Goal: Information Seeking & Learning: Learn about a topic

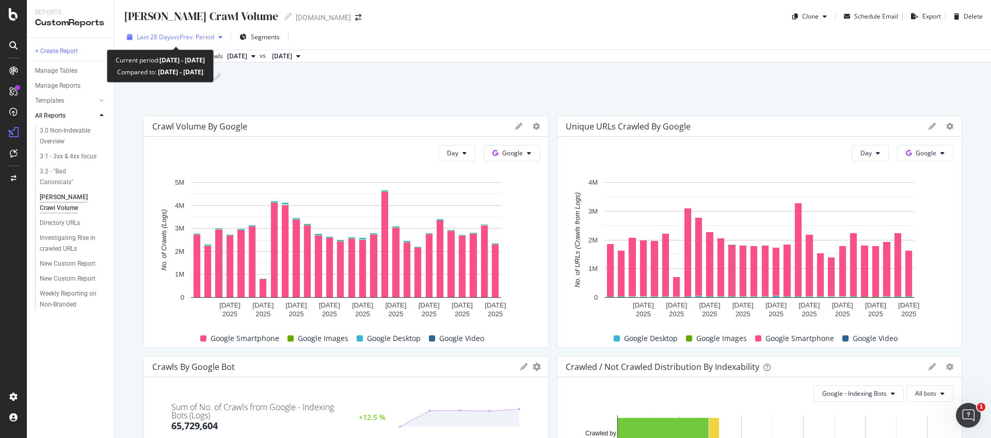
click at [176, 41] on span "vs Prev. Period" at bounding box center [193, 37] width 41 height 9
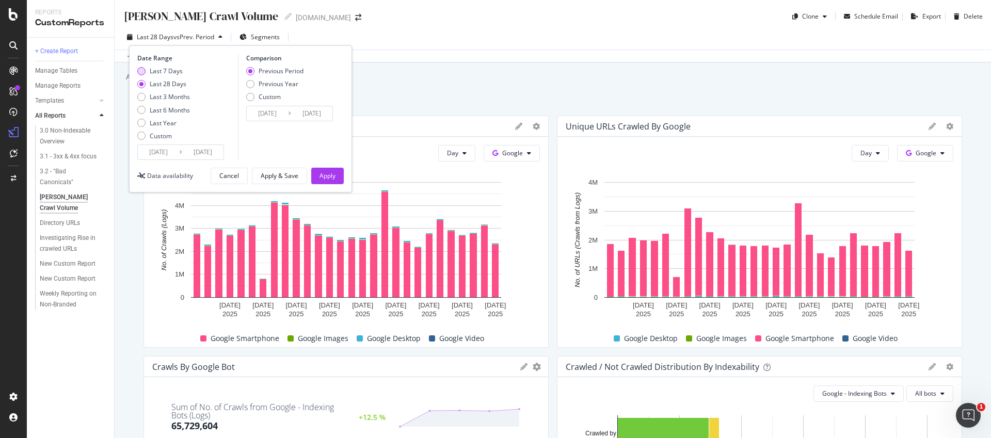
click at [163, 75] on div "Last 7 Days" at bounding box center [166, 71] width 33 height 9
type input "[DATE]"
click at [335, 177] on div "Apply" at bounding box center [328, 175] width 16 height 9
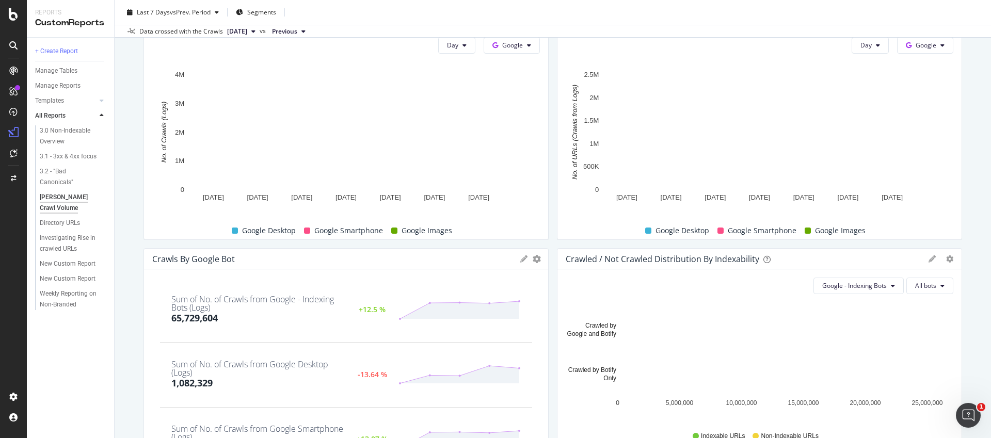
scroll to position [122, 0]
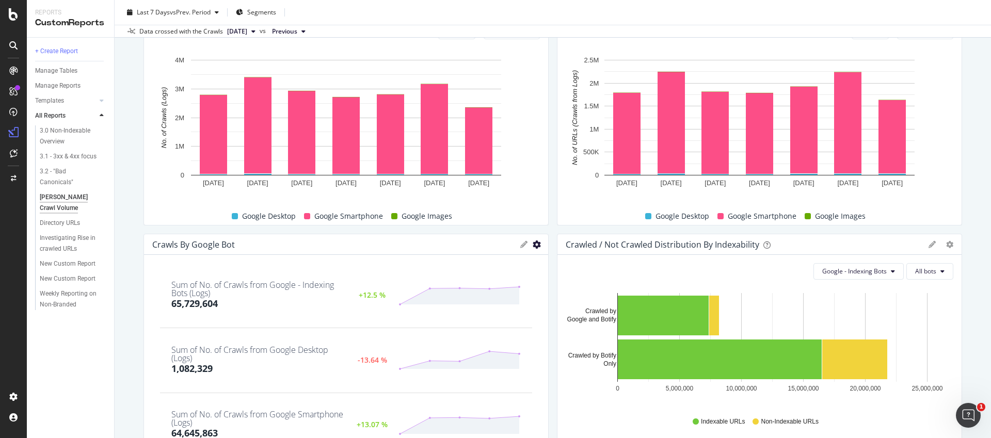
click at [533, 242] on icon "gear" at bounding box center [537, 245] width 8 height 8
click at [488, 299] on span "Edit KPIs" at bounding box center [493, 303] width 107 height 14
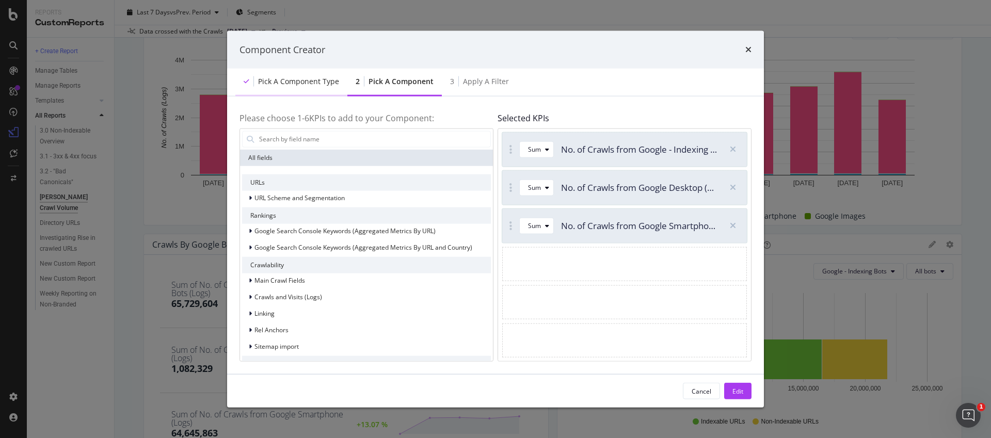
click at [285, 82] on div "Pick a Component type" at bounding box center [298, 81] width 81 height 10
click at [282, 93] on div "Pick a Component type" at bounding box center [291, 82] width 112 height 28
click at [295, 84] on div "Pick a Component type" at bounding box center [298, 81] width 81 height 10
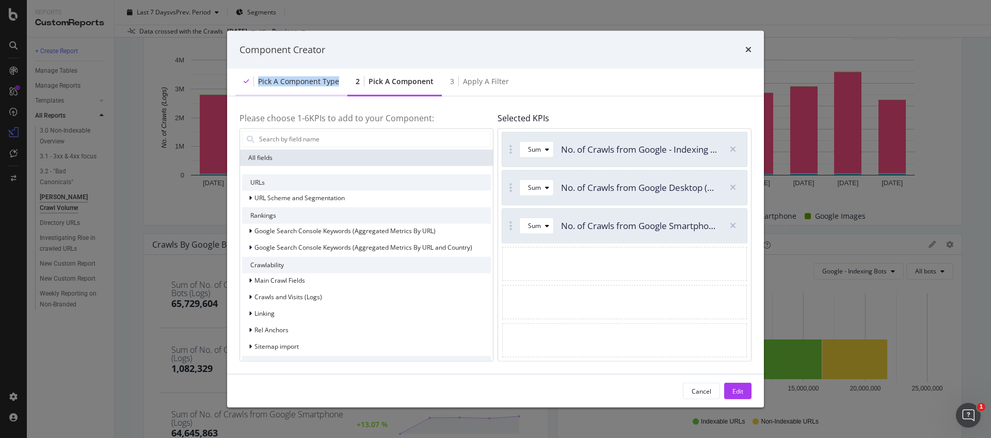
click at [295, 84] on div "Pick a Component type" at bounding box center [298, 81] width 81 height 10
click at [450, 76] on div "3" at bounding box center [452, 81] width 4 height 10
click at [503, 77] on div "3 Apply a Filter" at bounding box center [479, 82] width 75 height 28
click at [486, 86] on div "Apply a Filter" at bounding box center [486, 81] width 46 height 10
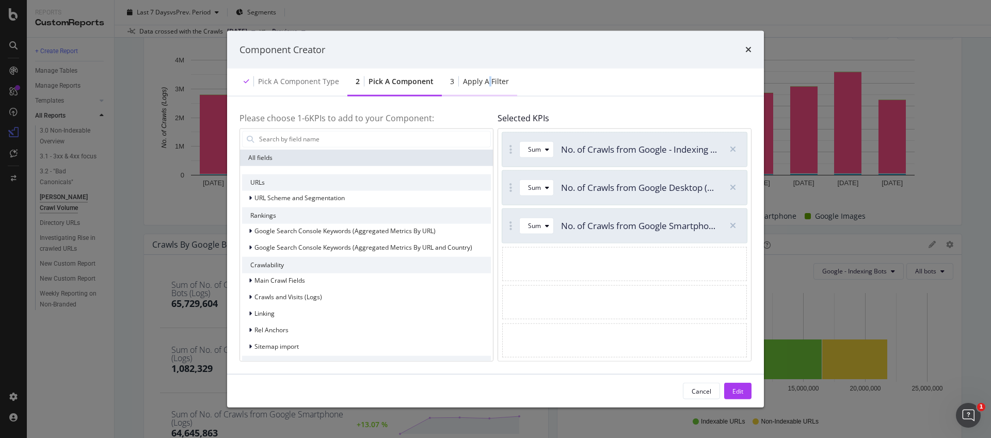
click at [486, 86] on div "Apply a Filter" at bounding box center [486, 81] width 46 height 10
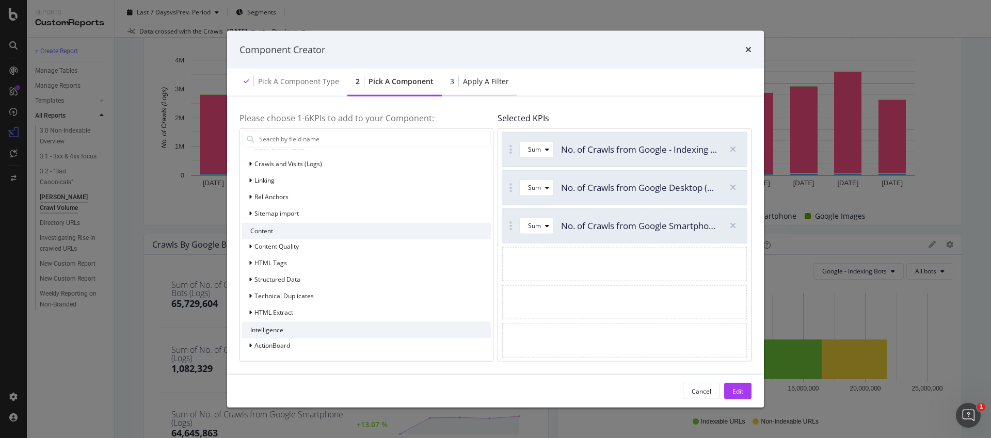
click at [480, 73] on div "3 Apply a Filter" at bounding box center [479, 82] width 75 height 28
click at [808, 168] on div "Component Creator Pick a Component type 2 Pick a Component 3 Apply a Filter Ple…" at bounding box center [495, 219] width 991 height 438
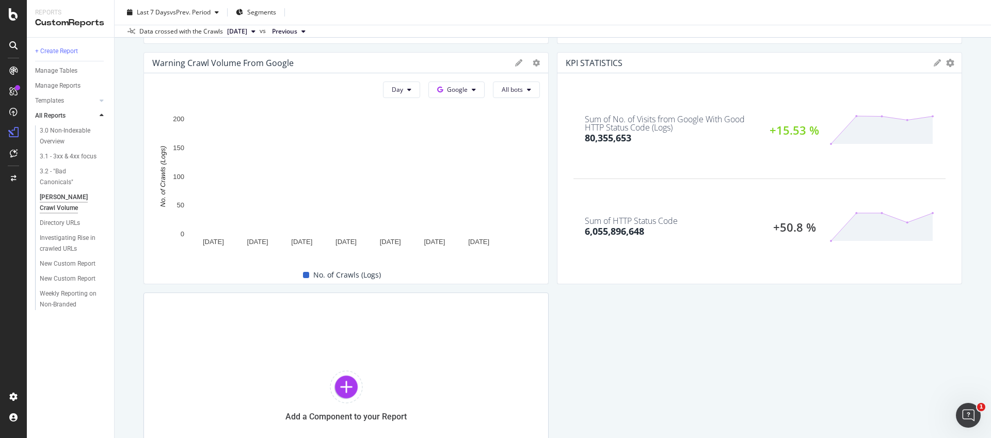
scroll to position [1152, 0]
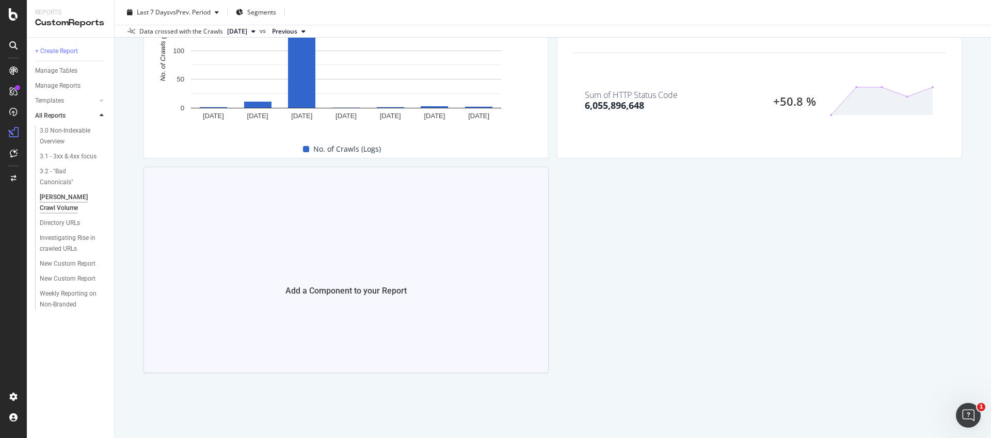
click at [363, 234] on div "Add a Component to your Report" at bounding box center [346, 270] width 405 height 206
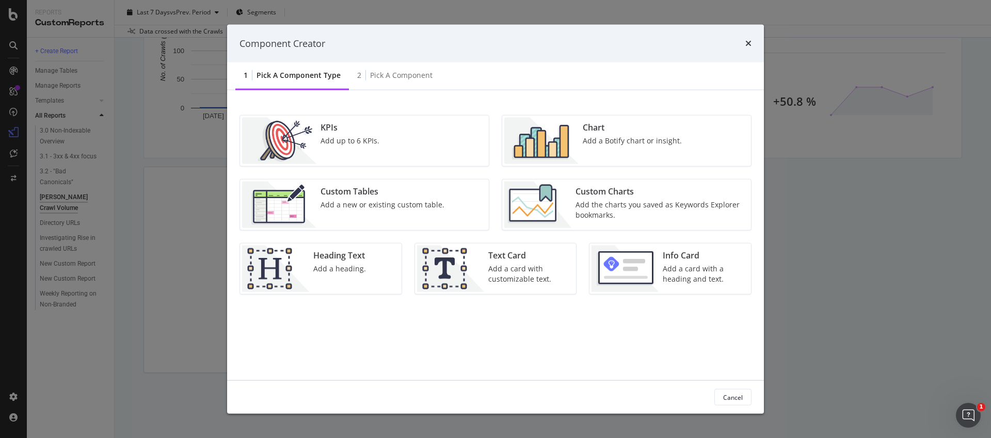
click at [561, 132] on img "modal" at bounding box center [541, 141] width 74 height 46
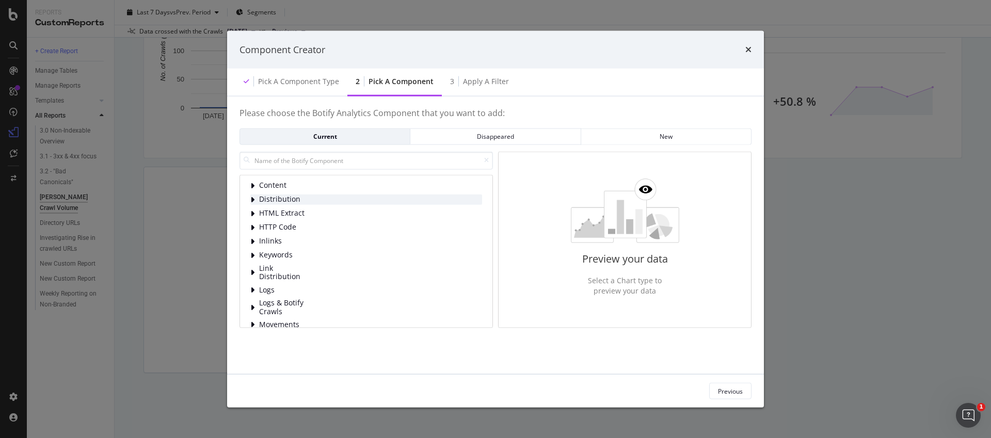
click at [265, 200] on span "Distribution" at bounding box center [282, 199] width 46 height 9
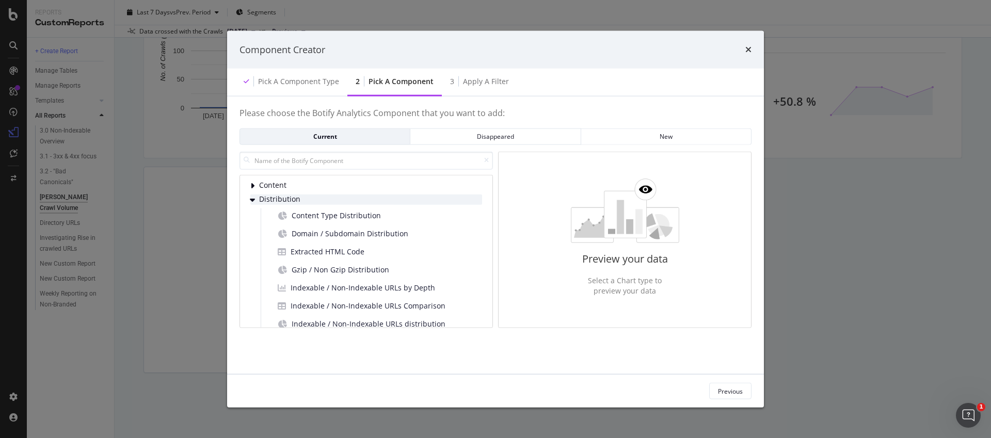
click at [265, 200] on span "Distribution" at bounding box center [282, 199] width 46 height 9
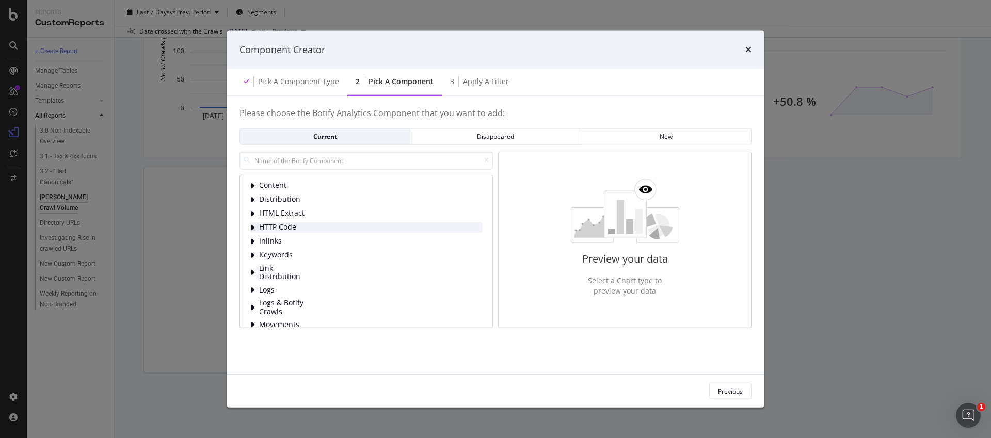
click at [266, 223] on span "HTTP Code" at bounding box center [282, 227] width 46 height 9
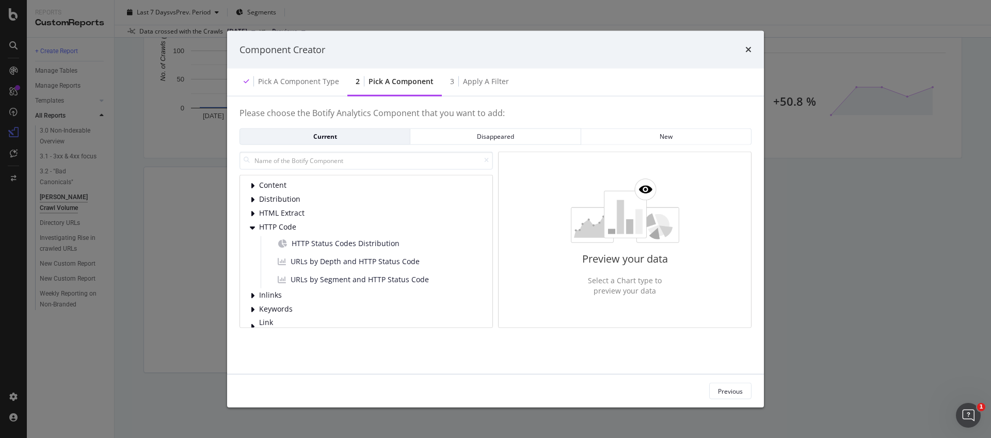
click at [271, 232] on div "HTTP Code HTTP Status Codes Distribution URLs by Depth and HTTP Status Code URL…" at bounding box center [366, 255] width 232 height 66
click at [271, 228] on span "HTTP Code" at bounding box center [282, 227] width 46 height 9
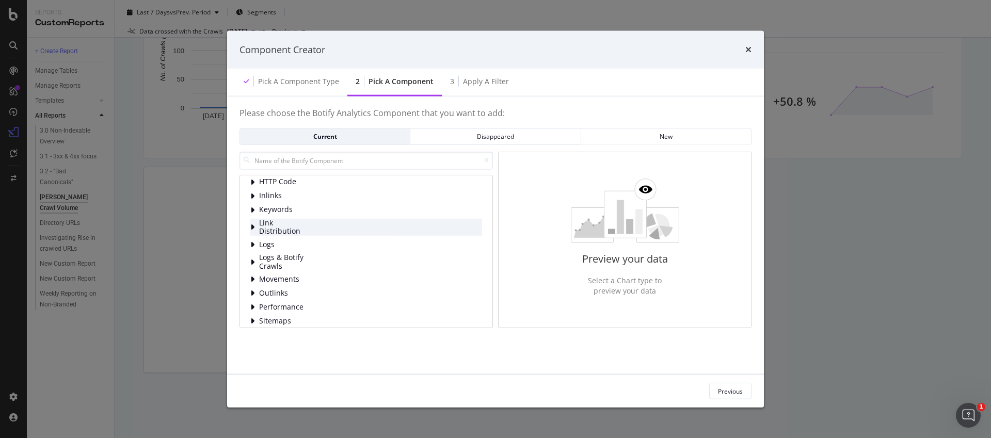
scroll to position [53, 0]
click at [285, 233] on span "Logs" at bounding box center [282, 237] width 46 height 9
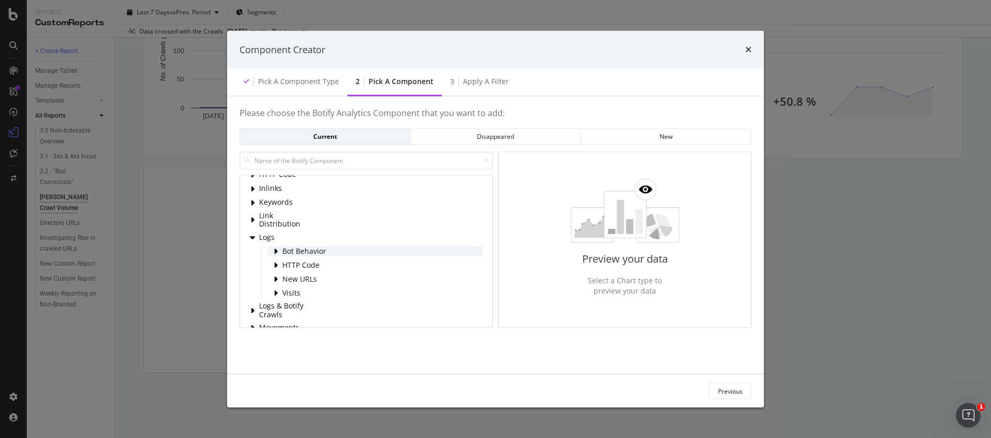
click at [281, 250] on div "Bot Behavior" at bounding box center [374, 251] width 215 height 10
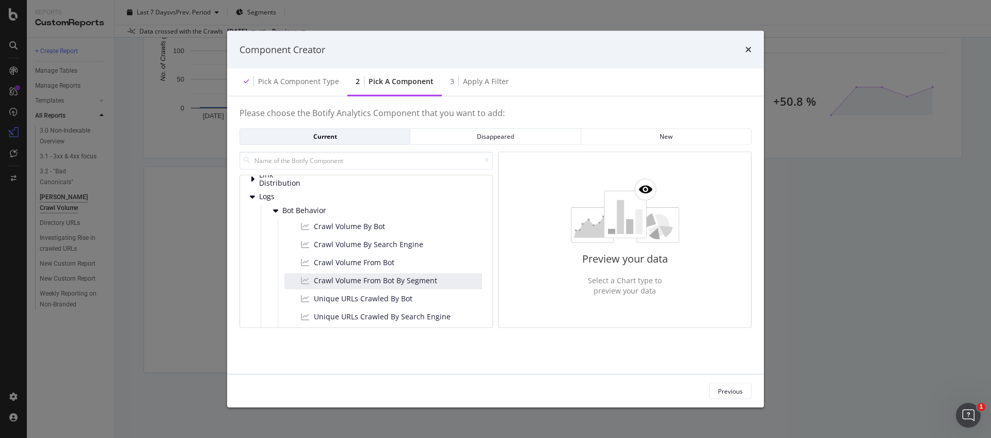
scroll to position [98, 0]
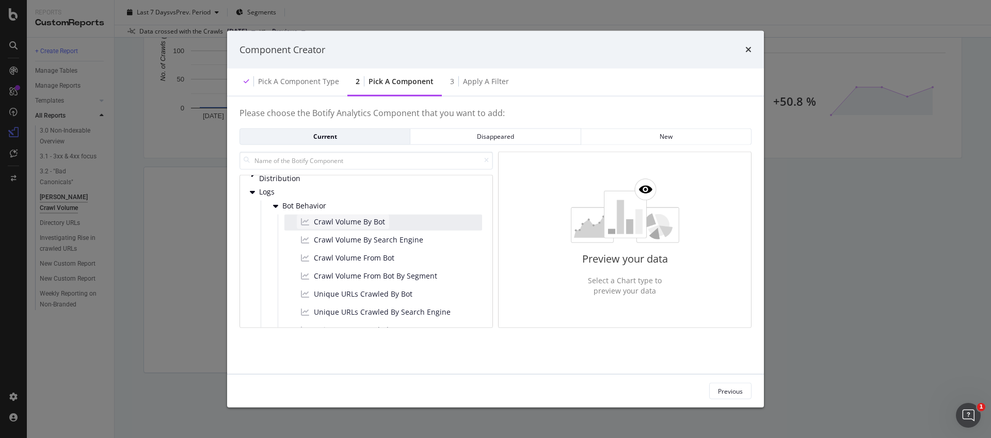
click at [342, 221] on span "Crawl Volume By Bot" at bounding box center [349, 222] width 71 height 10
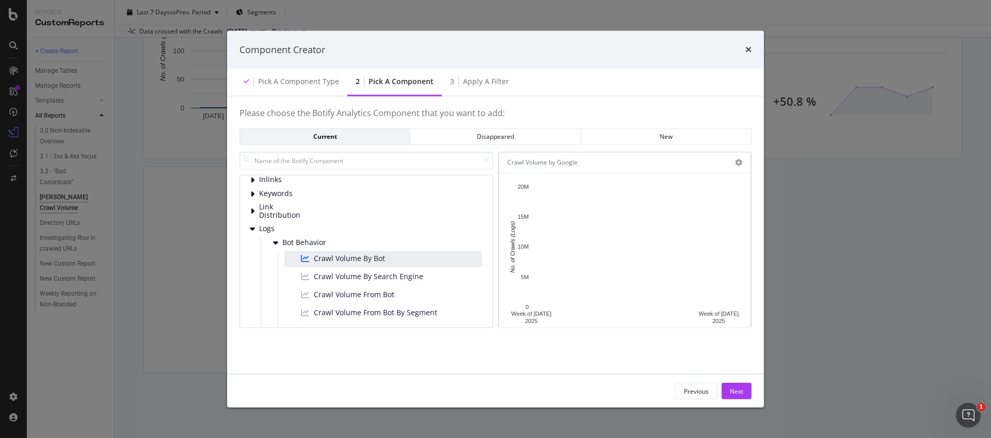
scroll to position [75, 0]
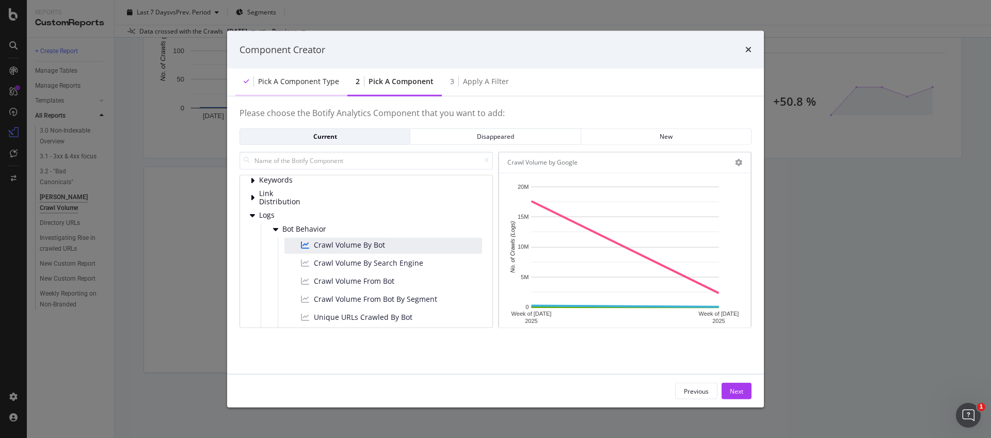
click at [313, 82] on div "Pick a Component type" at bounding box center [298, 81] width 81 height 10
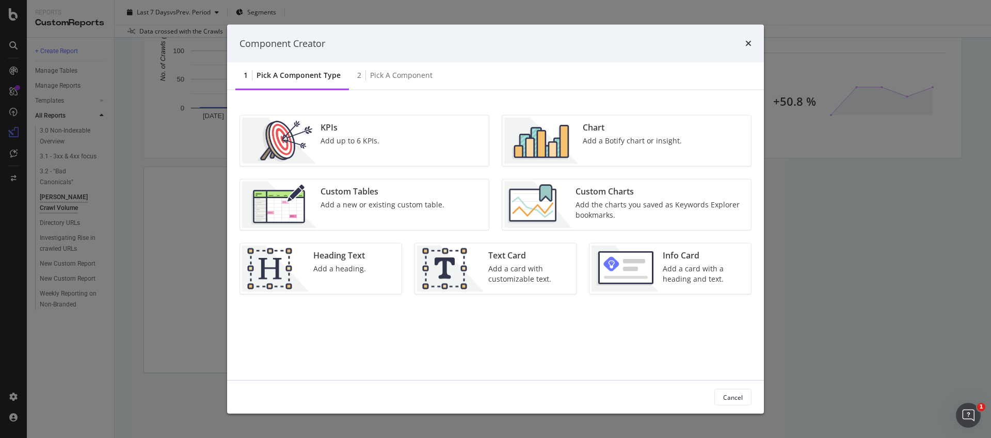
click at [605, 130] on div "Chart" at bounding box center [632, 128] width 99 height 12
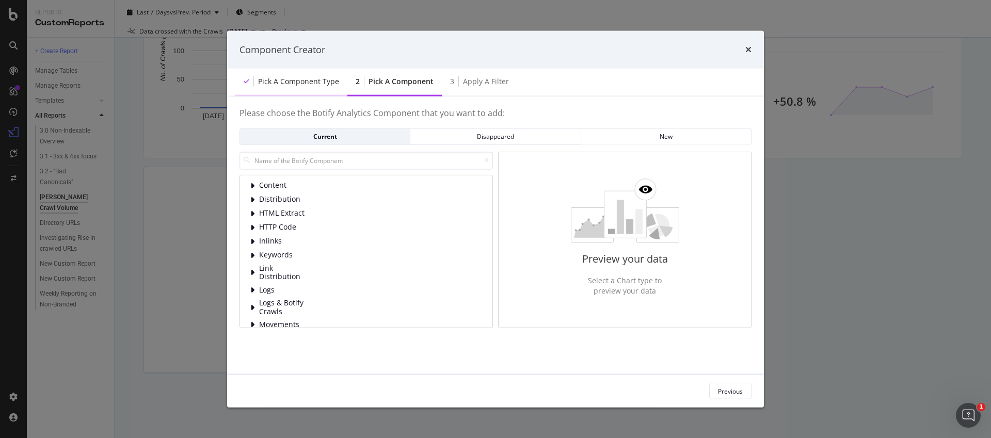
click at [295, 79] on div "Pick a Component type" at bounding box center [298, 81] width 81 height 10
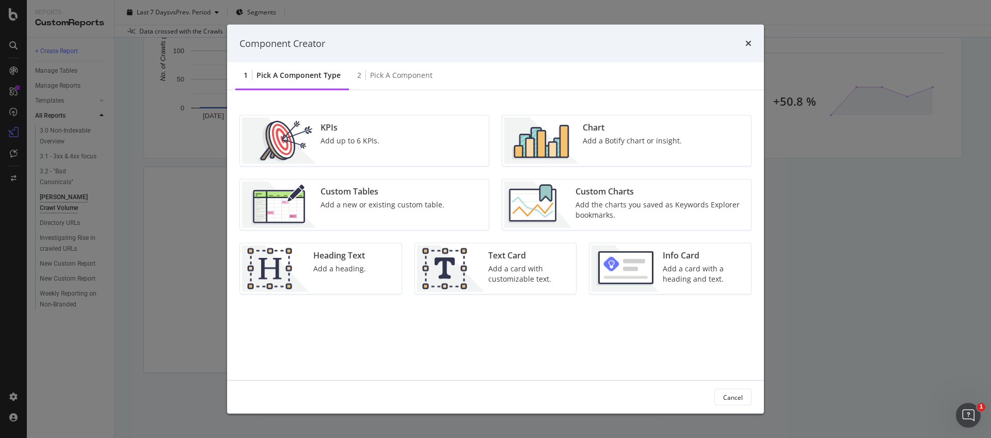
click at [334, 161] on div "KPIs Add up to 6 KPIs." at bounding box center [349, 141] width 67 height 46
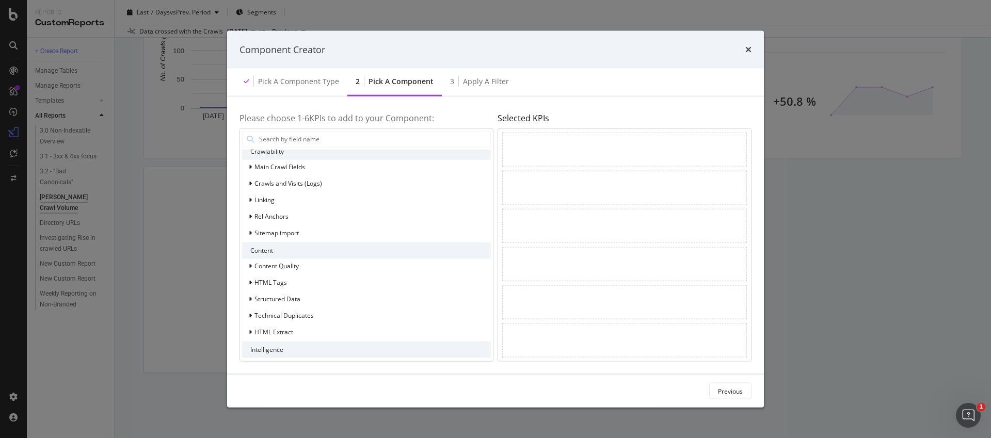
scroll to position [0, 0]
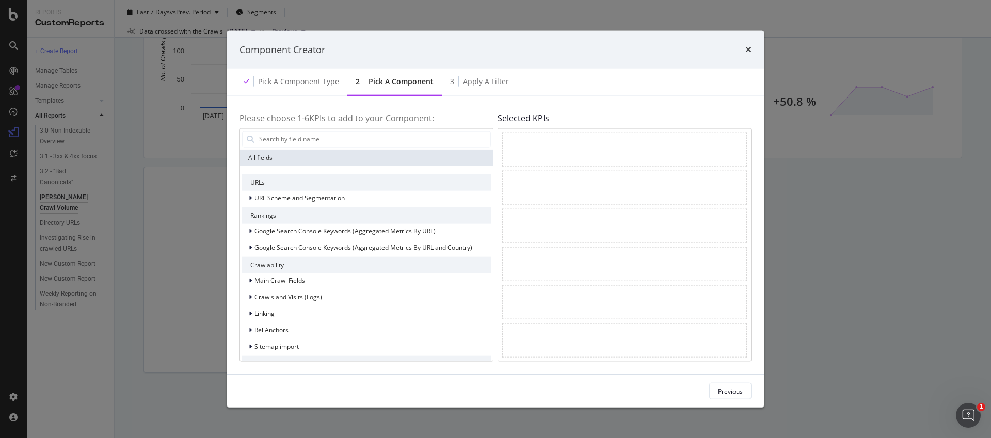
click at [288, 65] on div "Component Creator" at bounding box center [495, 49] width 537 height 38
click at [287, 76] on div "Pick a Component type" at bounding box center [291, 82] width 112 height 28
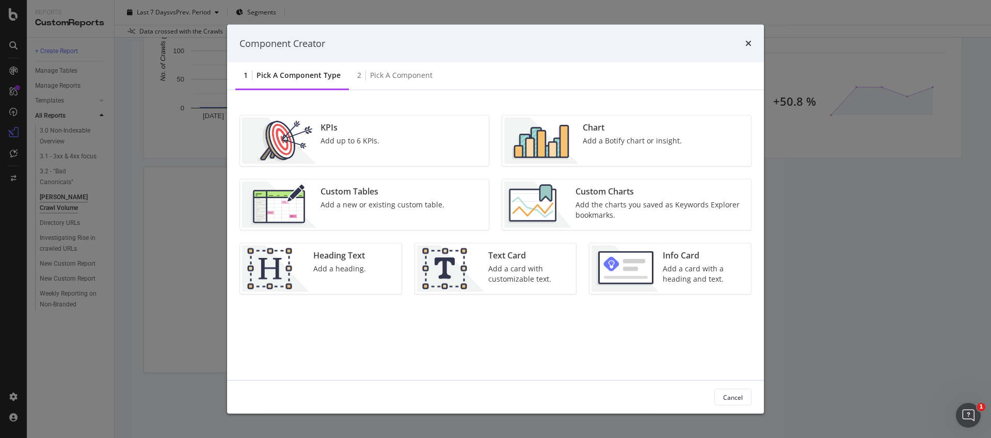
click at [659, 146] on div "Chart Add a Botify chart or insight." at bounding box center [632, 141] width 107 height 46
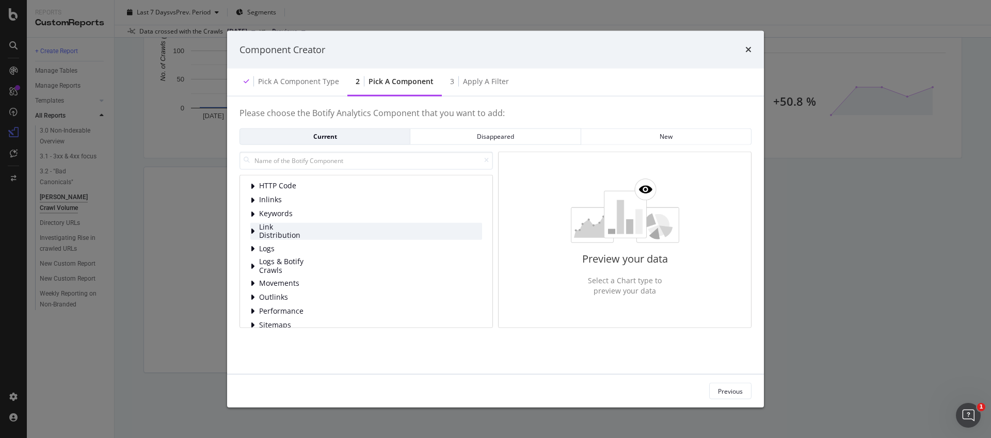
scroll to position [47, 0]
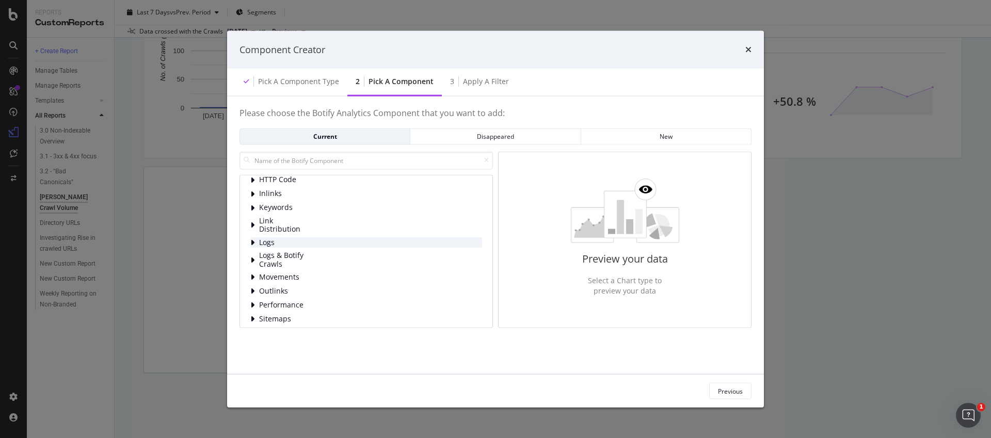
click at [276, 245] on span "Logs" at bounding box center [282, 242] width 46 height 9
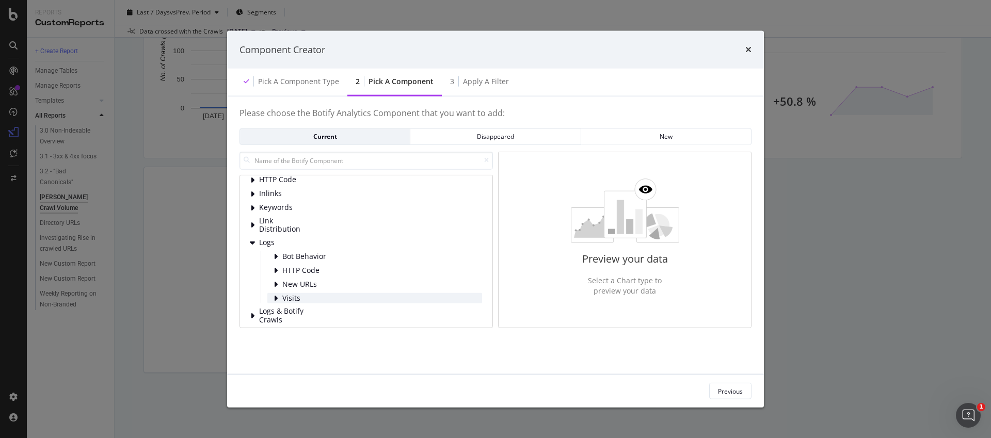
click at [276, 296] on icon "modal" at bounding box center [276, 298] width 4 height 8
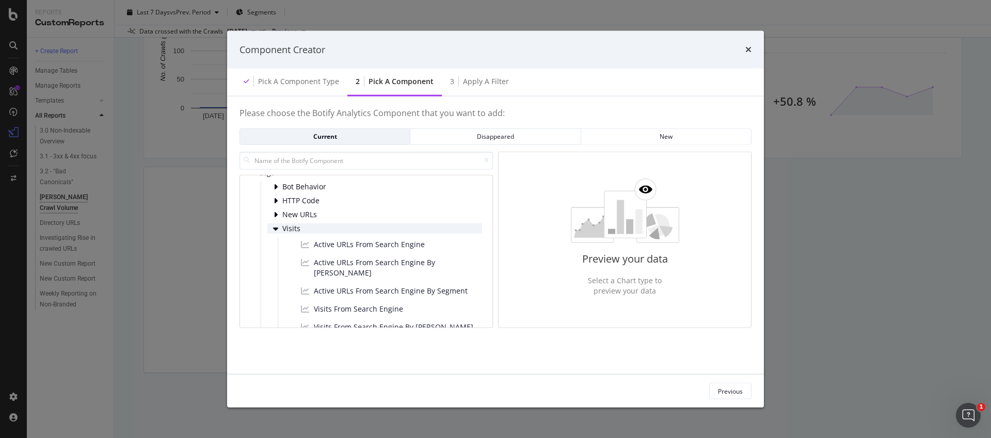
scroll to position [114, 0]
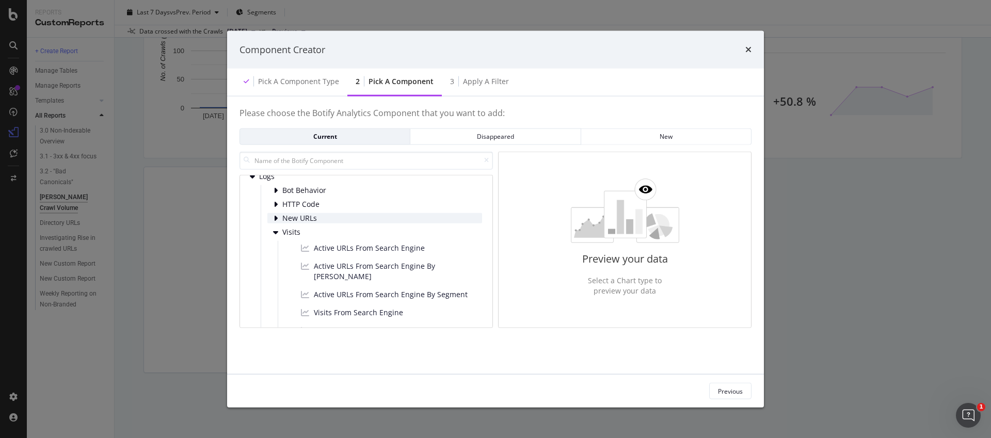
click at [300, 221] on span "New URLs" at bounding box center [305, 218] width 46 height 9
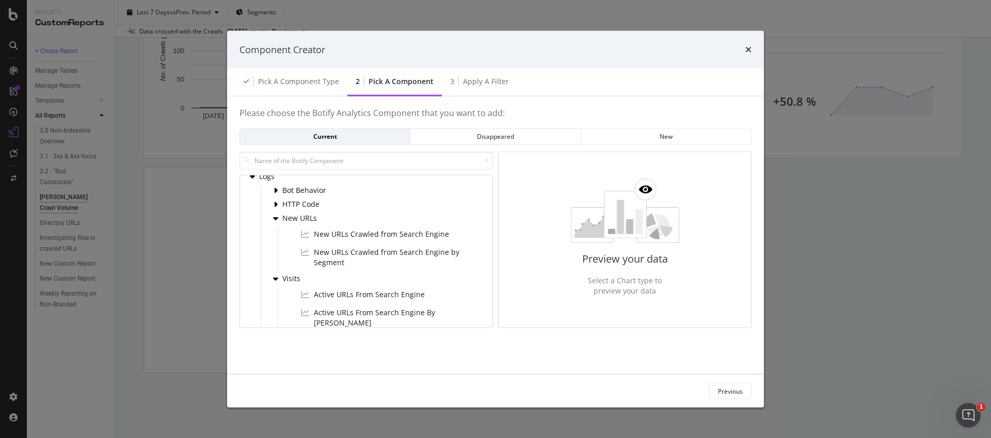
click at [297, 184] on div "Logs Bot Behavior HTTP Code New URLs New URLs Crawled from Search Engine New UR…" at bounding box center [366, 287] width 232 height 233
click at [297, 194] on span "Bot Behavior" at bounding box center [305, 190] width 46 height 9
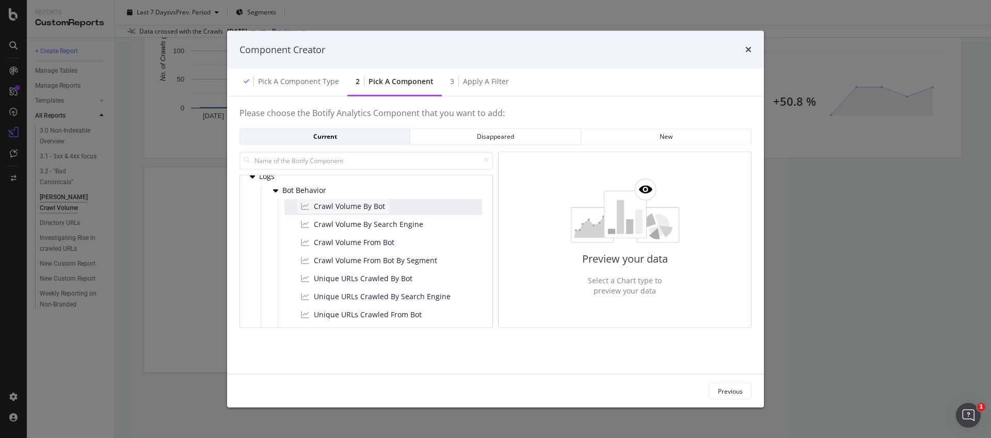
click at [310, 209] on div "Crawl Volume By Bot" at bounding box center [343, 206] width 92 height 14
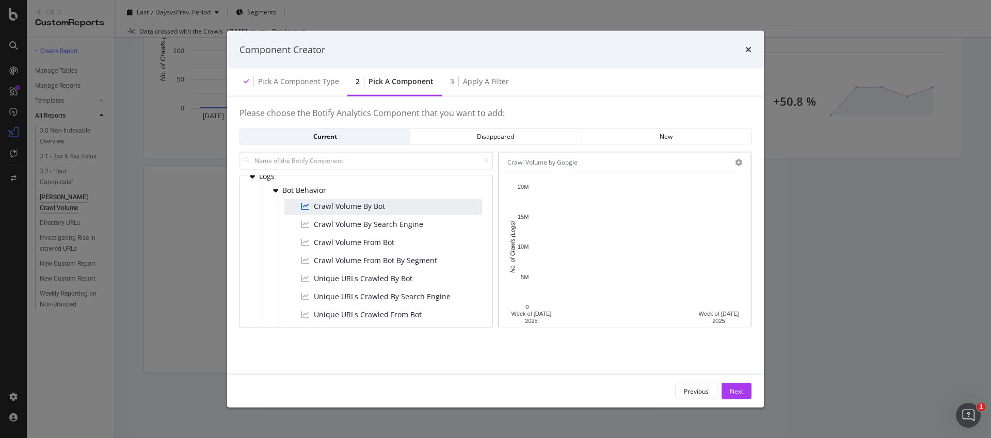
click at [745, 167] on div "Crawl Volume by Google" at bounding box center [624, 162] width 251 height 21
click at [740, 166] on icon "modal" at bounding box center [738, 162] width 7 height 7
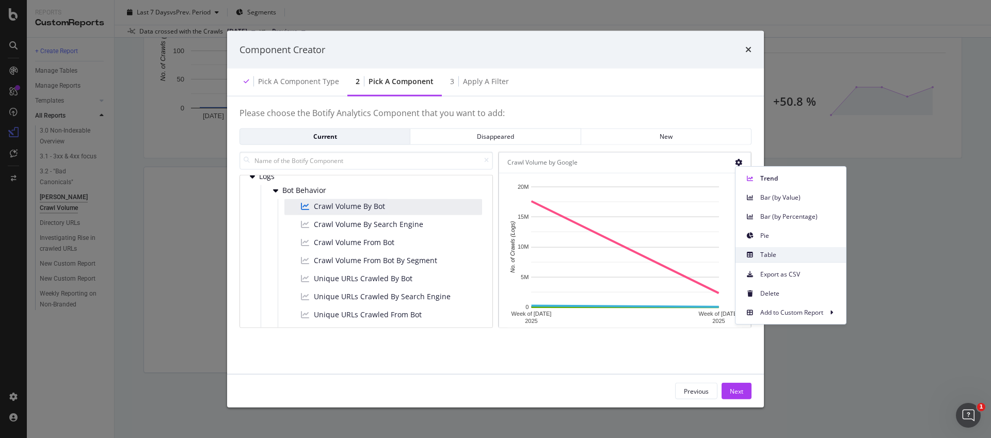
click at [759, 247] on div "Table" at bounding box center [791, 254] width 110 height 15
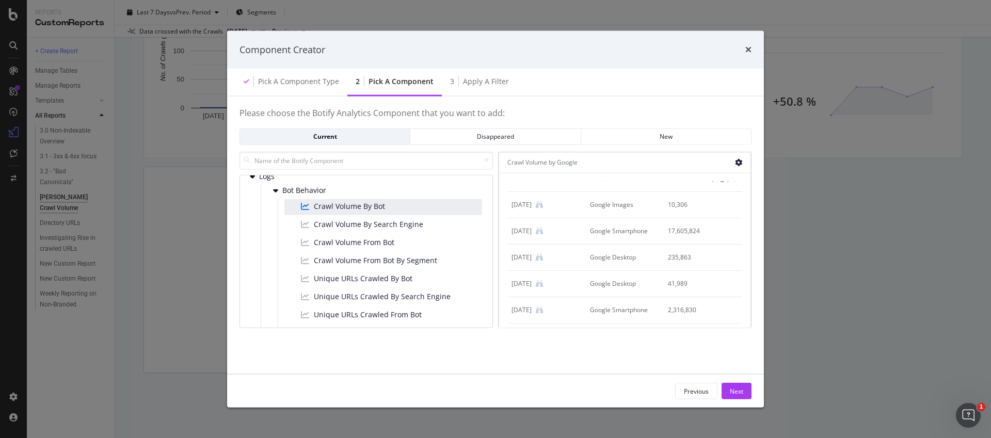
scroll to position [0, 0]
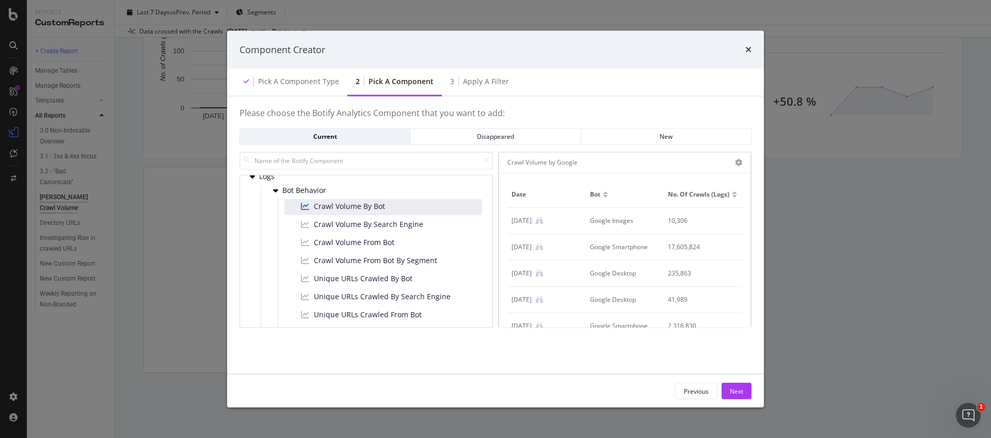
click at [699, 203] on th "No. of Crawls (Logs)" at bounding box center [703, 194] width 78 height 26
click at [700, 198] on span "No. of Crawls (Logs)" at bounding box center [698, 193] width 61 height 9
click at [734, 193] on div "modal" at bounding box center [734, 192] width 5 height 3
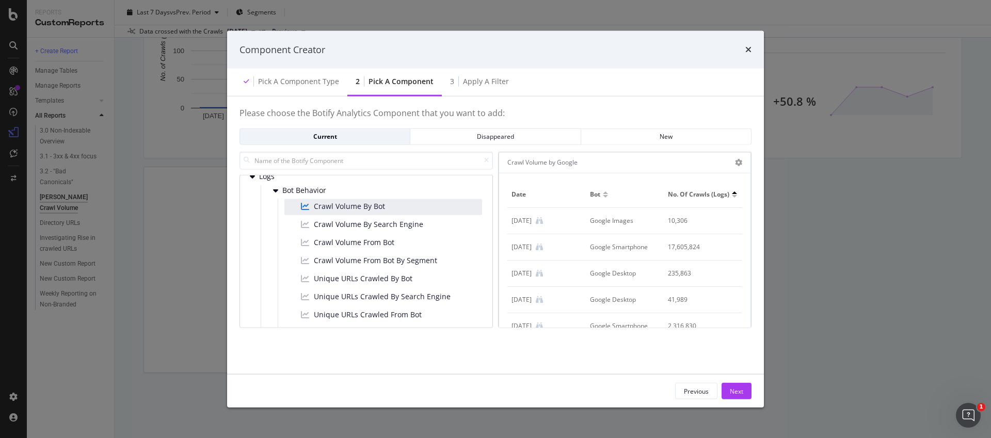
click at [734, 195] on div "modal" at bounding box center [734, 196] width 5 height 3
click at [734, 198] on div "No. of Crawls (Logs)" at bounding box center [703, 193] width 70 height 9
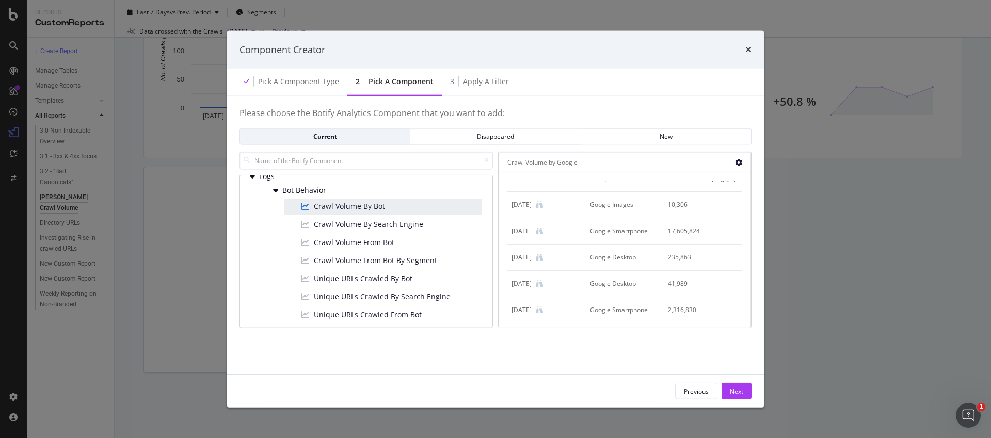
click at [741, 160] on icon "modal" at bounding box center [738, 162] width 7 height 7
click at [608, 297] on td "Google Smartphone" at bounding box center [625, 310] width 78 height 26
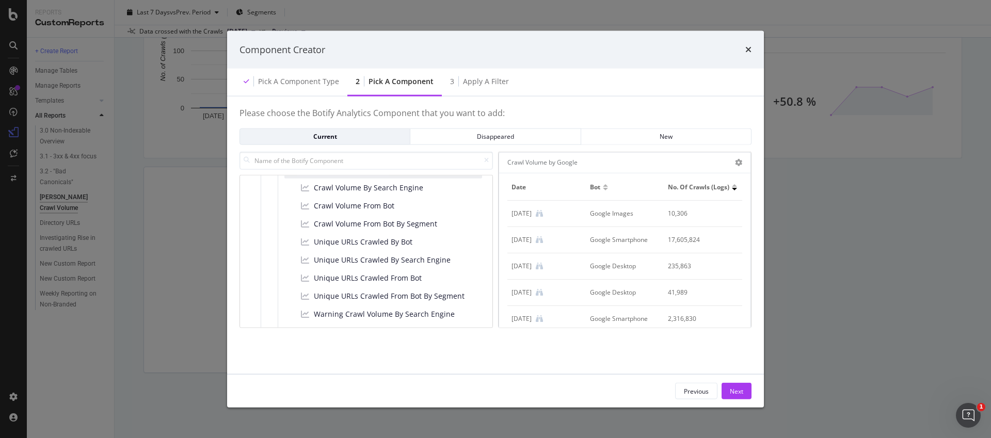
scroll to position [0, 0]
click at [738, 392] on div "Next" at bounding box center [736, 391] width 13 height 9
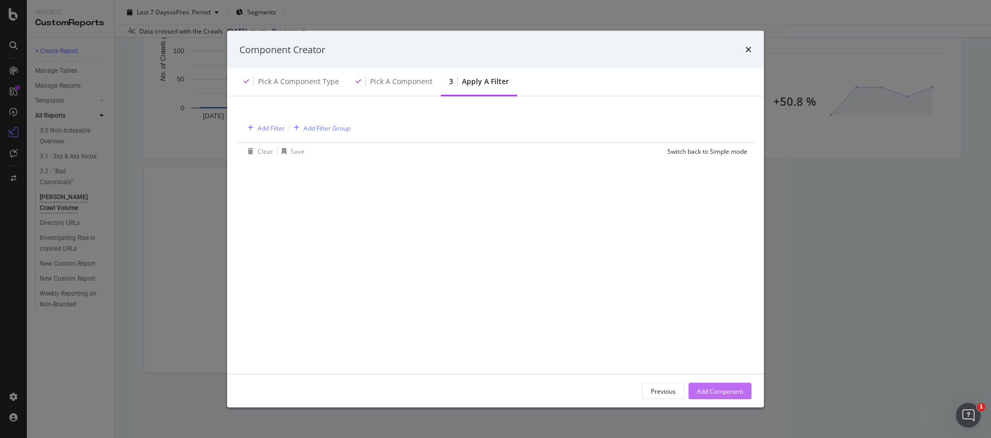
click at [738, 392] on div "Add Component" at bounding box center [720, 391] width 46 height 9
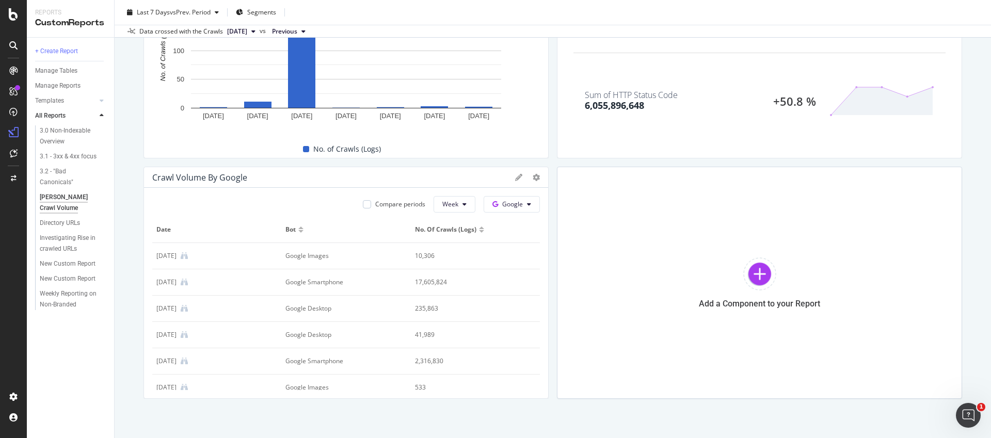
click at [482, 230] on div at bounding box center [481, 231] width 5 height 3
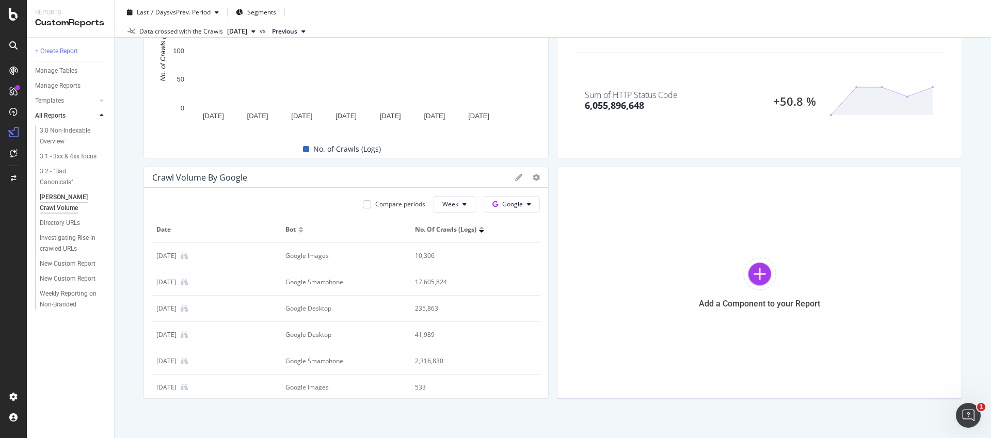
scroll to position [11, 0]
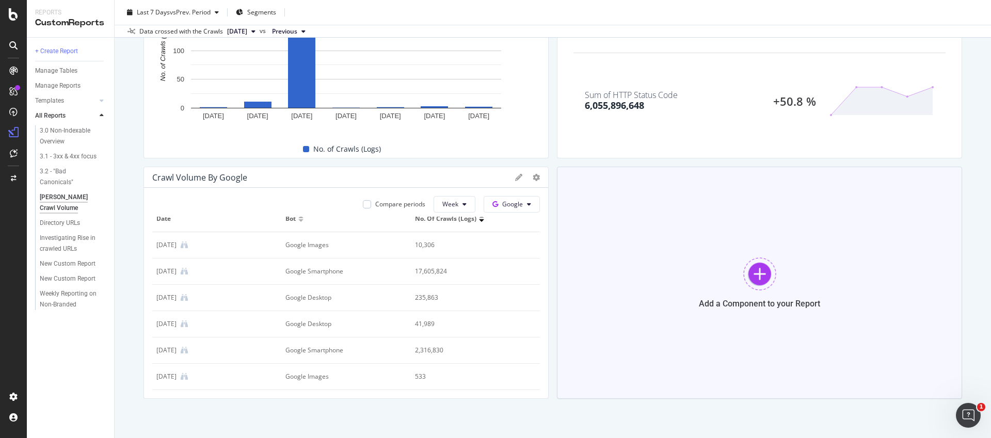
click at [579, 241] on div "Add a Component to your Report" at bounding box center [759, 283] width 405 height 232
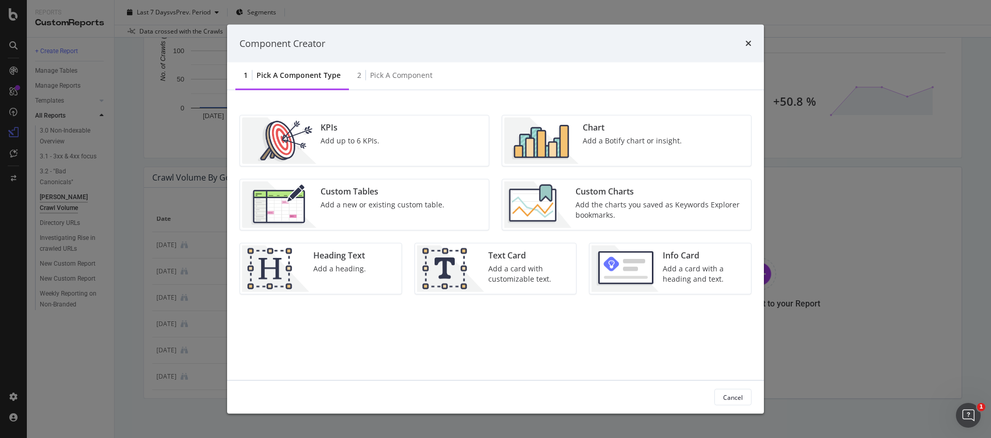
click at [133, 216] on div "Component Creator 1 Pick a Component type 2 Pick a Component KPIs Add up to 6 K…" at bounding box center [495, 219] width 991 height 438
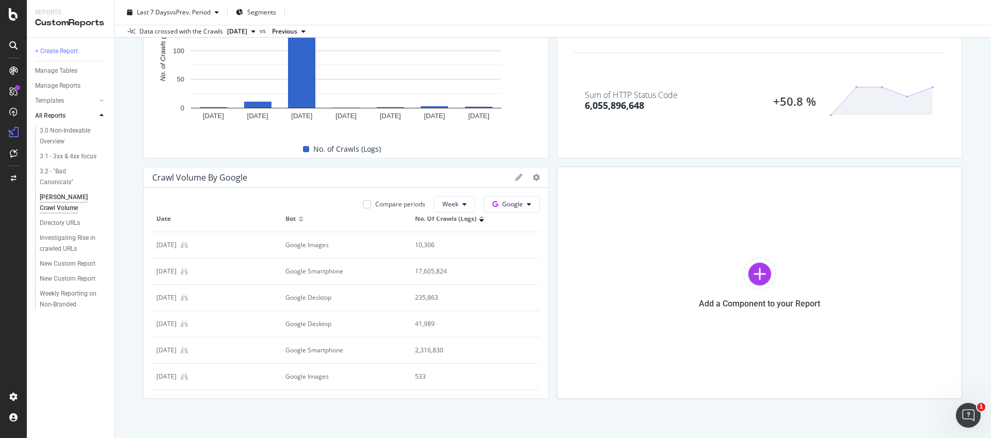
click at [299, 219] on div at bounding box center [300, 220] width 5 height 3
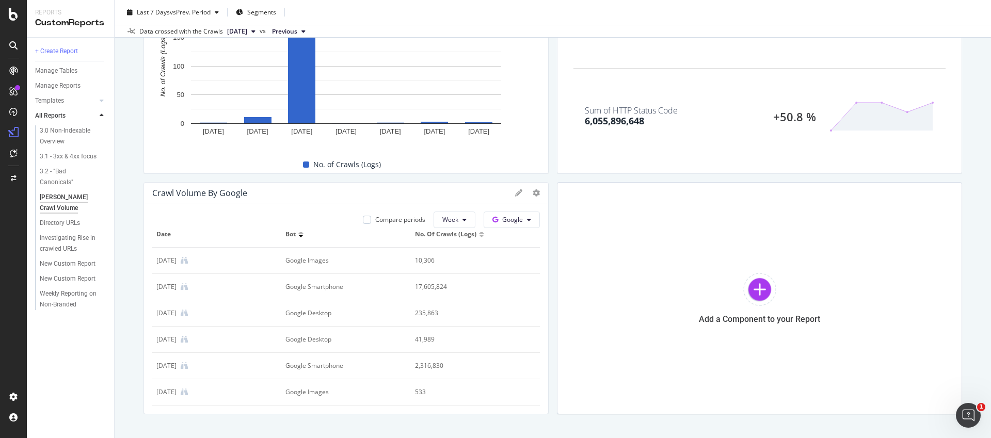
click at [299, 236] on div at bounding box center [300, 236] width 5 height 3
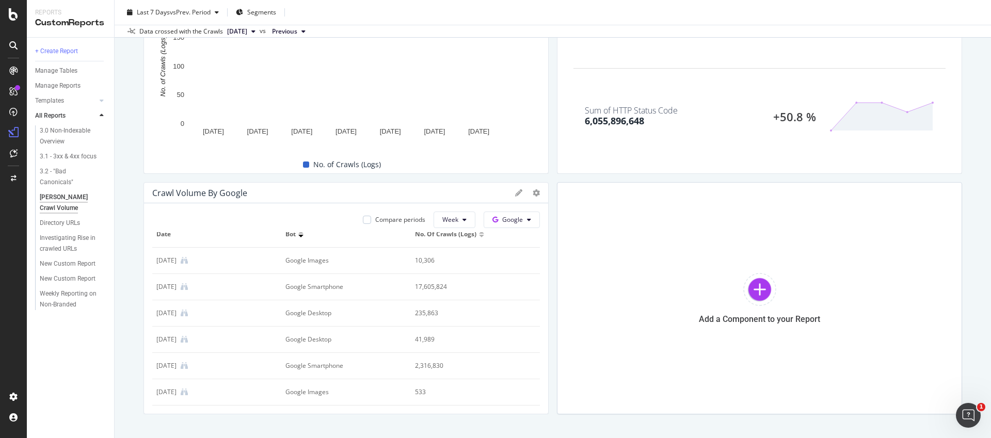
scroll to position [0, 0]
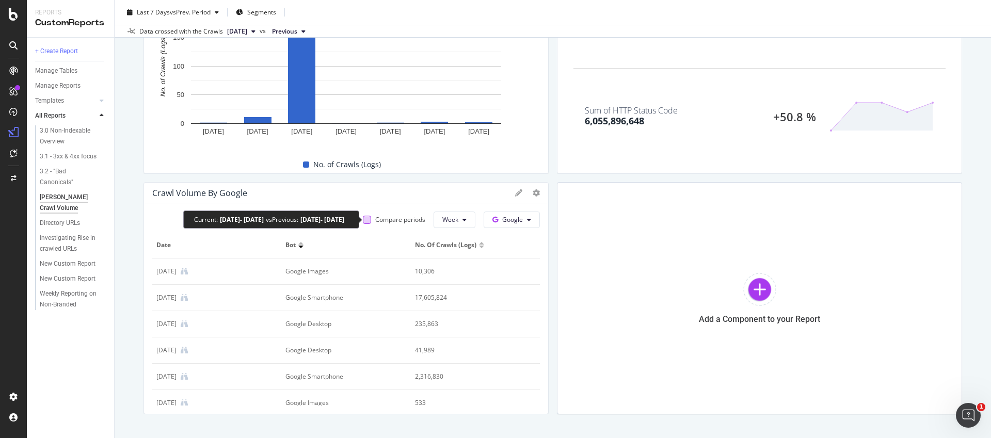
click at [367, 220] on div at bounding box center [367, 220] width 8 height 8
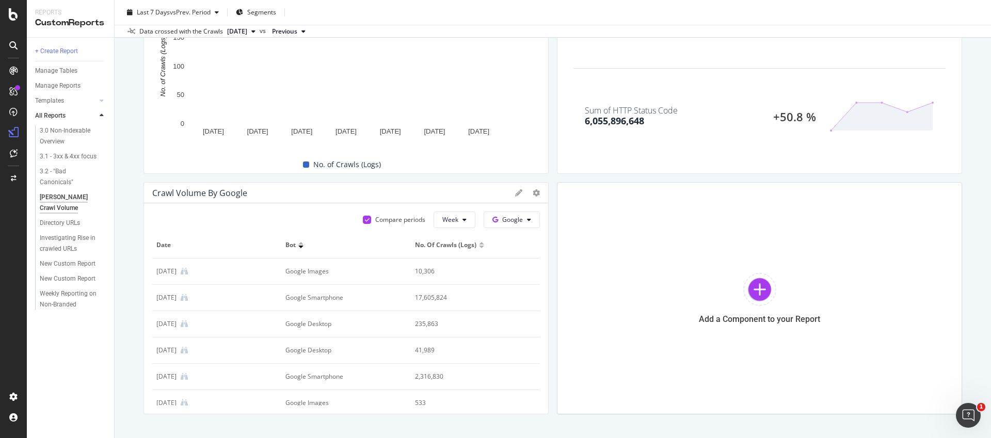
scroll to position [11, 0]
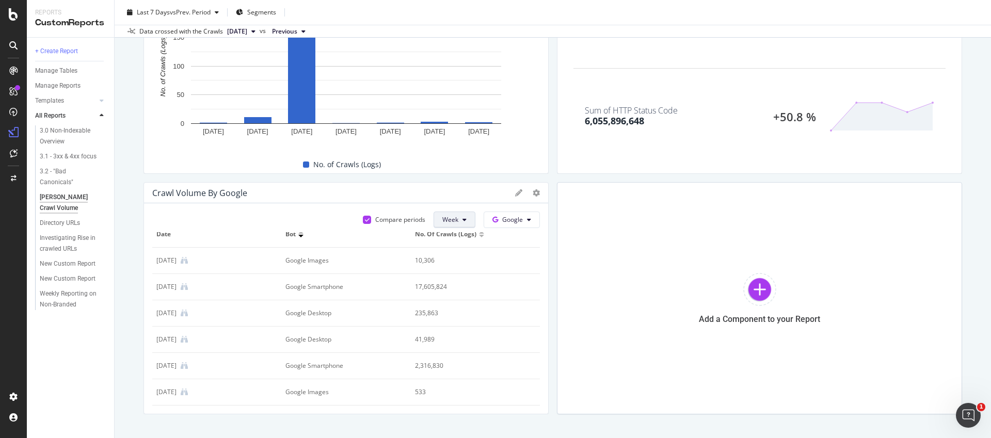
click at [454, 219] on span "Week" at bounding box center [450, 219] width 16 height 9
click at [448, 258] on span "Week" at bounding box center [452, 259] width 19 height 9
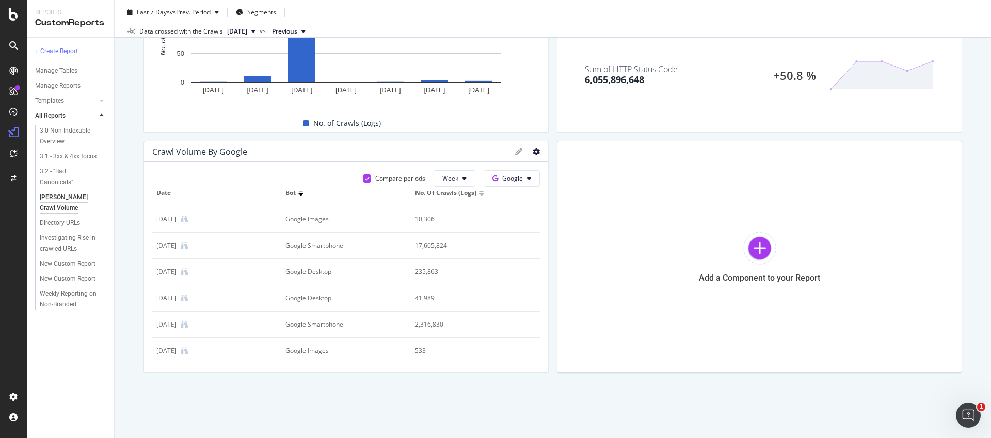
click at [536, 150] on icon at bounding box center [536, 151] width 7 height 7
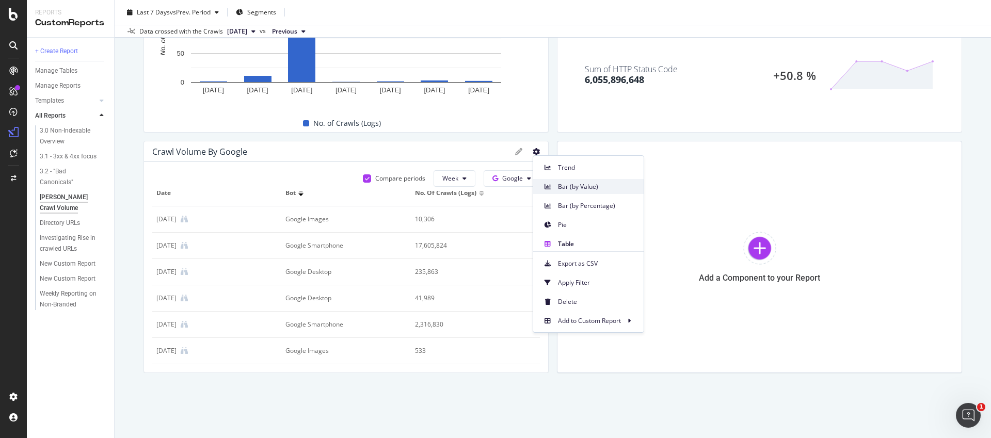
click at [561, 185] on span "Bar (by Value)" at bounding box center [596, 186] width 77 height 9
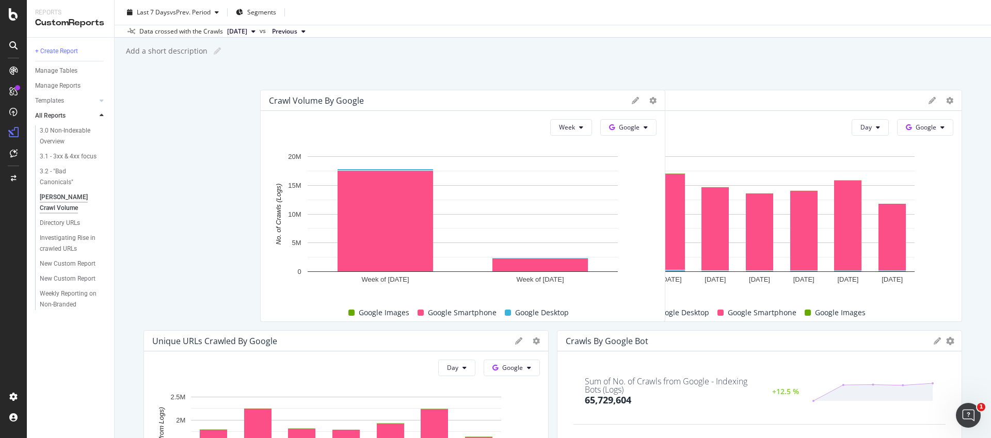
scroll to position [0, 0]
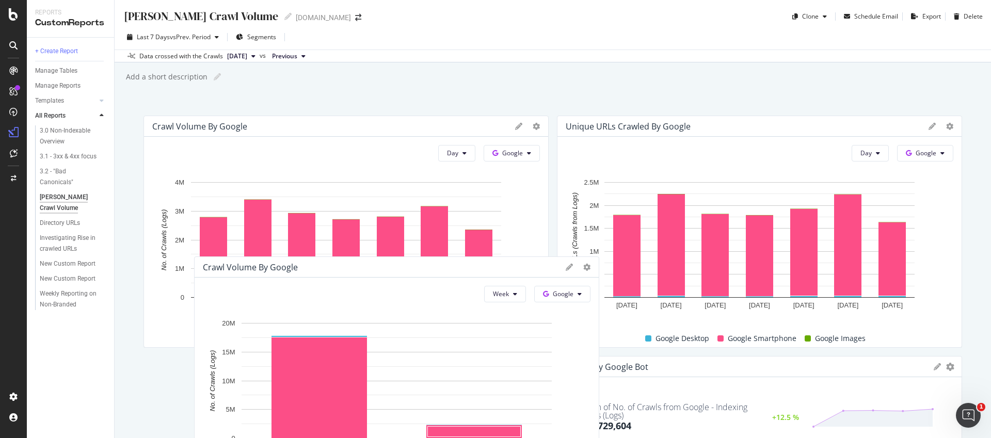
drag, startPoint x: 471, startPoint y: 231, endPoint x: 513, endPoint y: 355, distance: 130.9
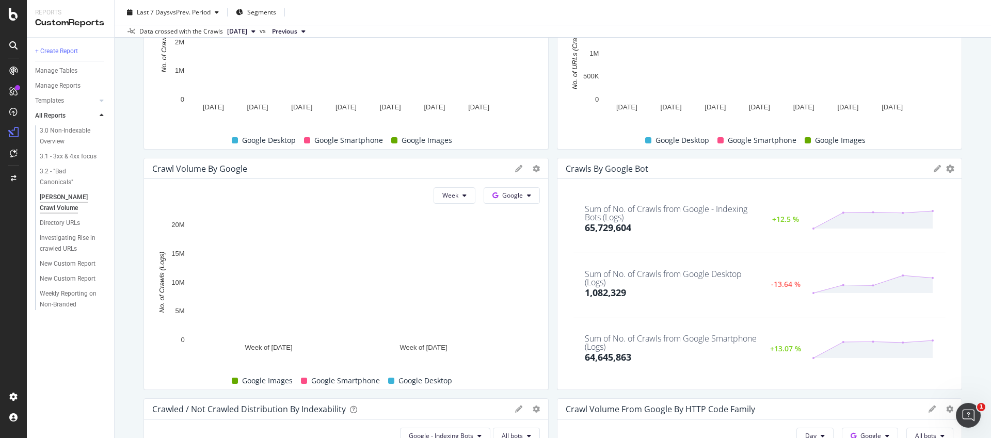
scroll to position [197, 0]
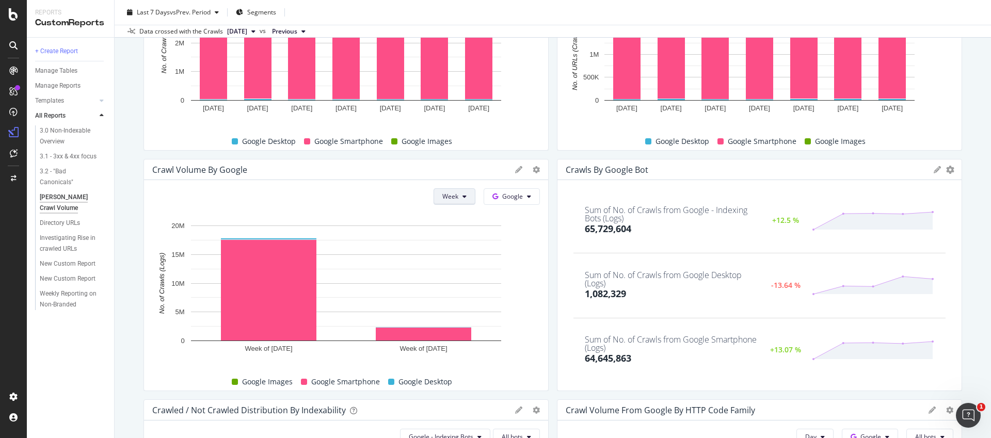
click at [455, 200] on span "Week" at bounding box center [450, 196] width 16 height 9
click at [455, 217] on span "Day" at bounding box center [452, 217] width 19 height 9
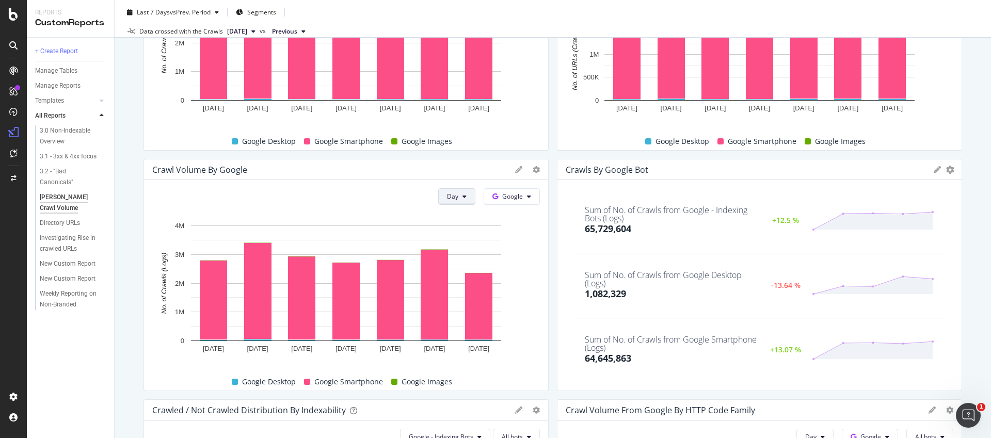
click at [471, 199] on button "Day" at bounding box center [456, 196] width 37 height 17
click at [455, 249] on div "Month" at bounding box center [457, 255] width 35 height 15
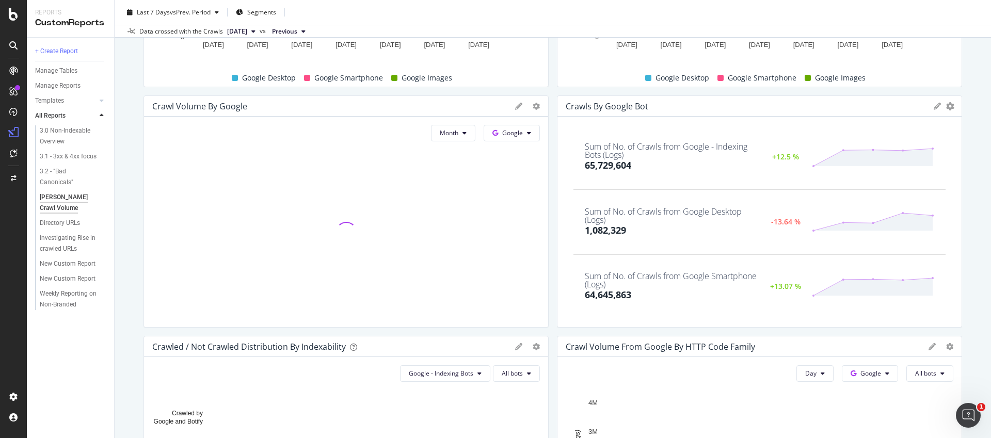
scroll to position [260, 0]
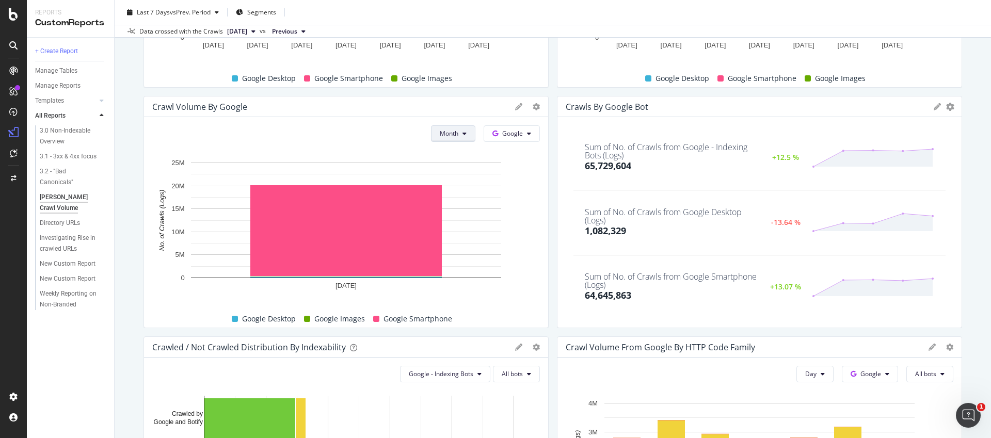
click at [460, 131] on button "Month" at bounding box center [453, 133] width 44 height 17
click at [459, 156] on div "Day" at bounding box center [450, 154] width 37 height 15
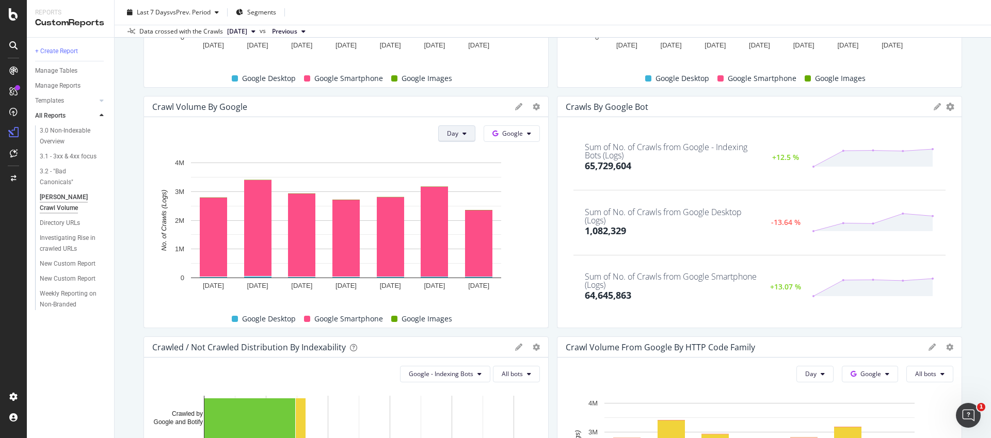
click at [465, 131] on icon at bounding box center [465, 134] width 4 height 6
click at [446, 173] on div "Week" at bounding box center [457, 173] width 35 height 15
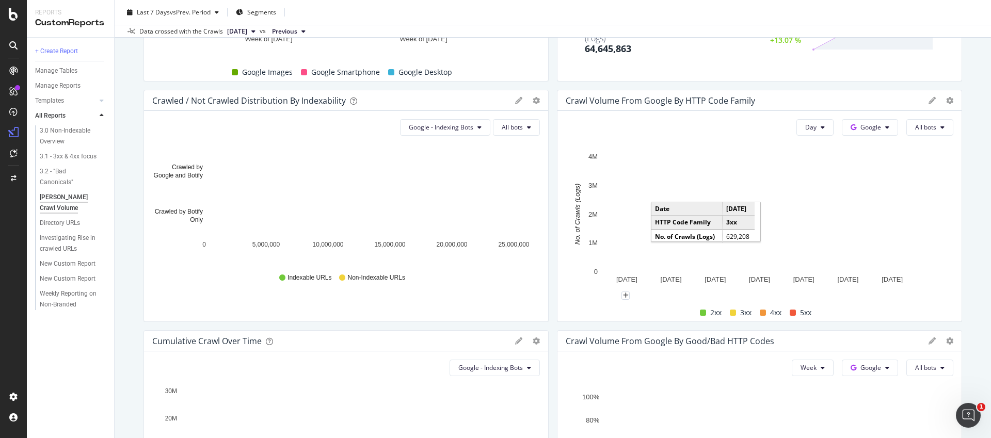
scroll to position [853, 0]
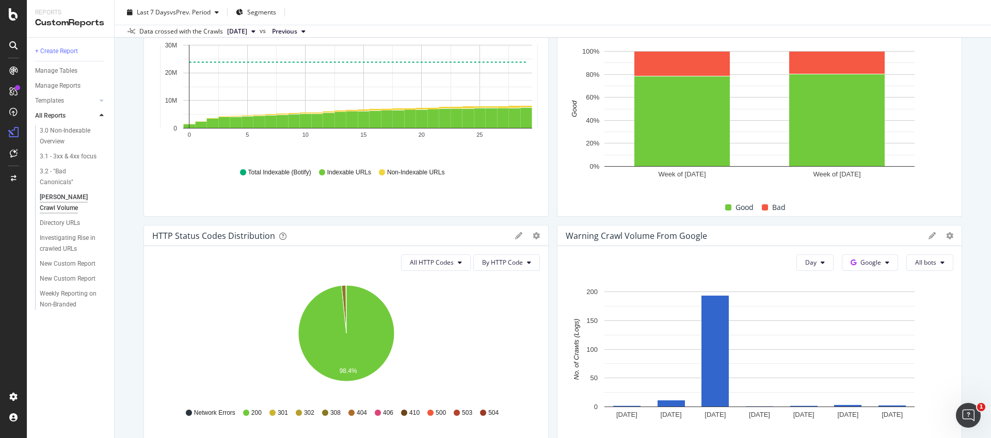
click at [269, 325] on icon "98.4%" at bounding box center [346, 339] width 388 height 120
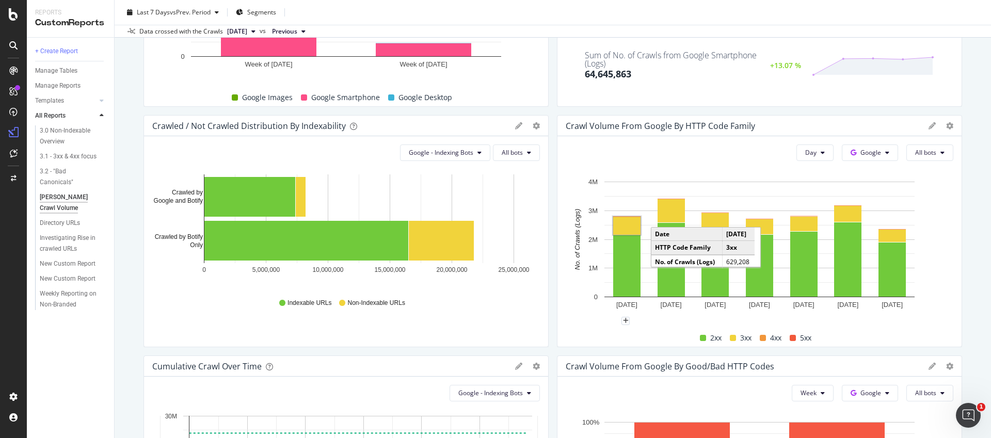
scroll to position [485, 0]
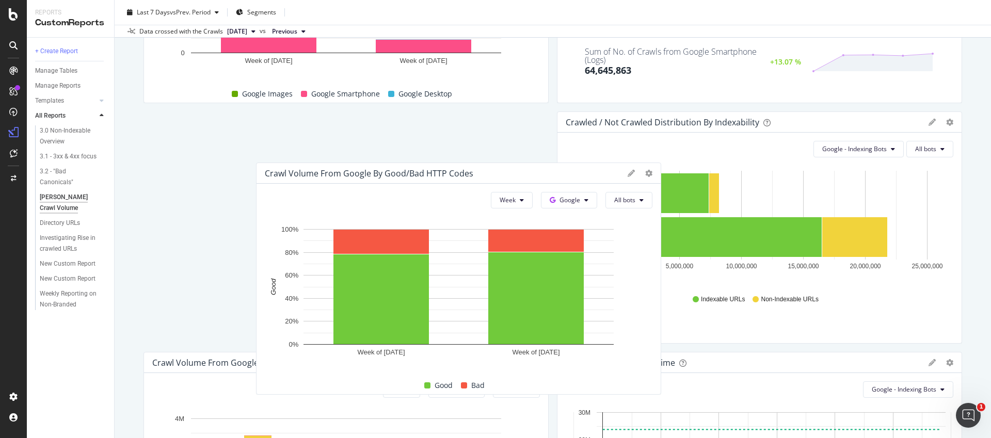
drag, startPoint x: 611, startPoint y: 361, endPoint x: 309, endPoint y: 166, distance: 358.9
click at [309, 168] on div "Crawl Volume from Google by Good/Bad HTTP Codes" at bounding box center [369, 173] width 209 height 10
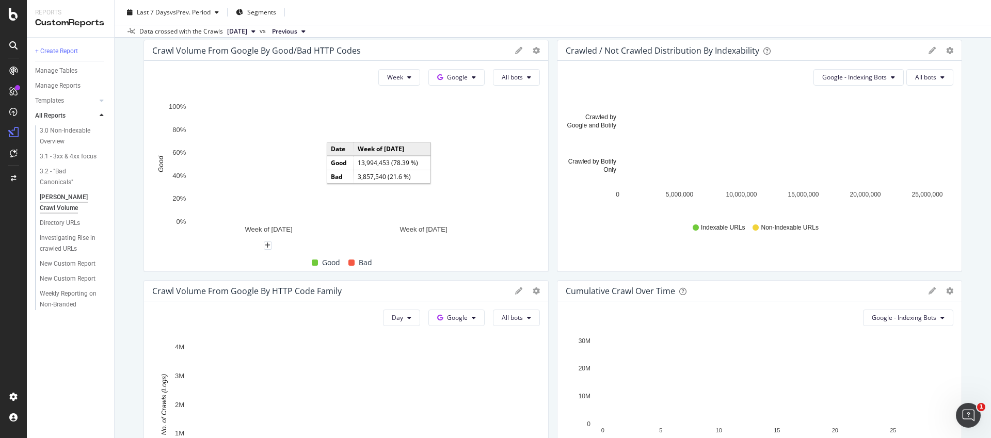
scroll to position [558, 0]
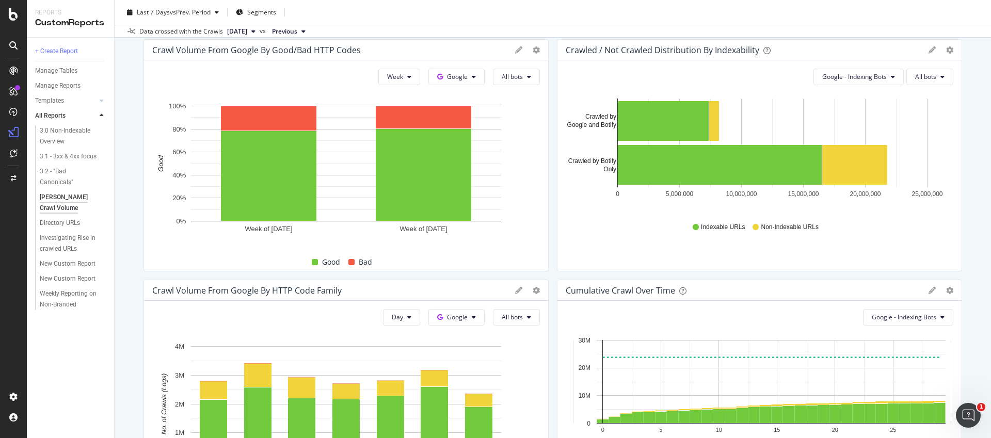
click at [454, 294] on div "Crawl Volume from Google by HTTP Code Family" at bounding box center [331, 290] width 358 height 10
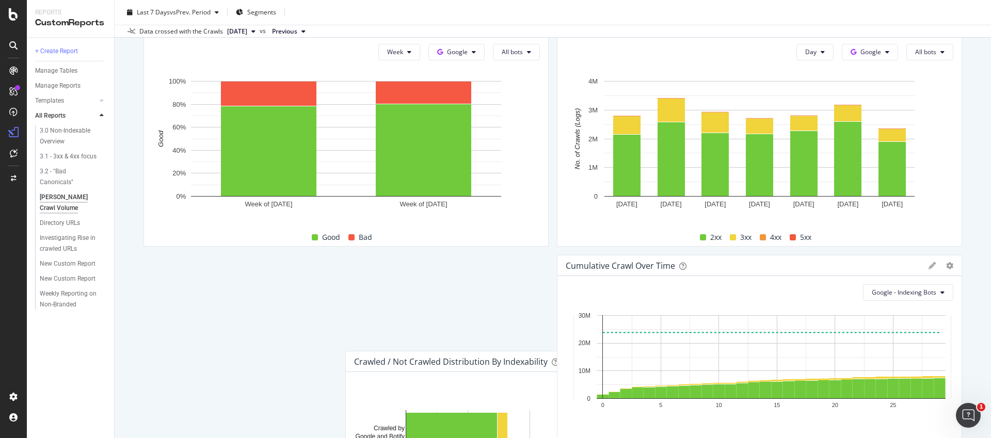
scroll to position [588, 0]
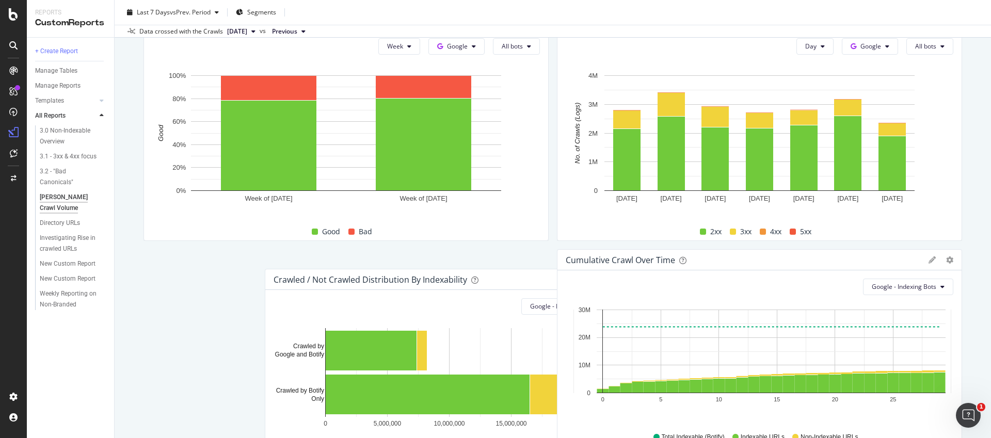
drag, startPoint x: 643, startPoint y: 49, endPoint x: 339, endPoint y: 262, distance: 371.0
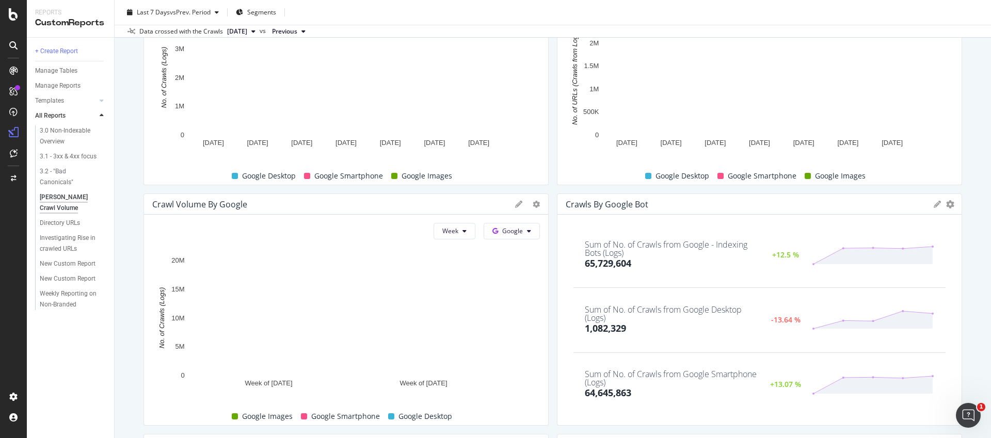
scroll to position [158, 0]
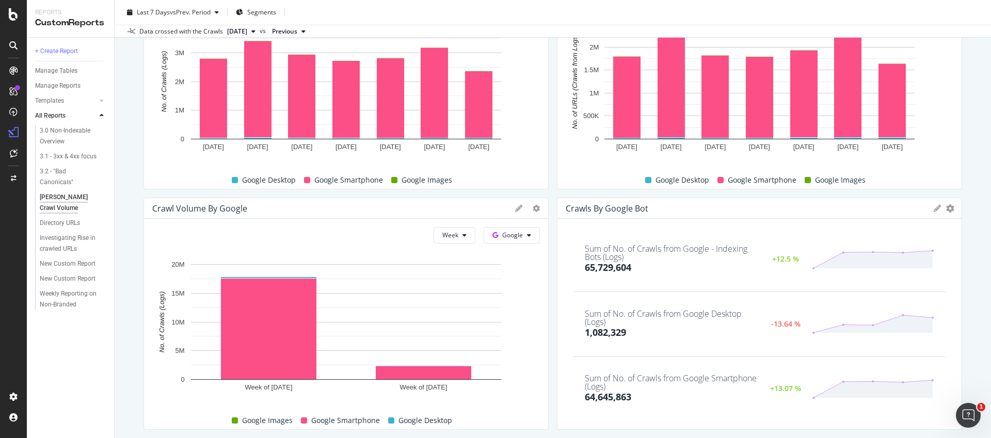
click at [400, 218] on div "Crawl Volume by Google" at bounding box center [346, 208] width 404 height 21
click at [535, 215] on div "Crawl Volume by Google" at bounding box center [346, 208] width 404 height 21
click at [535, 208] on icon at bounding box center [536, 208] width 7 height 7
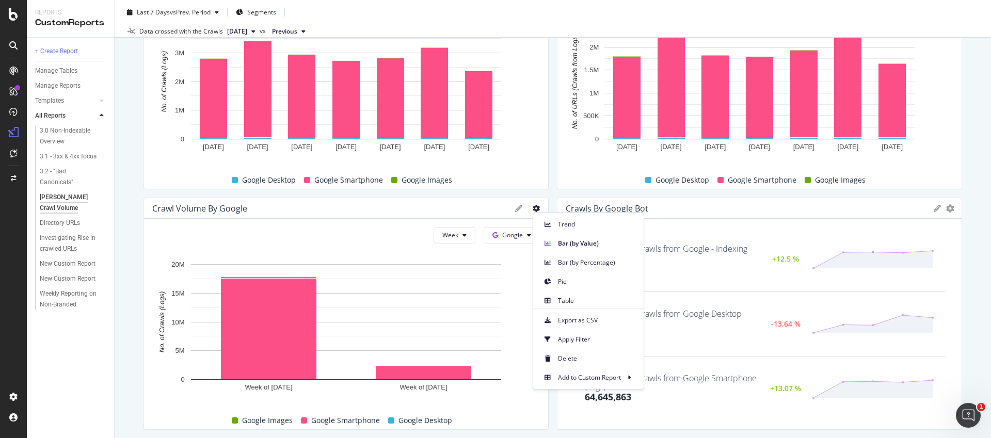
click at [559, 309] on div "Export as CSV" at bounding box center [588, 318] width 110 height 19
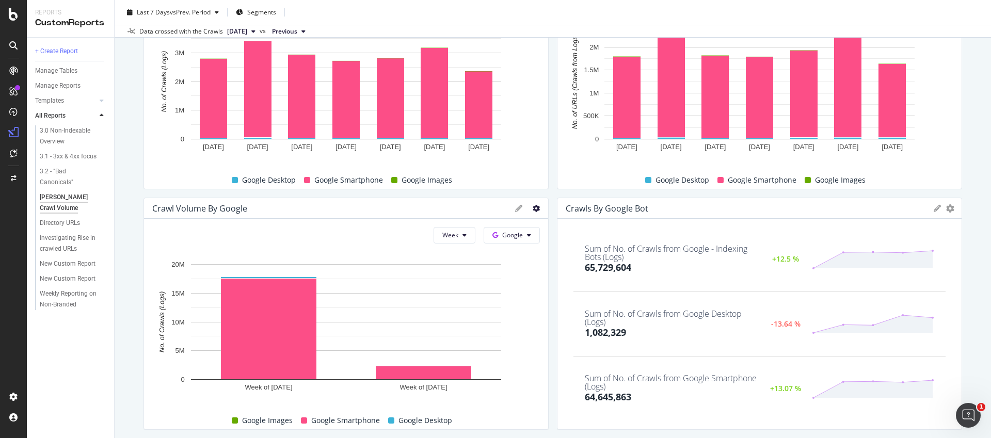
click at [533, 211] on icon at bounding box center [536, 208] width 7 height 7
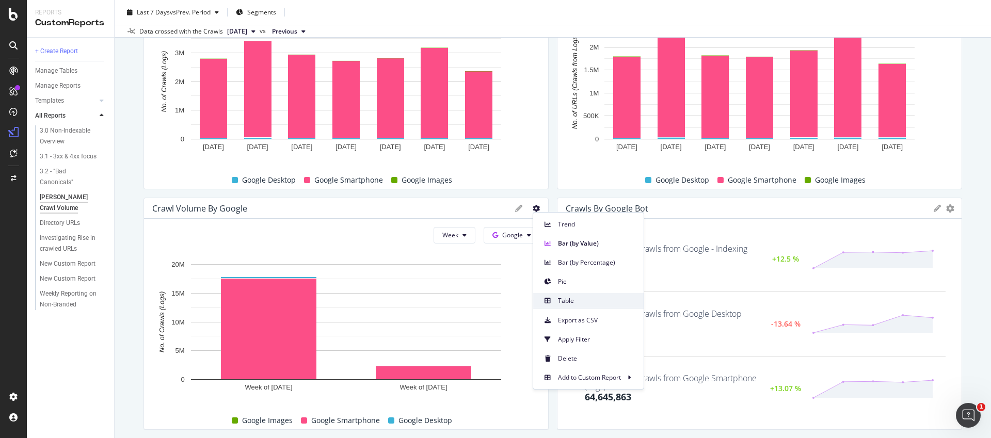
click at [565, 304] on span "Table" at bounding box center [596, 300] width 77 height 9
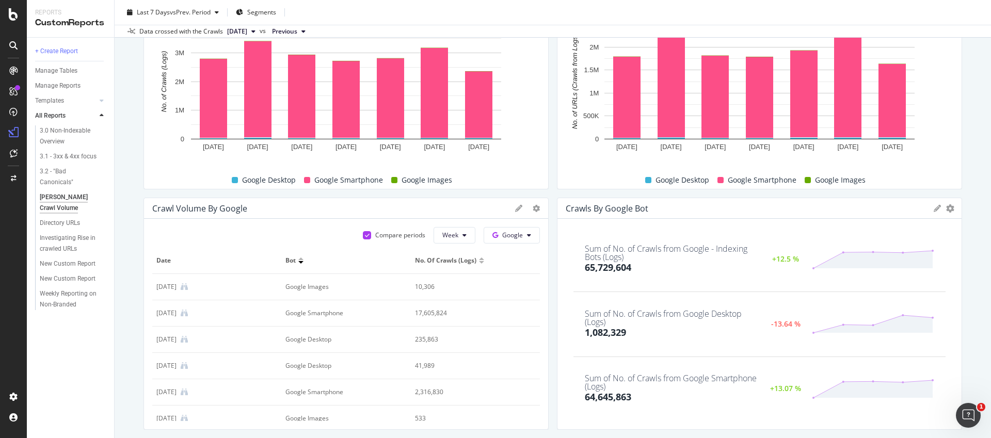
click at [517, 209] on icon at bounding box center [518, 208] width 7 height 7
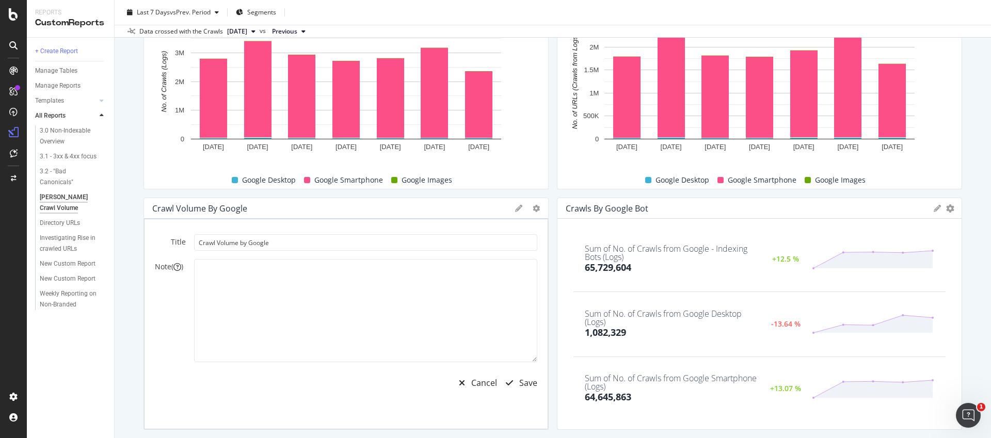
click at [477, 397] on div "Title Crawl Volume by Google Note ( ) Cancel Save" at bounding box center [346, 324] width 404 height 211
click at [484, 386] on div "Cancel" at bounding box center [484, 383] width 26 height 12
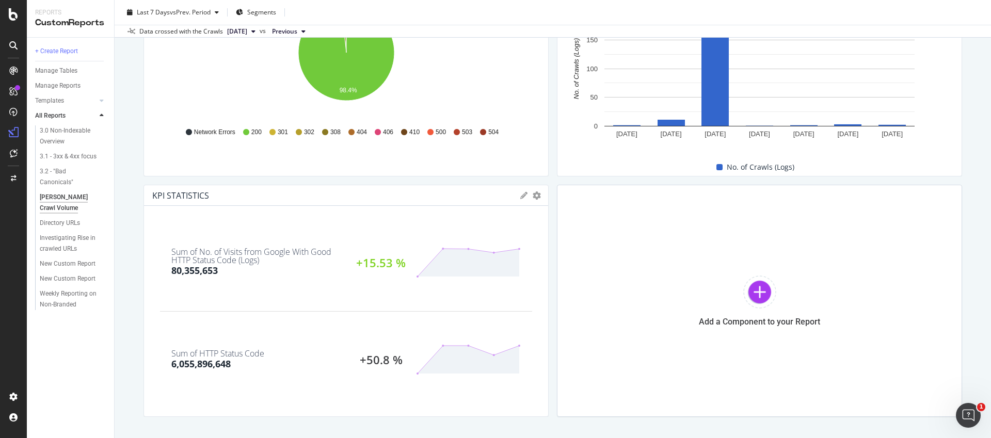
scroll to position [1178, 0]
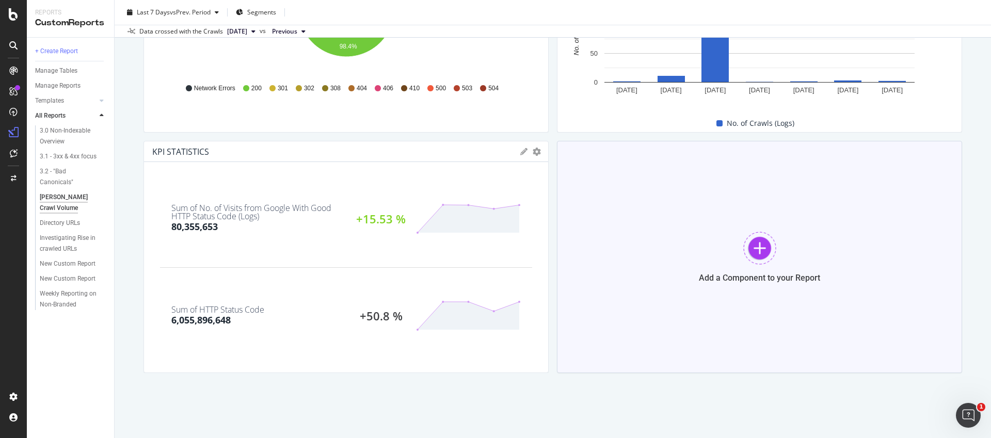
click at [694, 242] on div "Add a Component to your Report" at bounding box center [759, 257] width 405 height 232
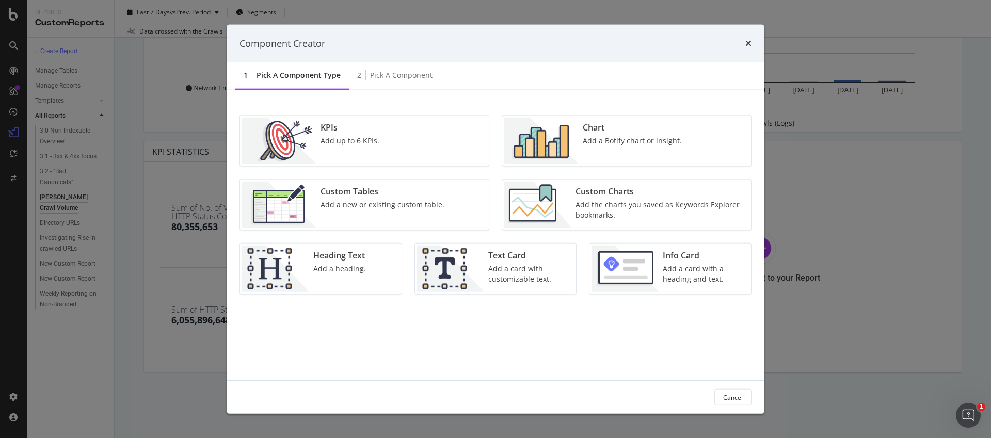
click at [434, 135] on div "KPIs Add up to 6 KPIs." at bounding box center [364, 141] width 249 height 51
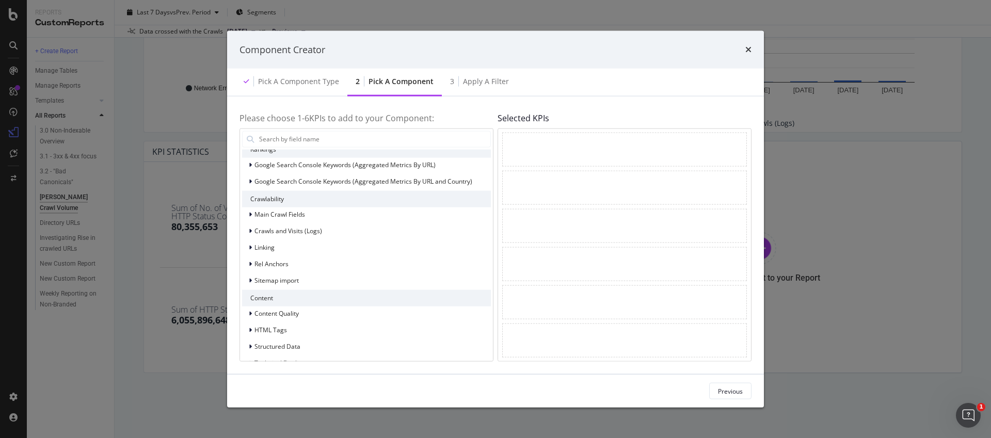
scroll to position [52, 0]
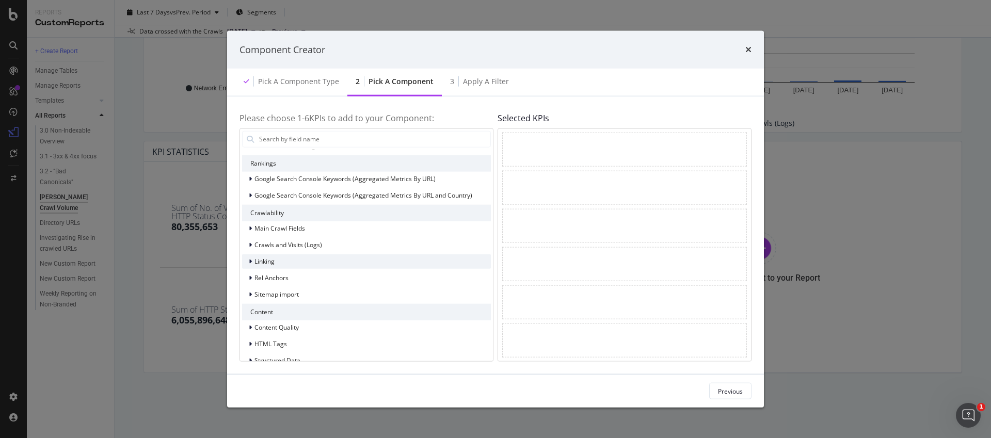
click at [329, 254] on div "Linking" at bounding box center [366, 261] width 249 height 14
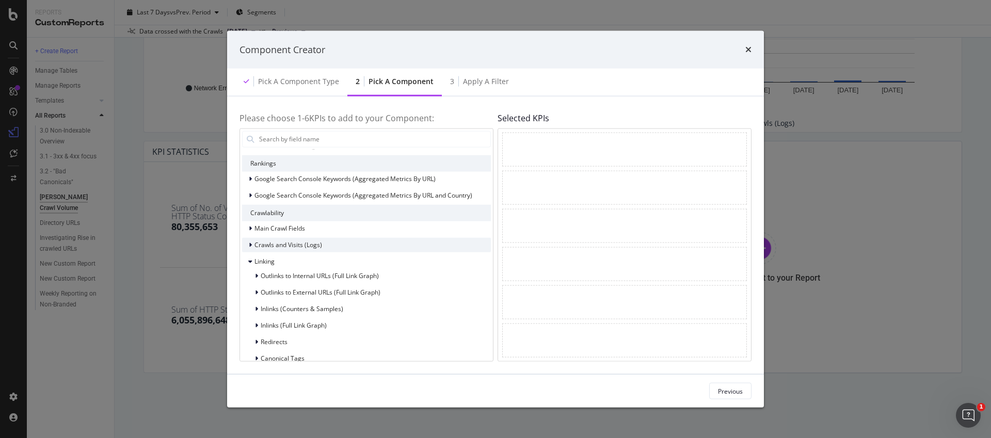
click at [329, 250] on div "Crawls and Visits (Logs)" at bounding box center [366, 244] width 249 height 14
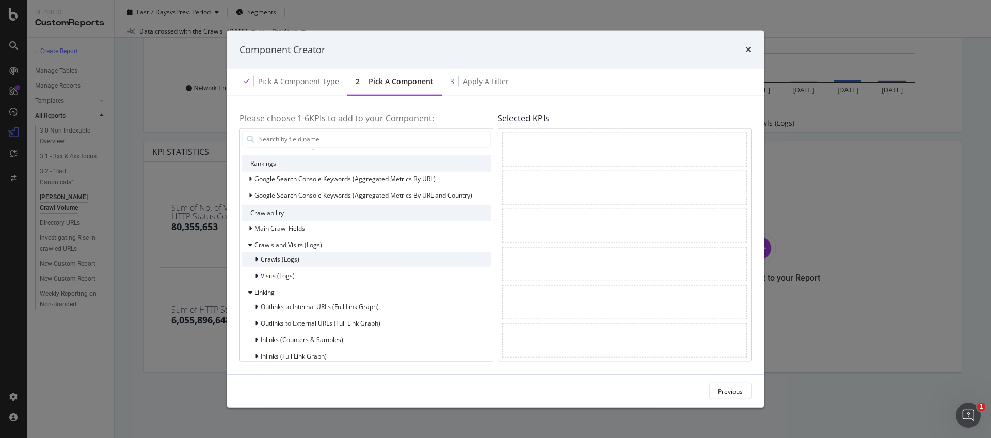
click at [319, 257] on div "Crawls (Logs)" at bounding box center [366, 259] width 249 height 14
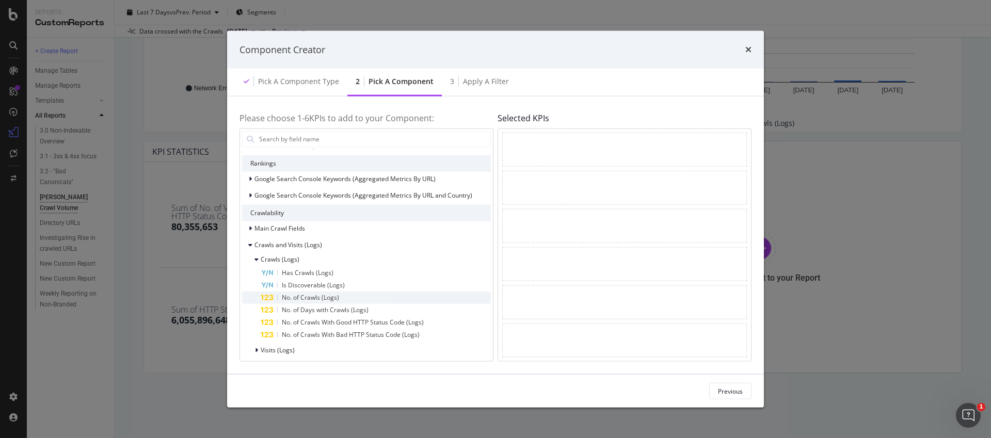
click at [319, 297] on span "No. of Crawls (Logs)" at bounding box center [310, 297] width 57 height 9
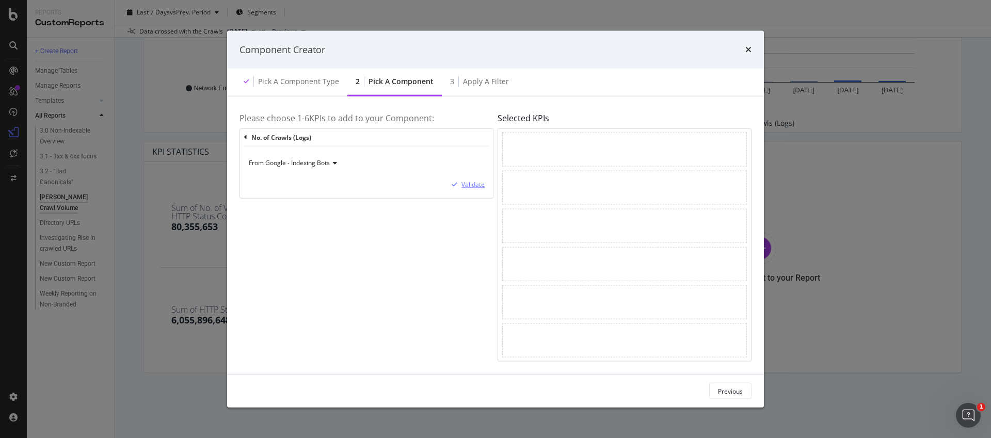
click at [459, 185] on div "modal" at bounding box center [455, 185] width 14 height 6
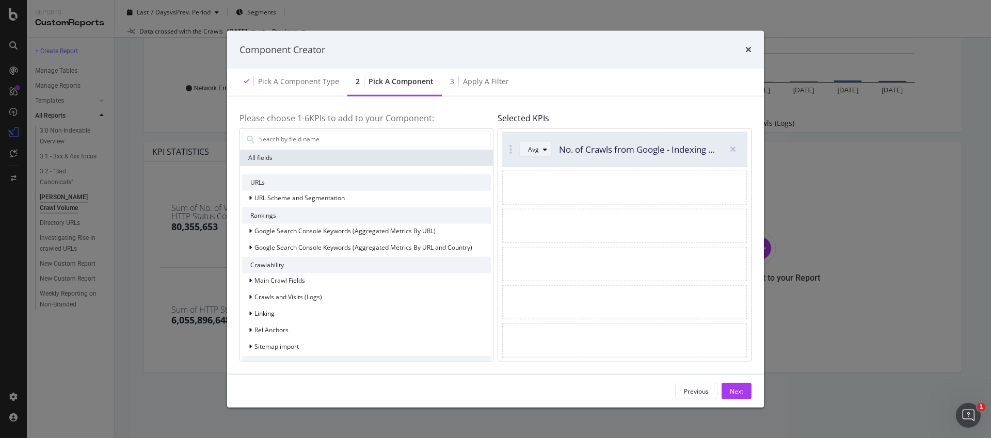
click at [538, 153] on div "Avg" at bounding box center [539, 149] width 23 height 14
click at [538, 181] on div "Sum" at bounding box center [538, 183] width 13 height 9
click at [314, 88] on div "Pick a Component type" at bounding box center [291, 82] width 112 height 28
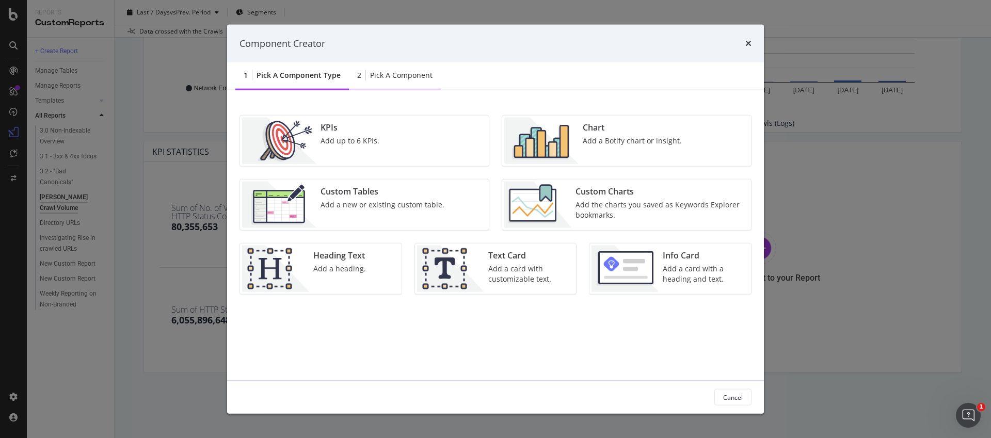
click at [373, 80] on div "Pick a Component" at bounding box center [401, 75] width 62 height 10
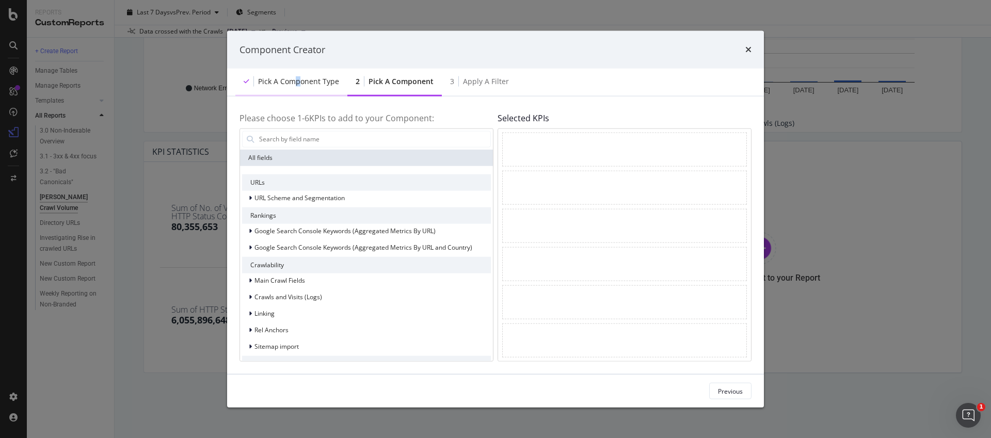
click at [297, 86] on div "Pick a Component type" at bounding box center [298, 81] width 81 height 10
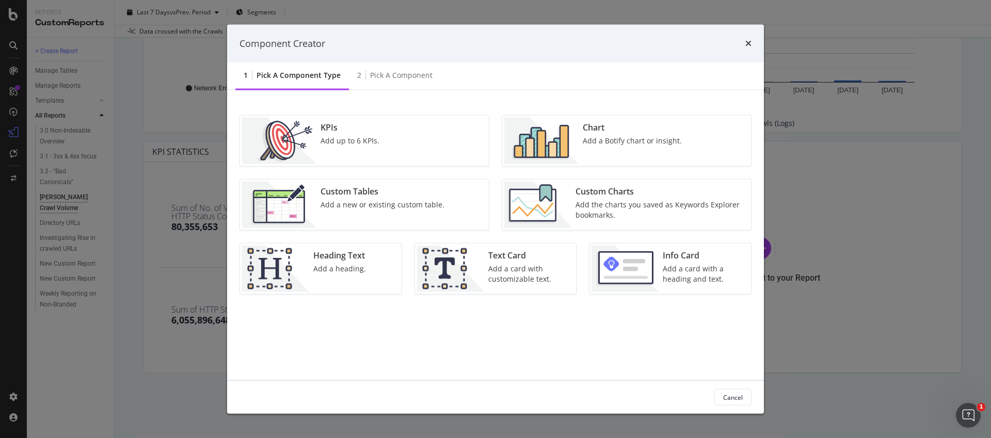
click at [319, 195] on div "Custom Tables Add a new or existing custom table." at bounding box center [382, 205] width 132 height 46
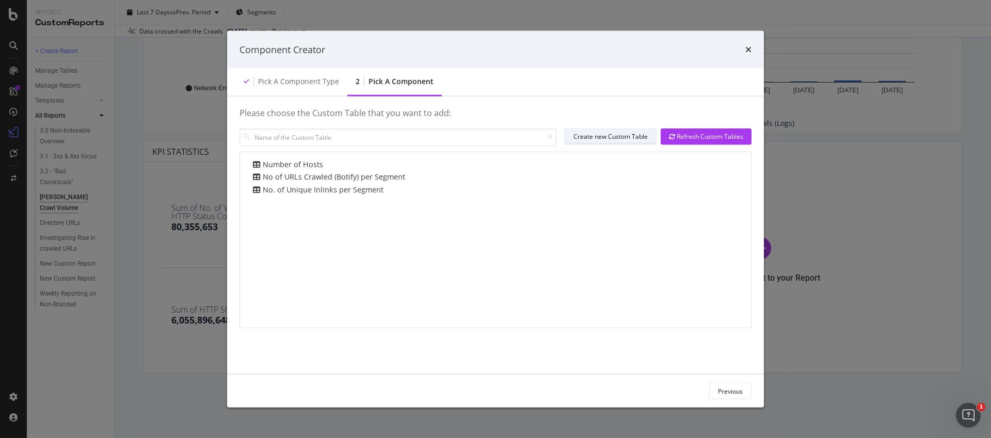
click at [643, 140] on div "Create new Custom Table" at bounding box center [611, 136] width 74 height 9
click at [750, 52] on icon "times" at bounding box center [748, 49] width 6 height 8
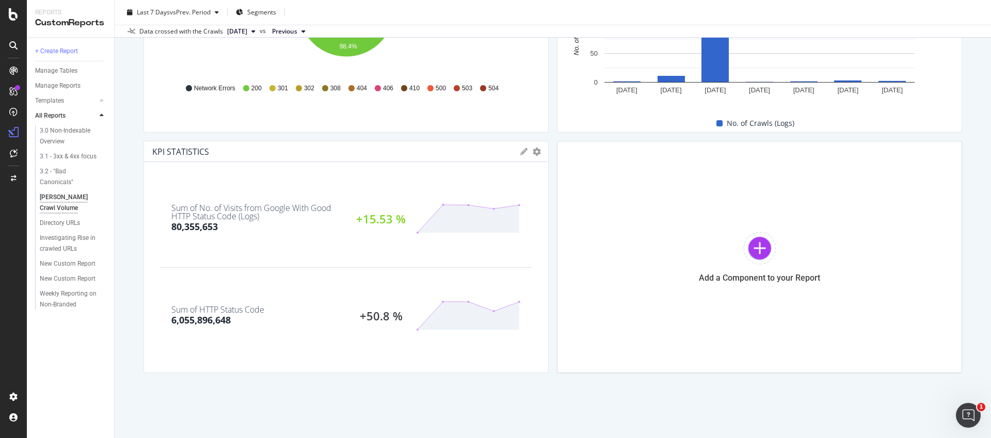
click at [365, 259] on div "Sum of No. of Visits from Google With Good HTTP Status Code (Logs) 80,355,653 +…" at bounding box center [346, 218] width 372 height 97
click at [501, 164] on div "Sum of No. of Visits from Google With Good HTTP Status Code (Logs) 80,355,653 +…" at bounding box center [346, 267] width 404 height 211
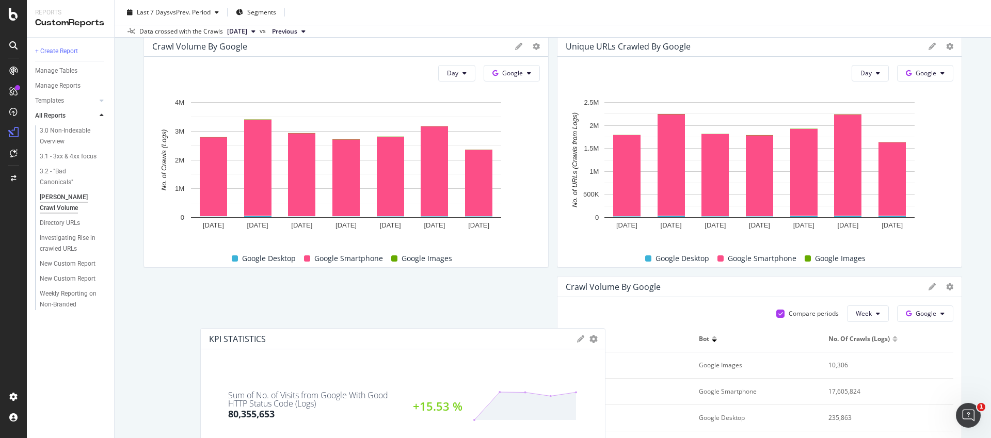
scroll to position [83, 0]
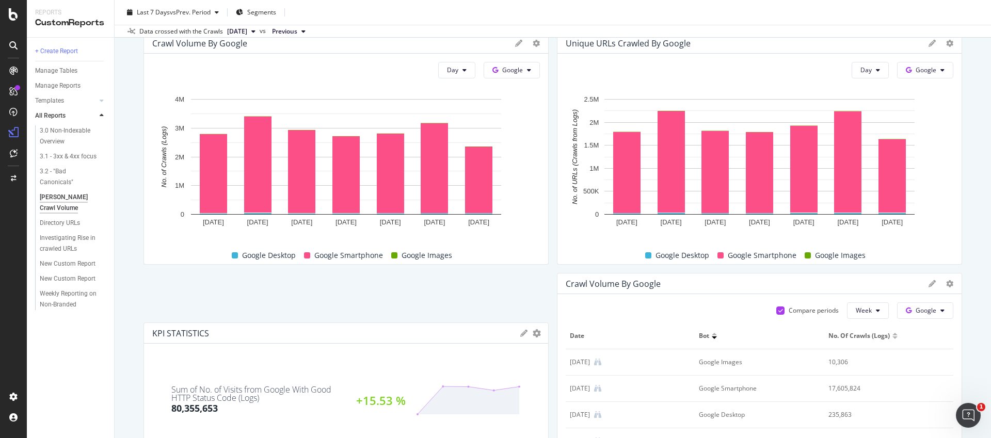
drag, startPoint x: 502, startPoint y: 157, endPoint x: 492, endPoint y: 316, distance: 159.9
click at [495, 329] on div "KPI STATISTICS KPIs Table Edit KPIs Apply Filter Export as CSV Delete Add to Cu…" at bounding box center [346, 333] width 404 height 21
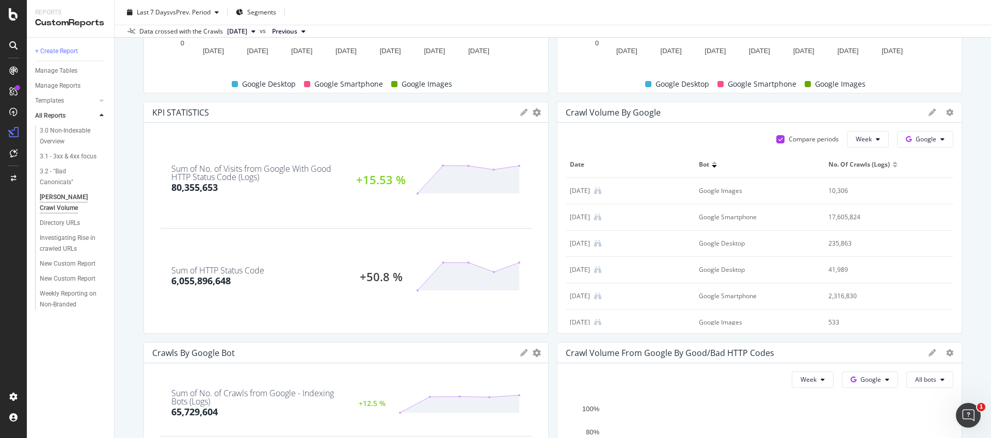
scroll to position [253, 0]
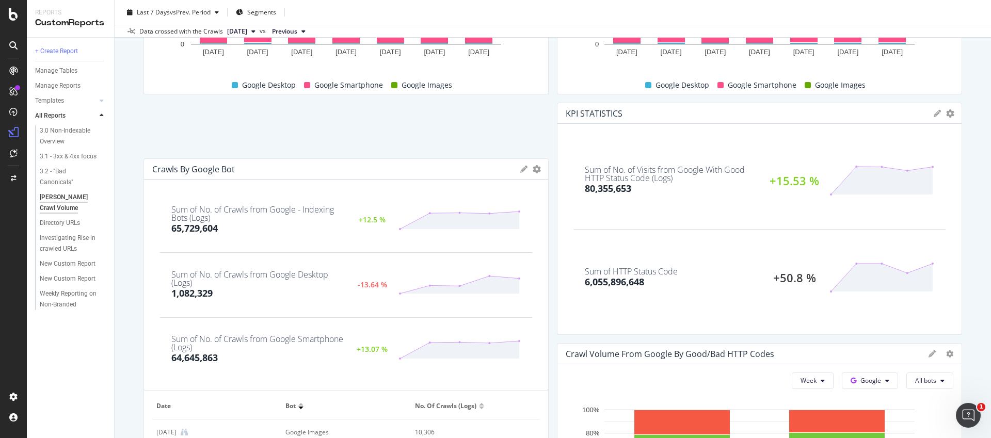
drag, startPoint x: 472, startPoint y: 357, endPoint x: 463, endPoint y: 170, distance: 187.7
click at [463, 169] on div "Crawls by Google Bot" at bounding box center [333, 169] width 363 height 10
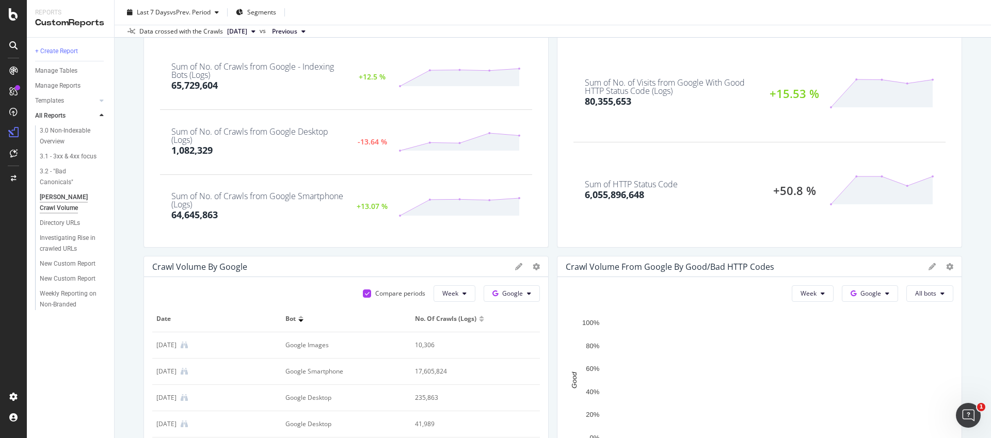
scroll to position [332, 0]
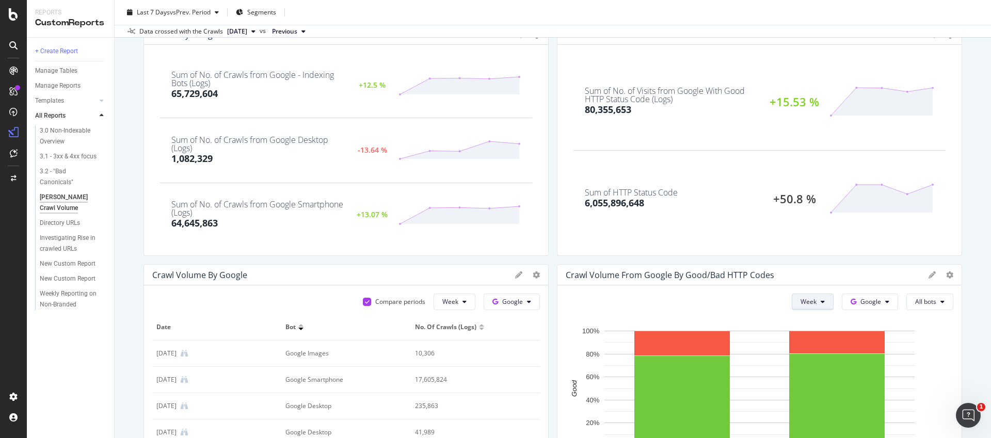
click at [824, 295] on button "Week" at bounding box center [813, 302] width 42 height 17
drag, startPoint x: 812, startPoint y: 324, endPoint x: 648, endPoint y: 145, distance: 242.6
click at [813, 324] on span "Day" at bounding box center [810, 322] width 19 height 9
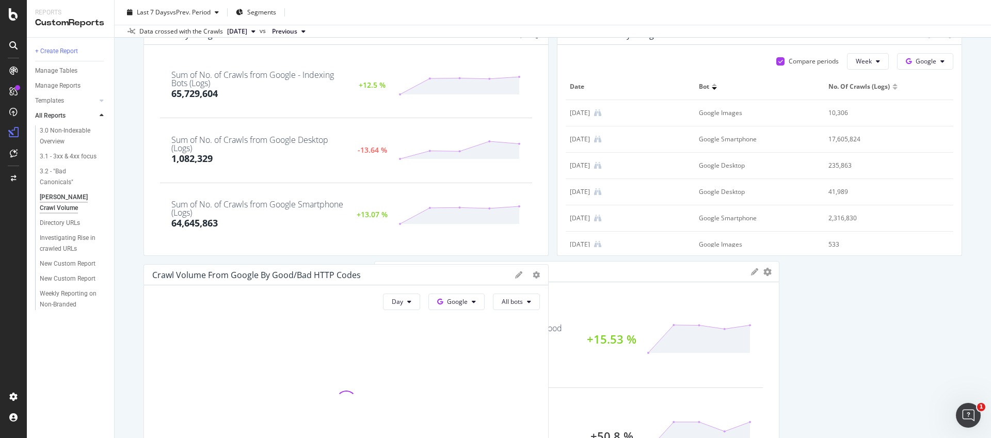
drag, startPoint x: 584, startPoint y: 41, endPoint x: 369, endPoint y: 278, distance: 320.2
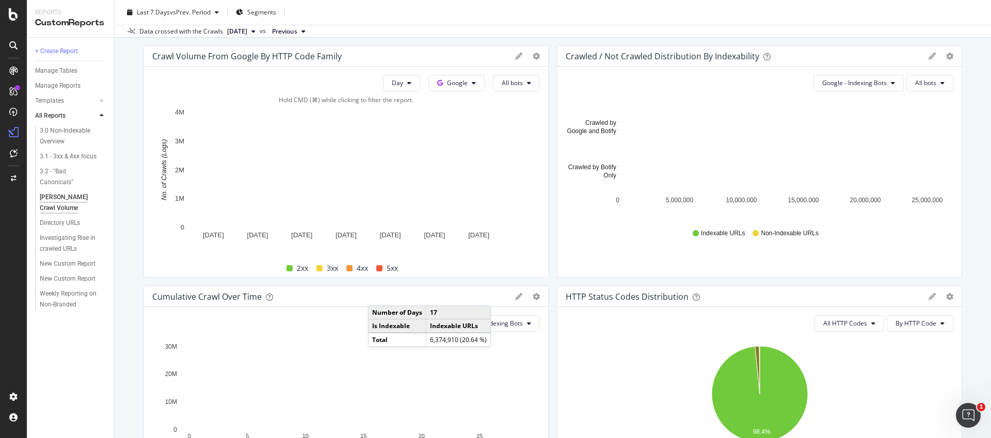
scroll to position [782, 0]
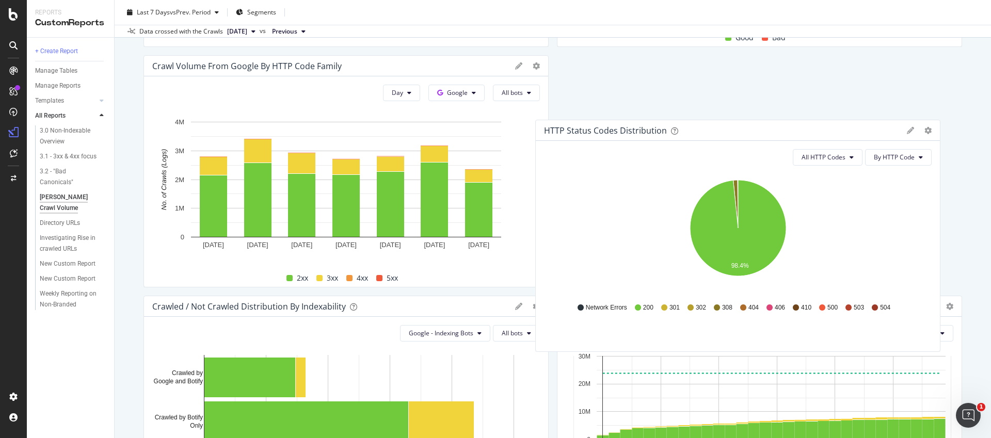
drag, startPoint x: 602, startPoint y: 306, endPoint x: 583, endPoint y: 133, distance: 174.6
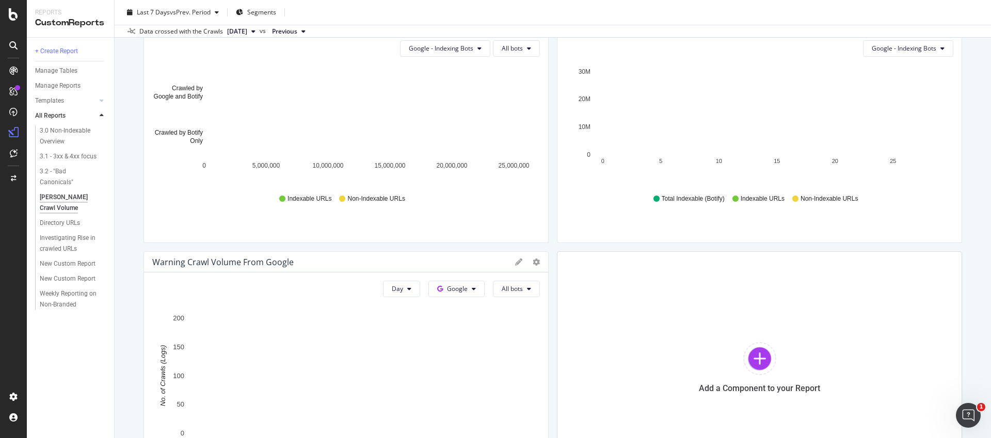
scroll to position [1178, 0]
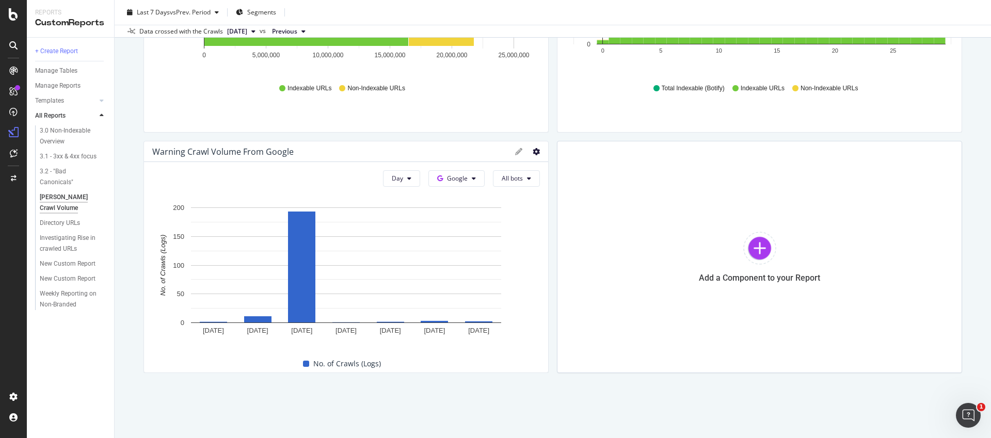
click at [535, 152] on icon at bounding box center [536, 151] width 7 height 7
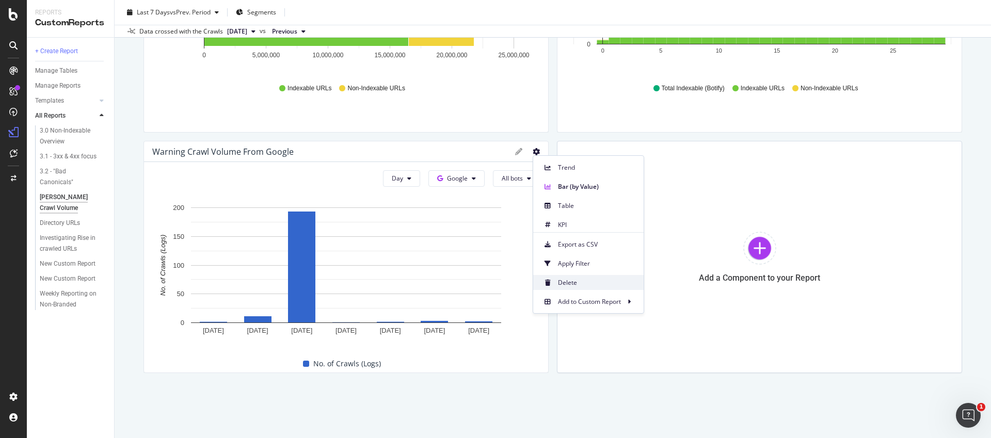
click at [583, 282] on span "Delete" at bounding box center [596, 282] width 77 height 9
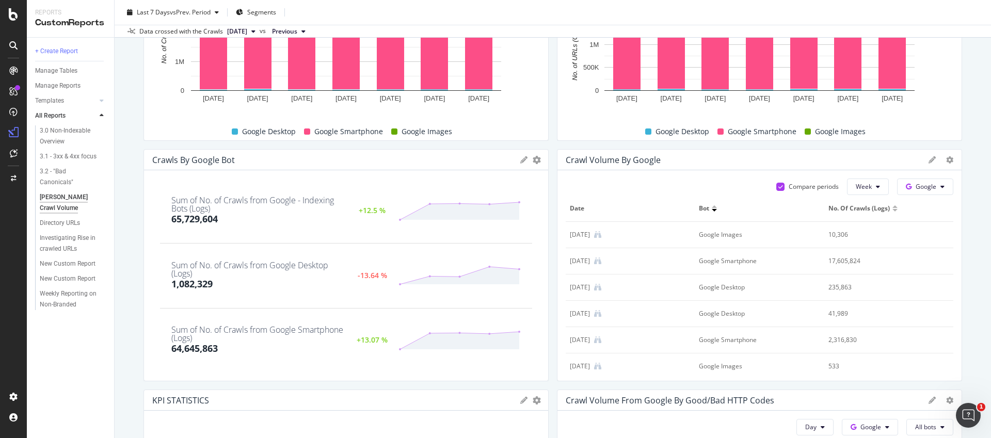
scroll to position [2, 0]
click at [949, 160] on icon at bounding box center [949, 159] width 7 height 7
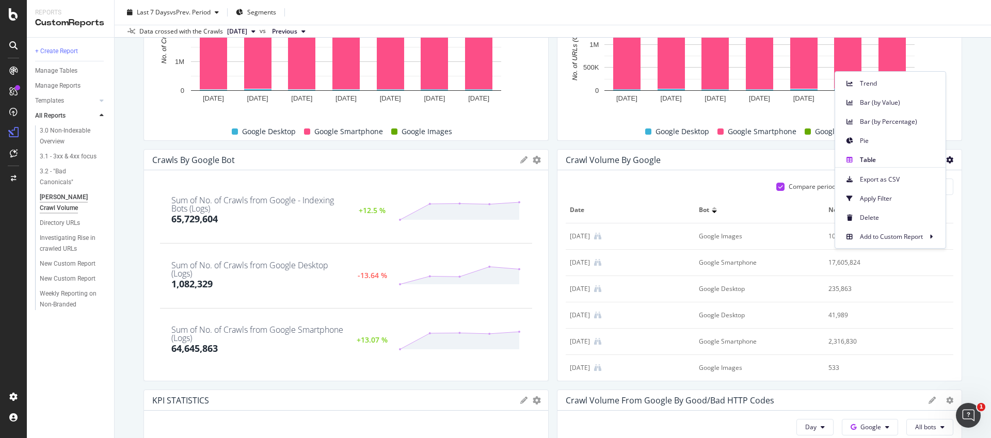
click at [759, 190] on div "Compare periods Week Google" at bounding box center [760, 187] width 388 height 17
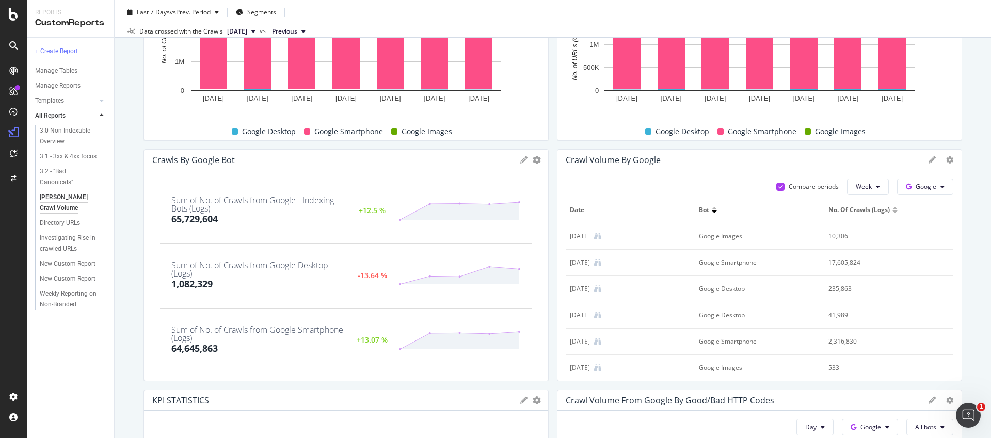
click at [893, 210] on div at bounding box center [895, 210] width 5 height 6
click at [895, 212] on div at bounding box center [895, 212] width 5 height 3
click at [895, 212] on div at bounding box center [895, 212] width 5 height 6
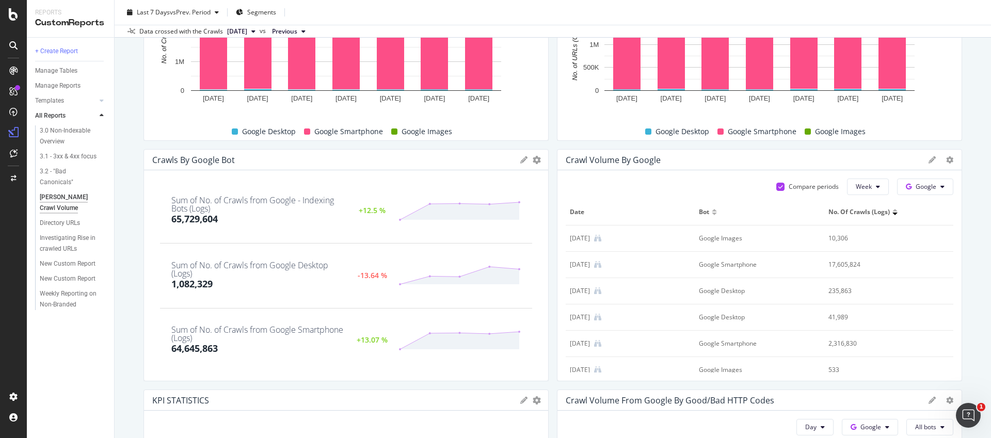
click at [798, 218] on th "Bot" at bounding box center [759, 212] width 129 height 26
click at [931, 160] on icon at bounding box center [932, 159] width 7 height 7
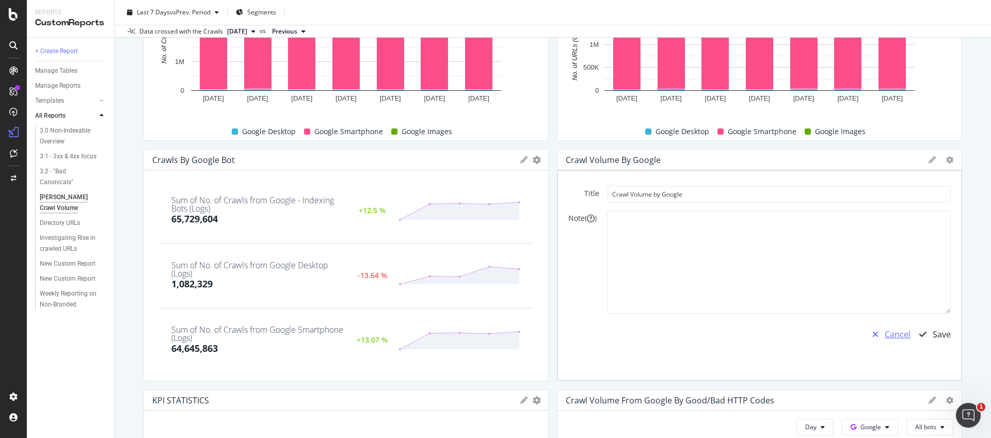
click at [894, 335] on div "Cancel" at bounding box center [898, 335] width 26 height 12
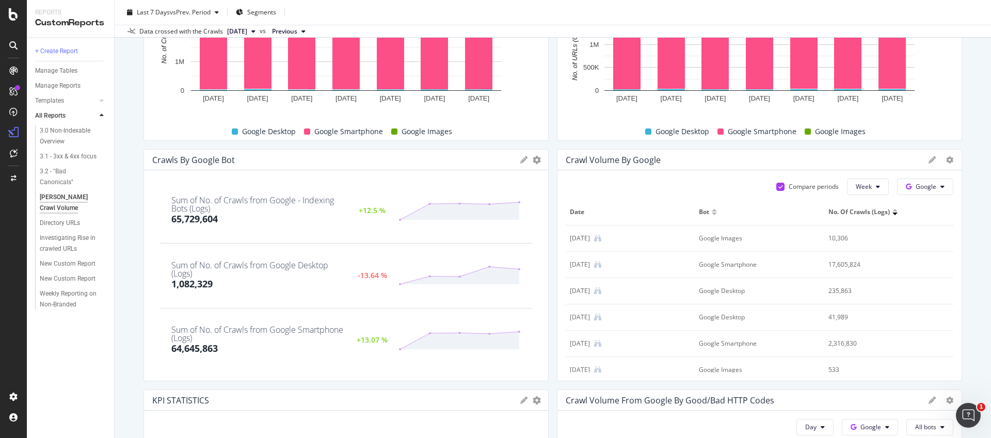
click at [860, 221] on th "No. of Crawls (Logs)" at bounding box center [888, 212] width 129 height 26
click at [715, 209] on div at bounding box center [714, 210] width 5 height 3
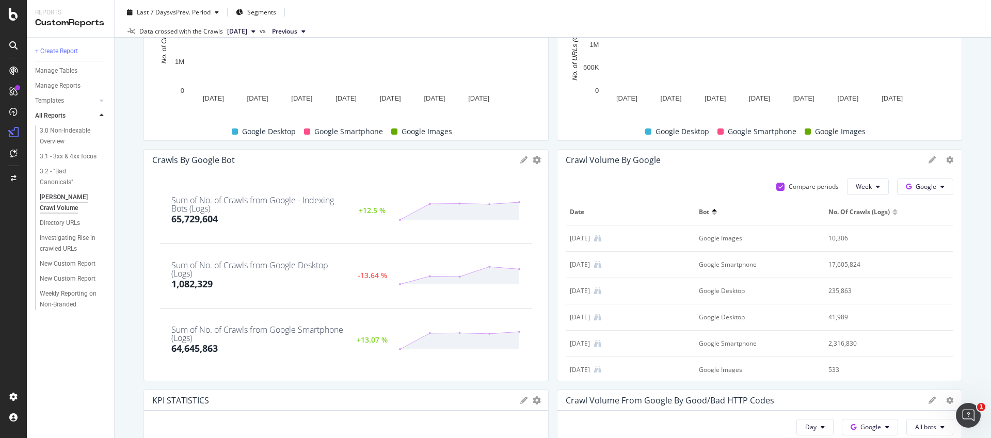
click at [716, 211] on div at bounding box center [714, 210] width 5 height 3
click at [716, 216] on div "Bot" at bounding box center [759, 212] width 121 height 9
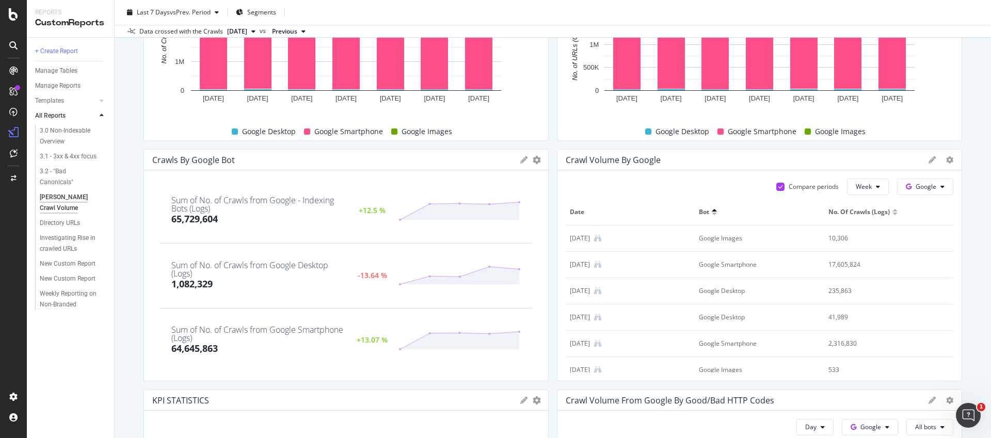
click at [716, 214] on div at bounding box center [714, 214] width 5 height 3
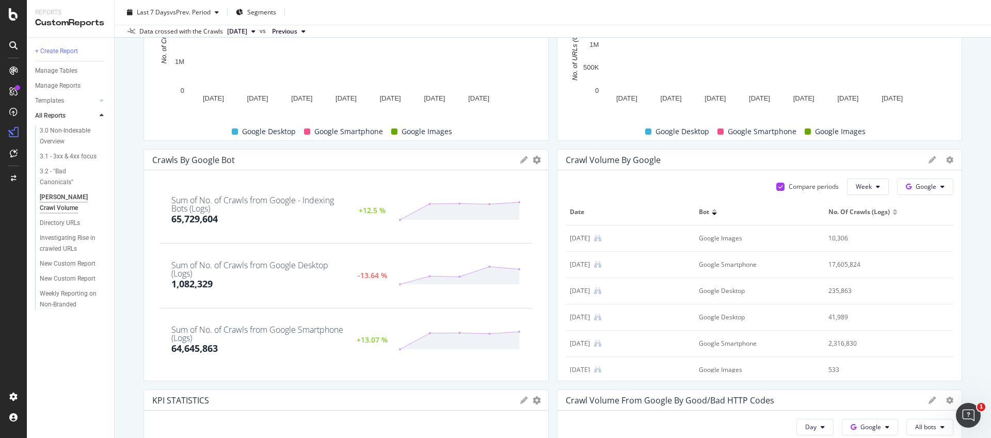
click at [714, 213] on div at bounding box center [714, 214] width 5 height 3
click at [714, 208] on div "Bot" at bounding box center [759, 212] width 121 height 9
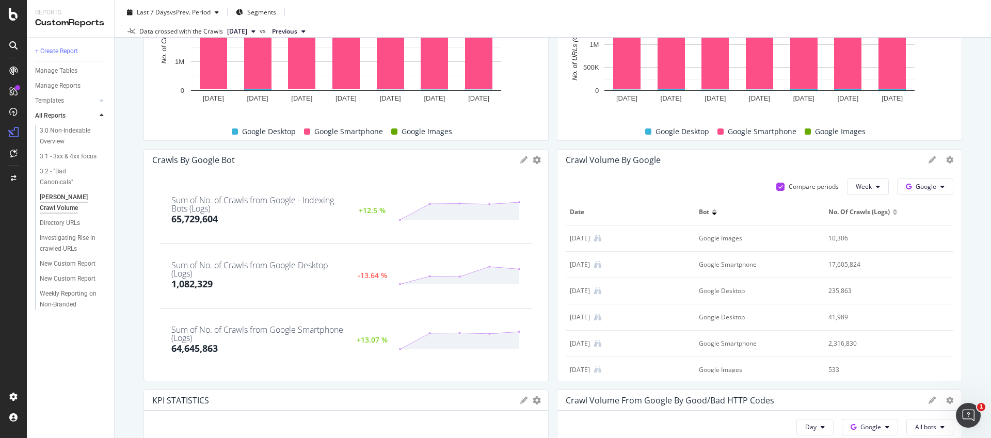
click at [716, 211] on div at bounding box center [714, 210] width 5 height 3
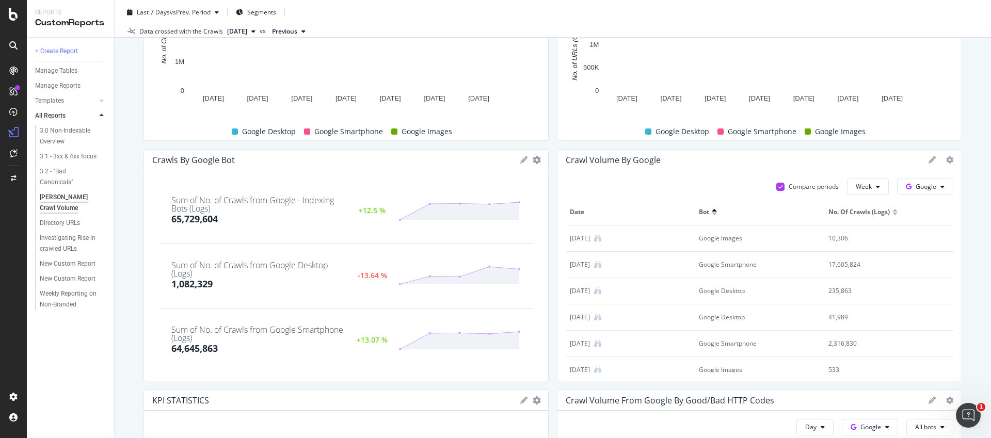
click at [664, 160] on div "Crawl Volume by Google" at bounding box center [745, 160] width 358 height 10
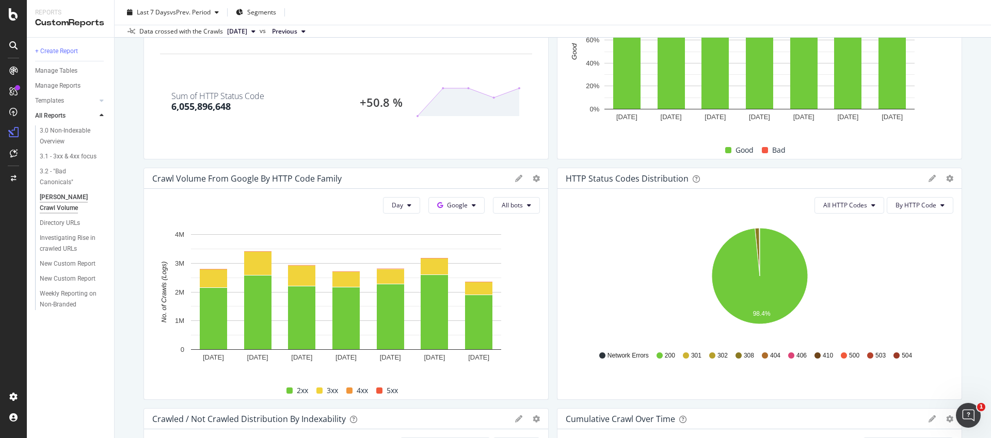
scroll to position [1152, 0]
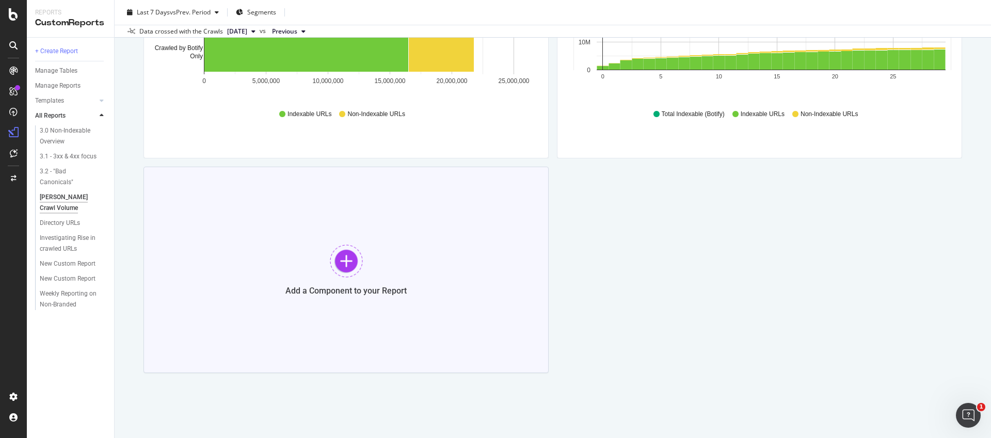
click at [390, 312] on div "Add a Component to your Report" at bounding box center [346, 270] width 405 height 206
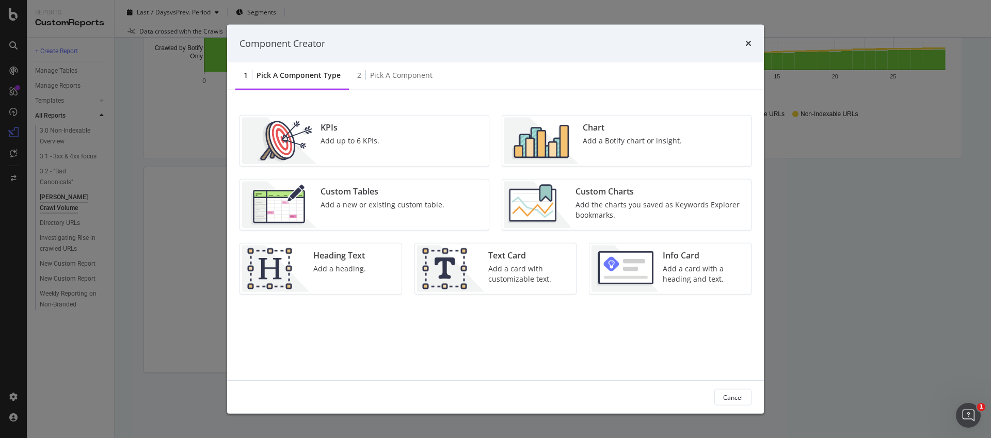
click at [414, 150] on div "KPIs Add up to 6 KPIs." at bounding box center [364, 141] width 249 height 51
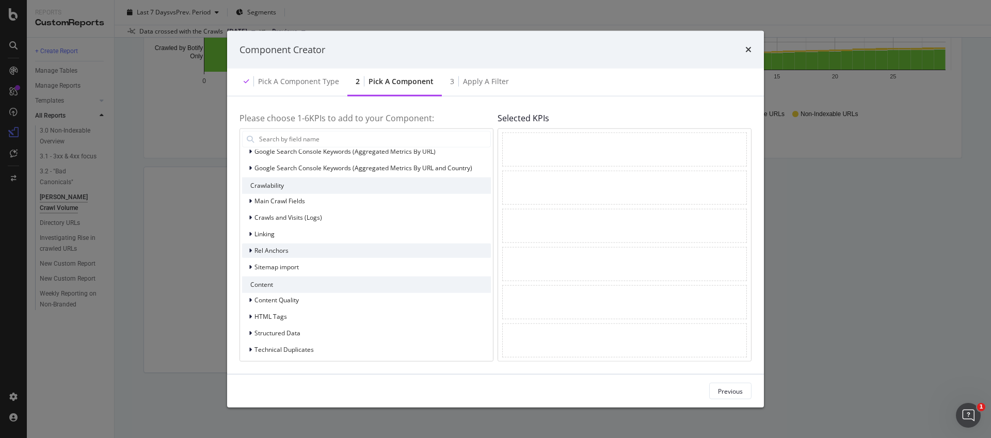
scroll to position [80, 0]
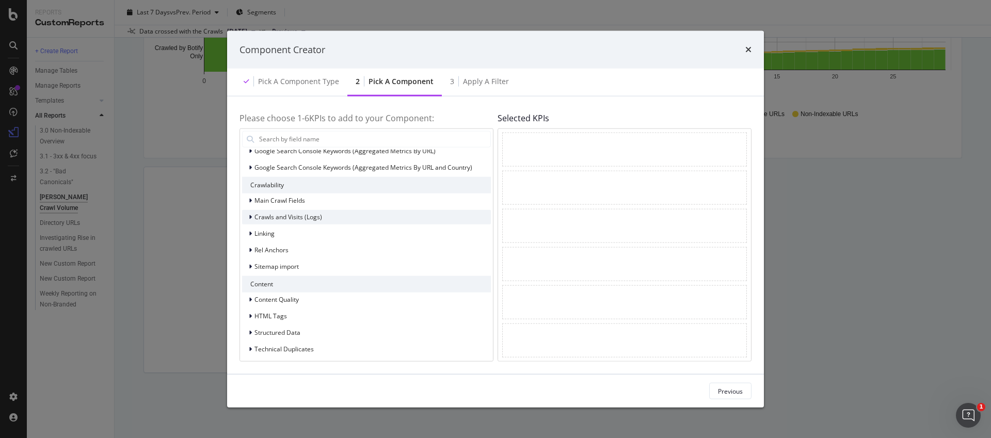
click at [312, 211] on div "Crawls and Visits (Logs)" at bounding box center [366, 217] width 249 height 14
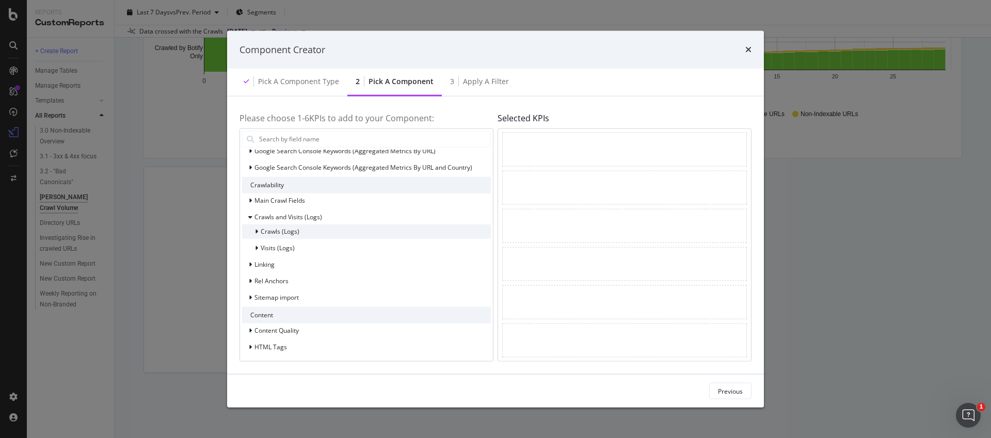
click at [309, 228] on div "Crawls (Logs)" at bounding box center [366, 231] width 249 height 14
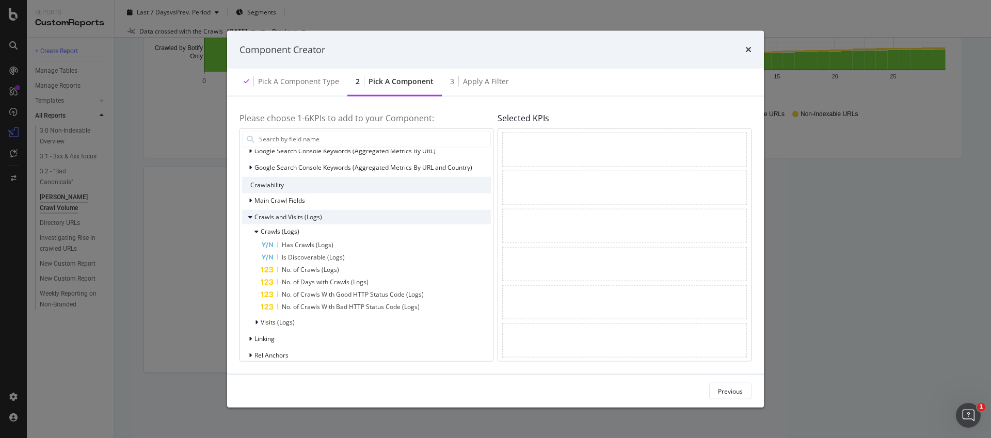
click at [292, 222] on div "Crawls and Visits (Logs)" at bounding box center [366, 217] width 249 height 14
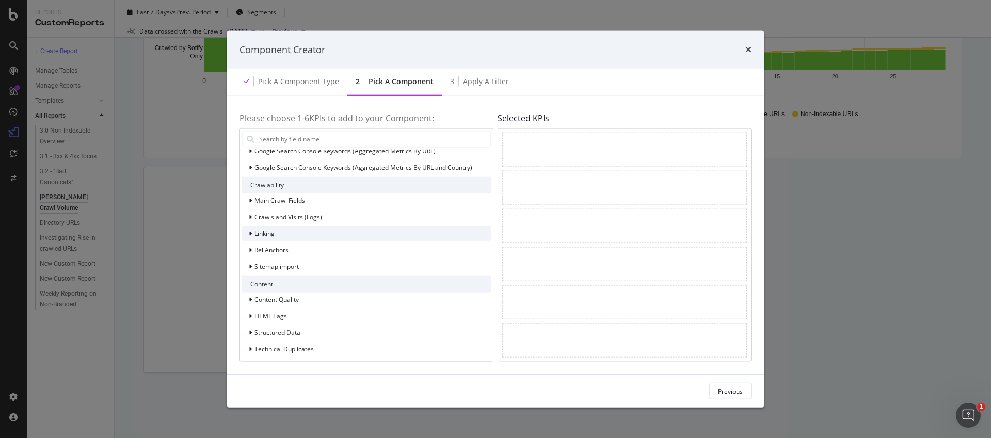
click at [294, 237] on div "Linking" at bounding box center [366, 233] width 249 height 14
click at [292, 219] on span "Crawls and Visits (Logs)" at bounding box center [289, 217] width 68 height 9
click at [296, 232] on span "Crawls (Logs)" at bounding box center [280, 231] width 39 height 9
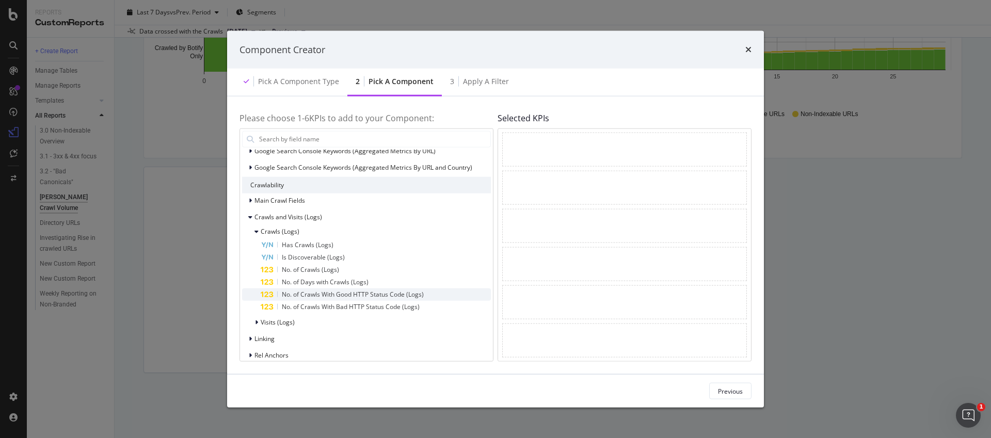
click at [328, 291] on span "No. of Crawls With Good HTTP Status Code (Logs)" at bounding box center [353, 294] width 142 height 9
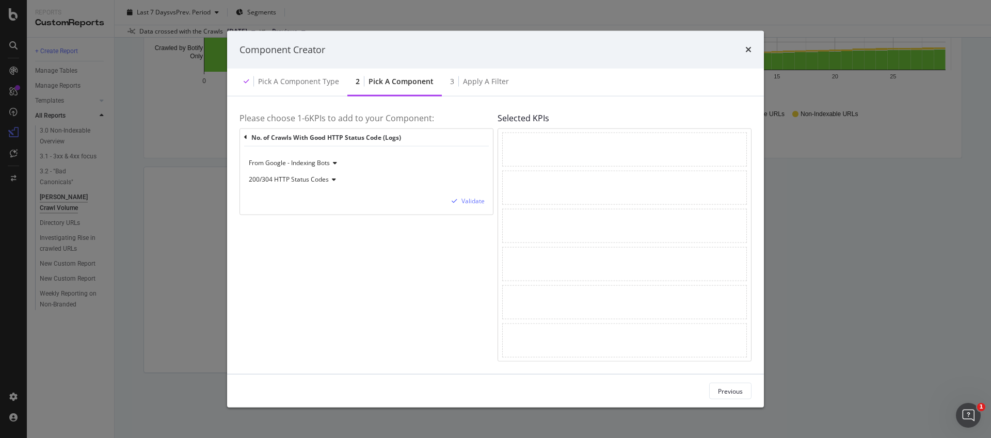
click at [383, 85] on div "Pick a Component" at bounding box center [401, 81] width 65 height 10
click at [322, 78] on div "Pick a Component type" at bounding box center [298, 81] width 81 height 10
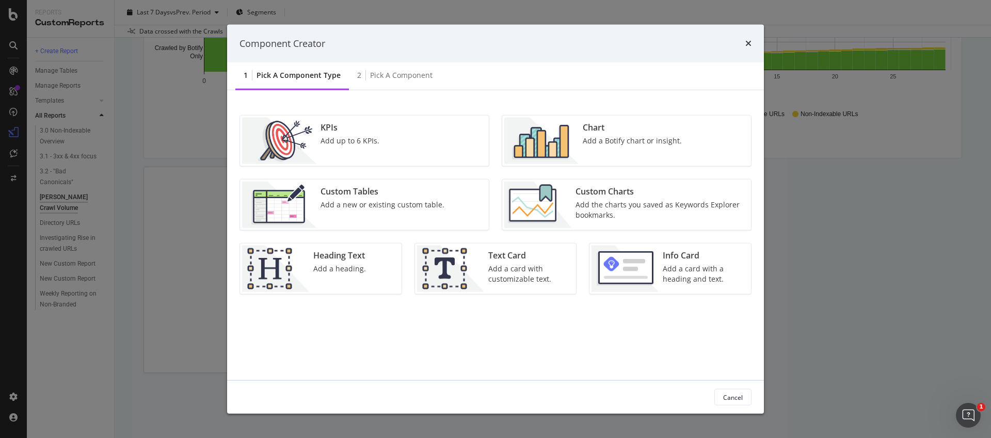
click at [368, 136] on div "Add up to 6 KPIs." at bounding box center [350, 141] width 59 height 10
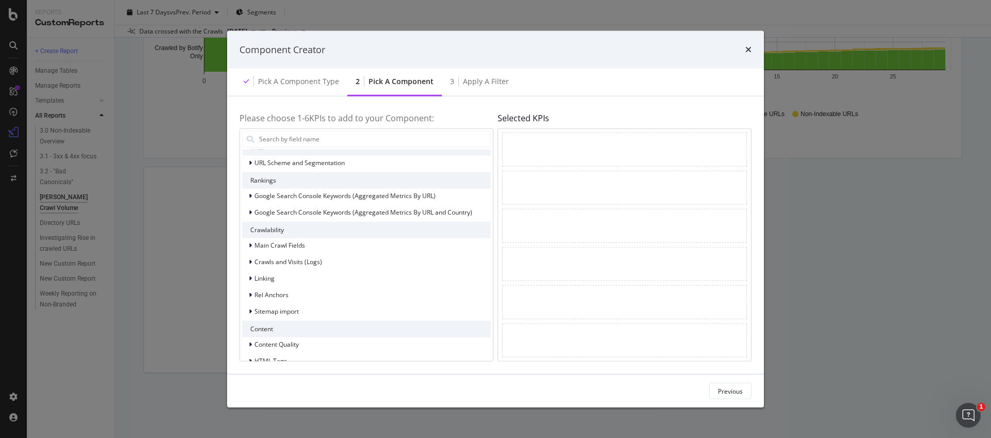
scroll to position [36, 0]
click at [331, 257] on div "Crawls and Visits (Logs)" at bounding box center [366, 260] width 249 height 14
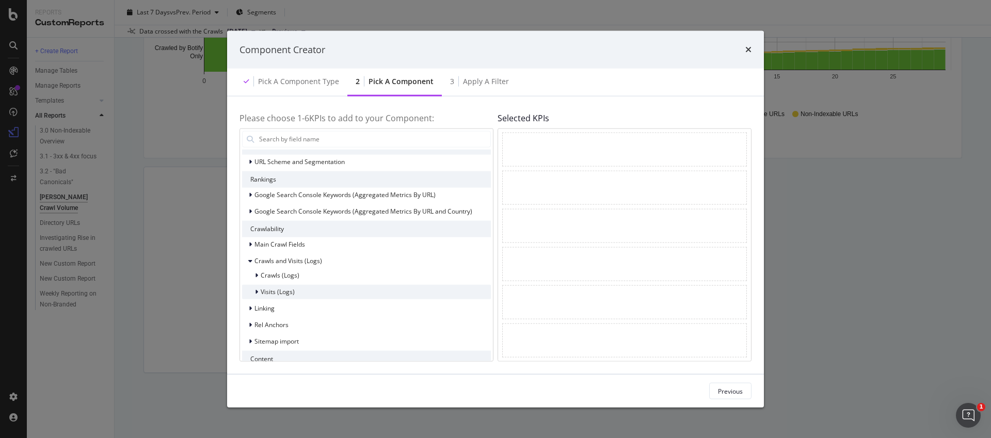
click at [326, 284] on div "Visits (Logs)" at bounding box center [366, 291] width 249 height 14
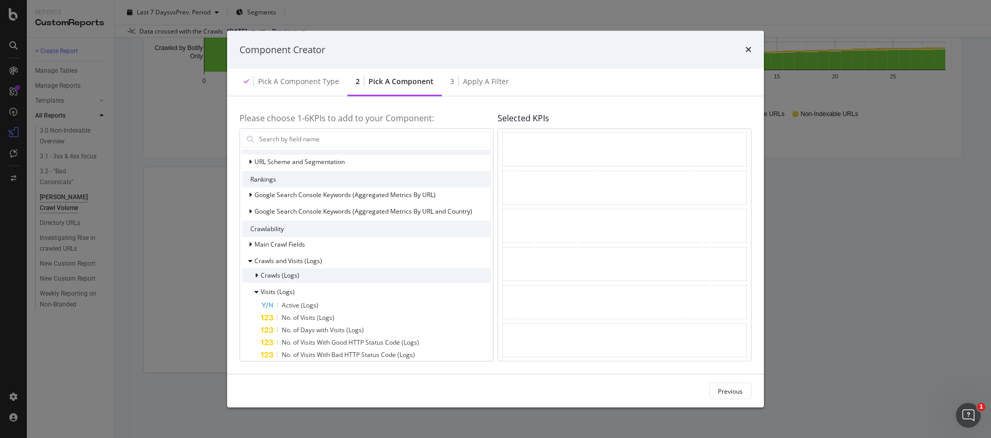
click at [326, 280] on div "Crawls (Logs)" at bounding box center [366, 275] width 249 height 14
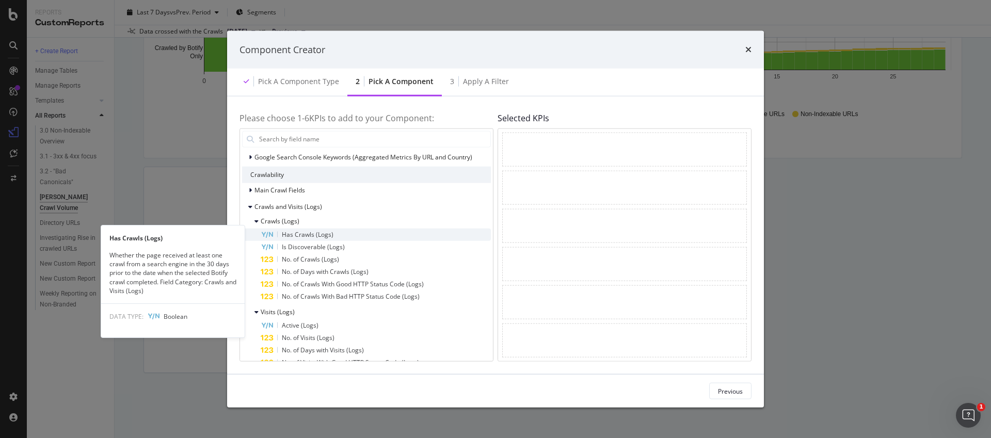
scroll to position [95, 0]
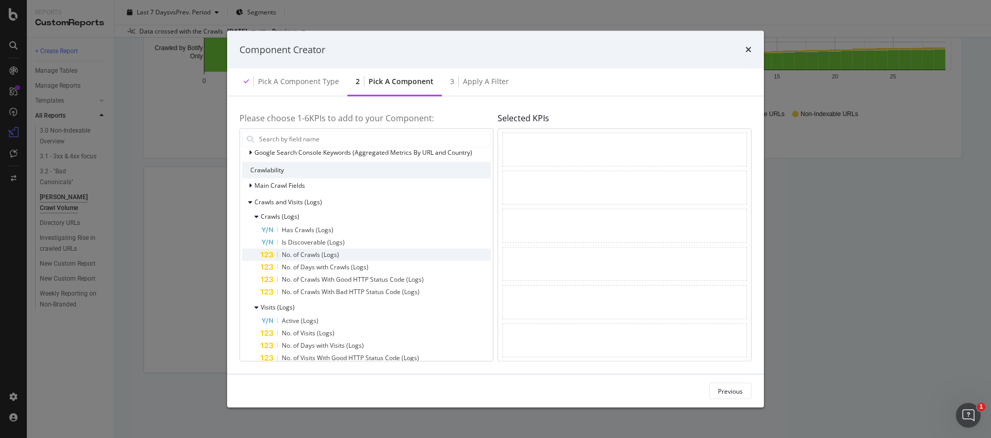
click at [298, 256] on span "No. of Crawls (Logs)" at bounding box center [310, 254] width 57 height 9
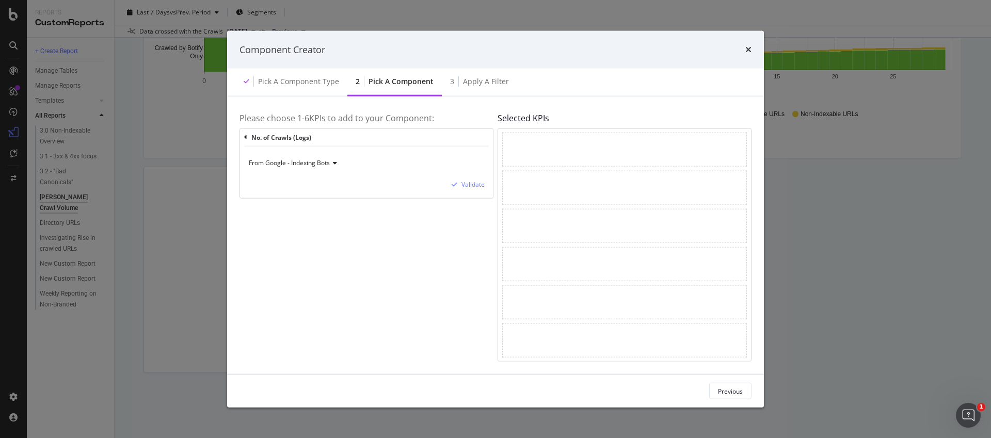
click at [753, 47] on div "Component Creator" at bounding box center [495, 49] width 537 height 38
click at [746, 49] on icon "times" at bounding box center [748, 49] width 6 height 8
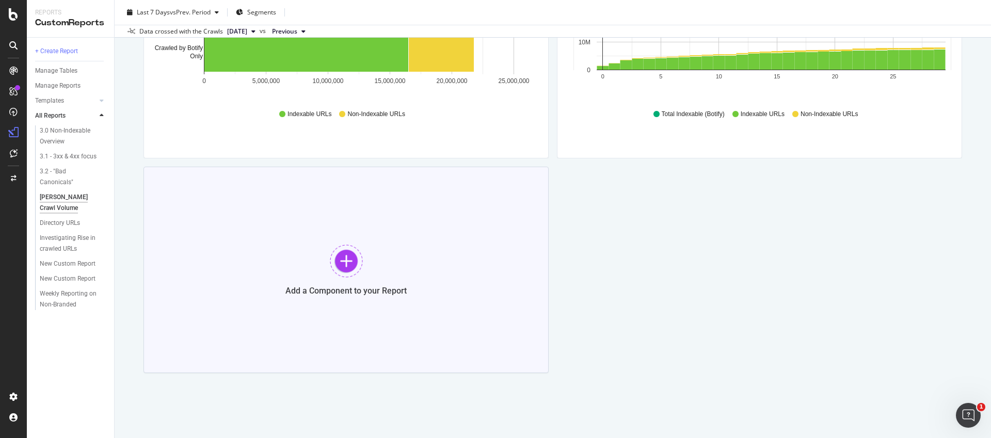
click at [427, 315] on div "Add a Component to your Report" at bounding box center [346, 270] width 405 height 206
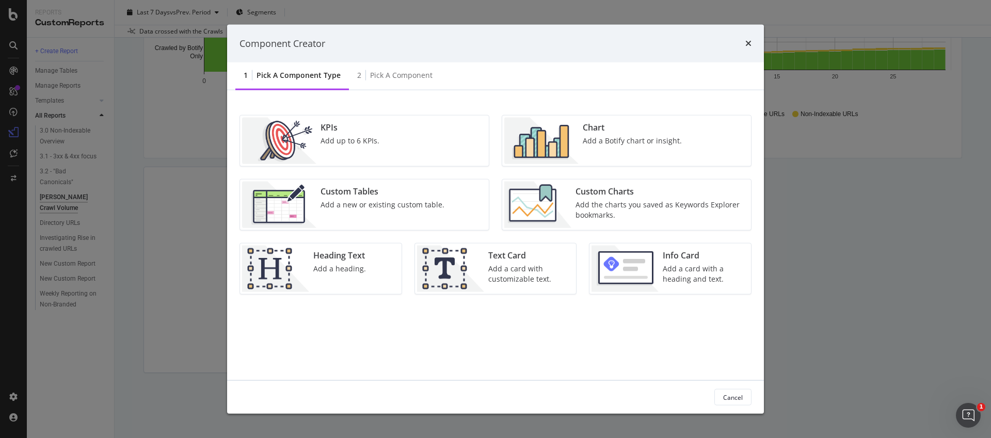
click at [586, 132] on div "Chart" at bounding box center [632, 128] width 99 height 12
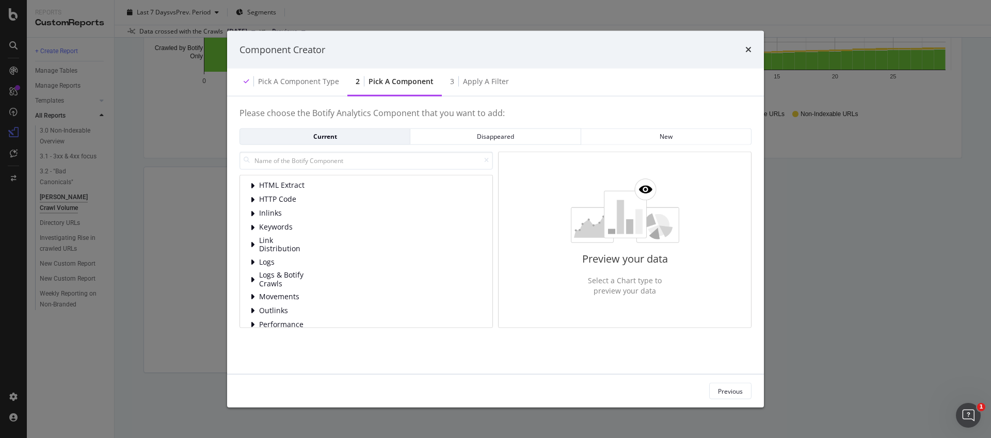
scroll to position [28, 0]
click at [301, 266] on div "Logs" at bounding box center [366, 262] width 232 height 10
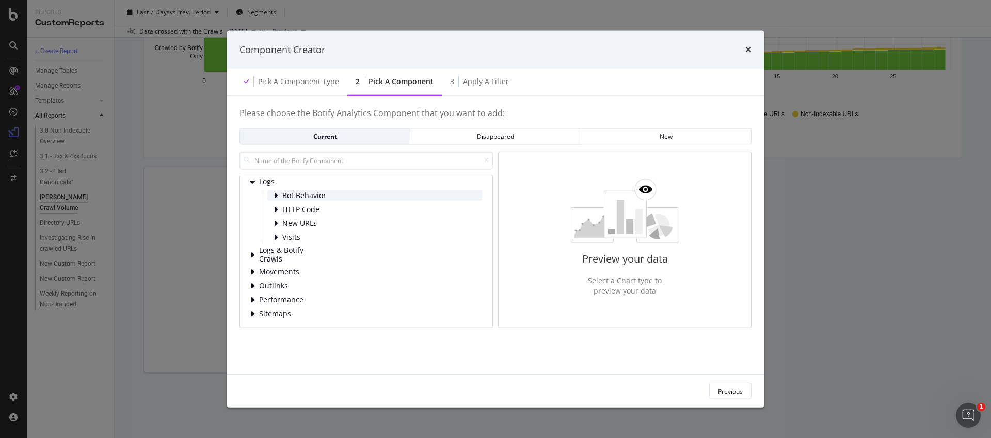
click at [289, 192] on span "Bot Behavior" at bounding box center [305, 195] width 46 height 9
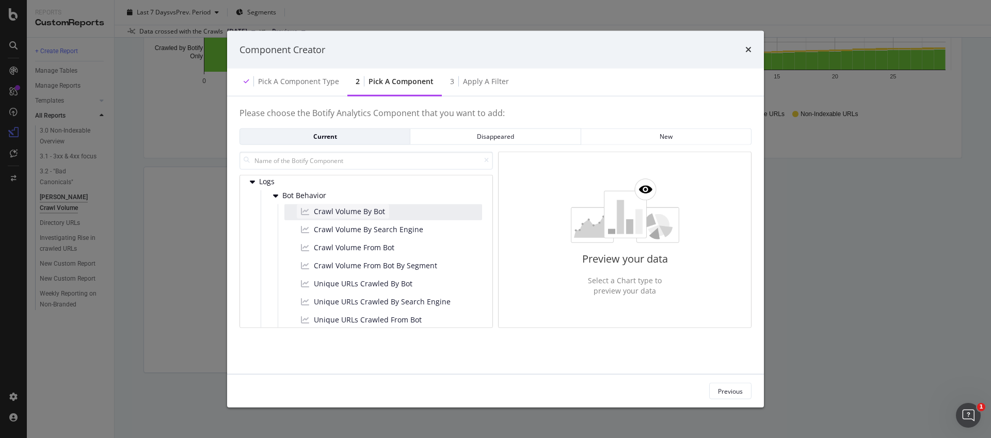
click at [305, 210] on icon "modal" at bounding box center [305, 212] width 8 height 9
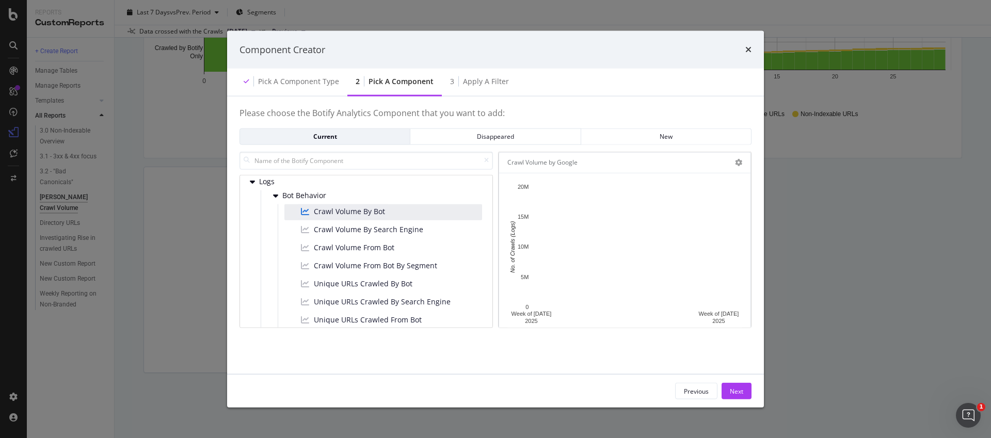
click at [738, 154] on div "Crawl Volume by Google" at bounding box center [624, 162] width 251 height 21
click at [738, 161] on icon "modal" at bounding box center [738, 162] width 7 height 7
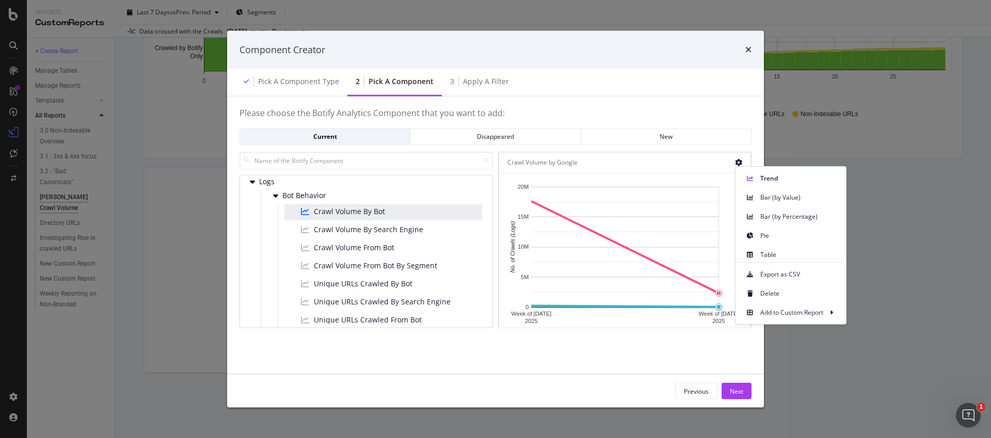
click at [754, 246] on div "Table" at bounding box center [791, 252] width 110 height 19
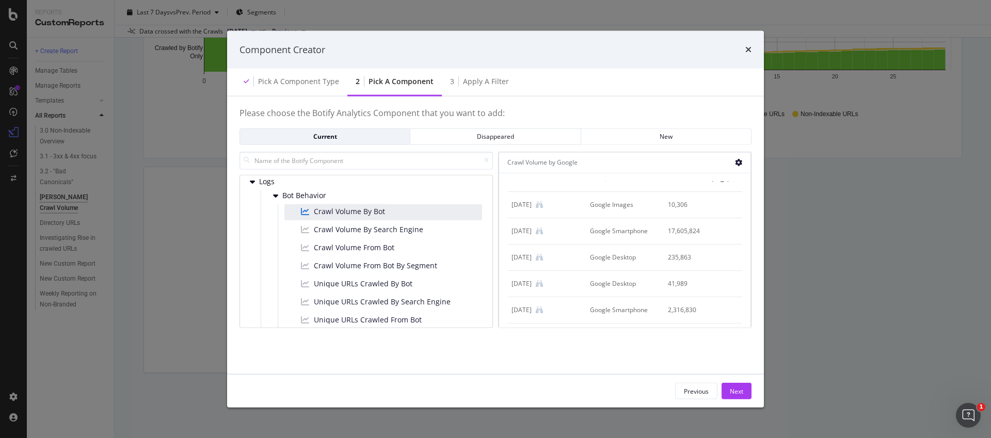
scroll to position [0, 0]
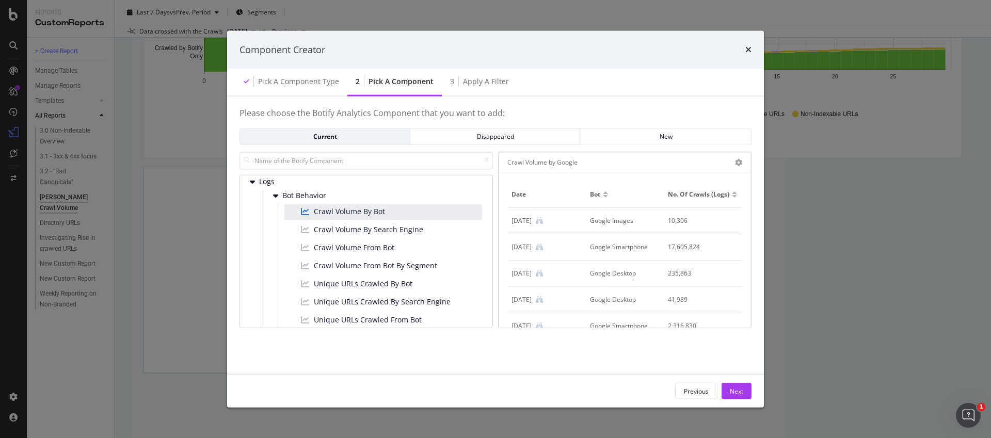
click at [736, 196] on div "modal" at bounding box center [734, 196] width 5 height 3
click at [741, 161] on icon "modal" at bounding box center [738, 162] width 7 height 7
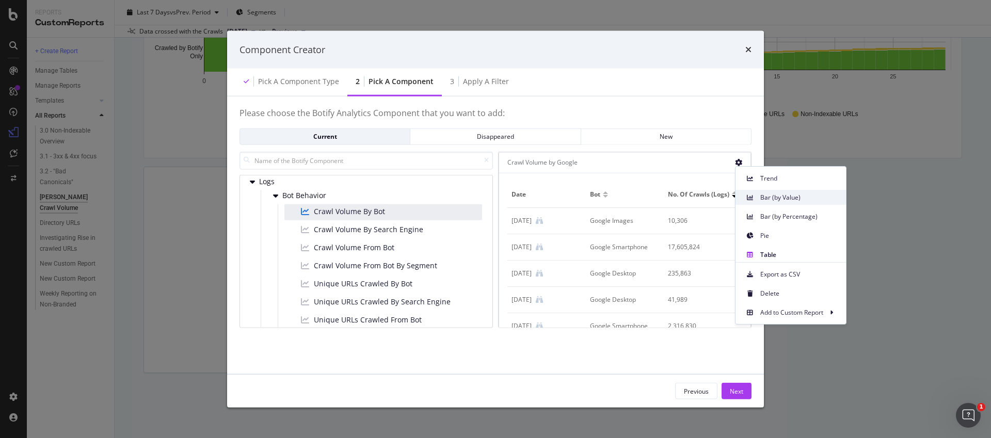
click at [765, 203] on div "Bar (by Value)" at bounding box center [791, 197] width 110 height 15
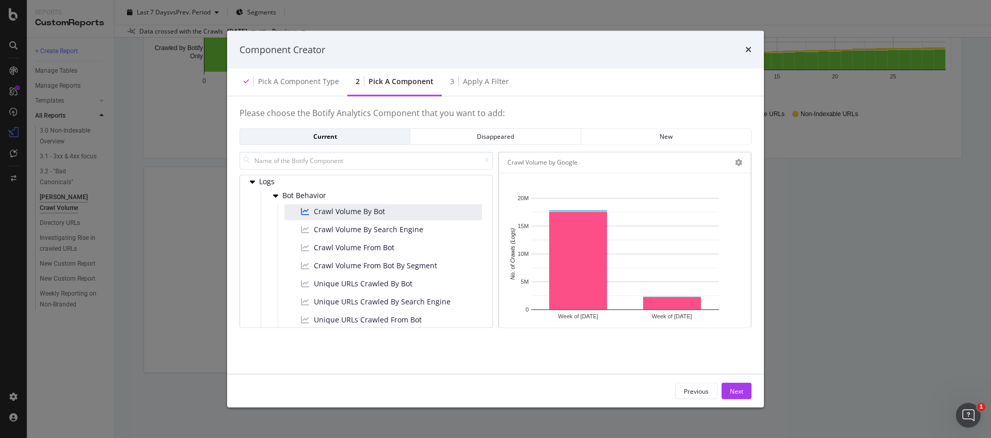
click at [739, 167] on div "modal" at bounding box center [738, 162] width 7 height 10
click at [739, 165] on icon "modal" at bounding box center [738, 162] width 7 height 7
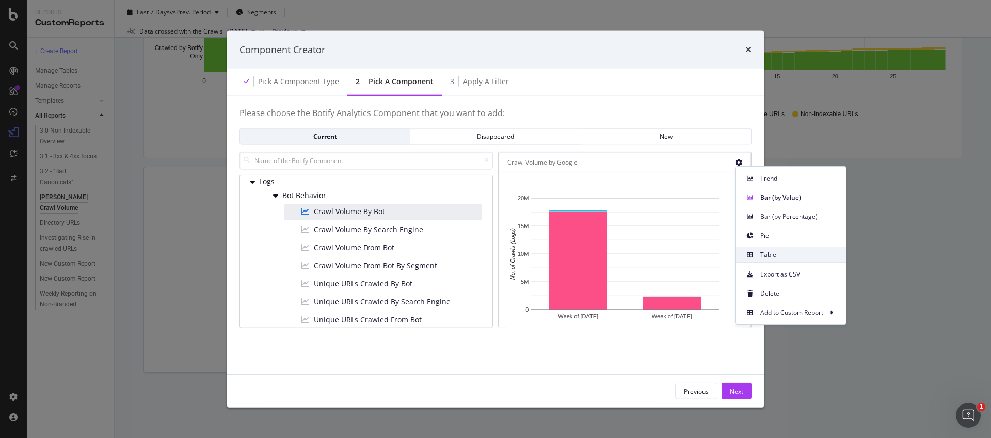
click at [769, 253] on span "Table" at bounding box center [798, 254] width 77 height 9
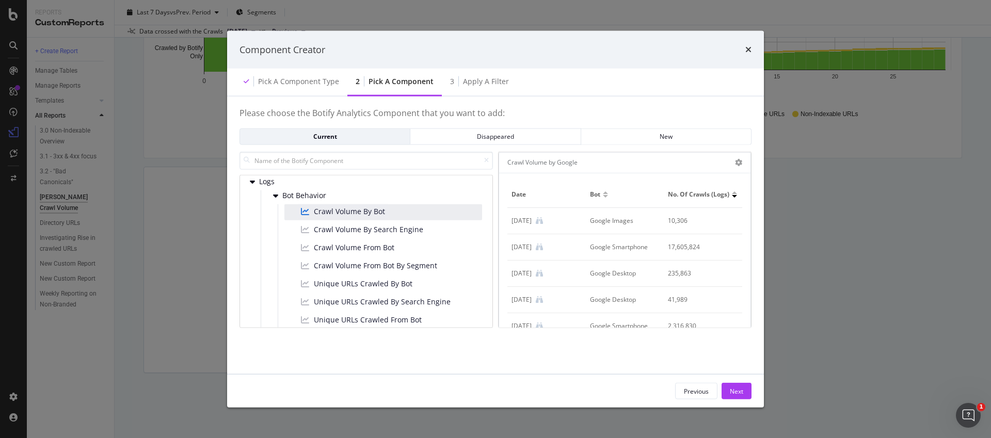
scroll to position [16, 0]
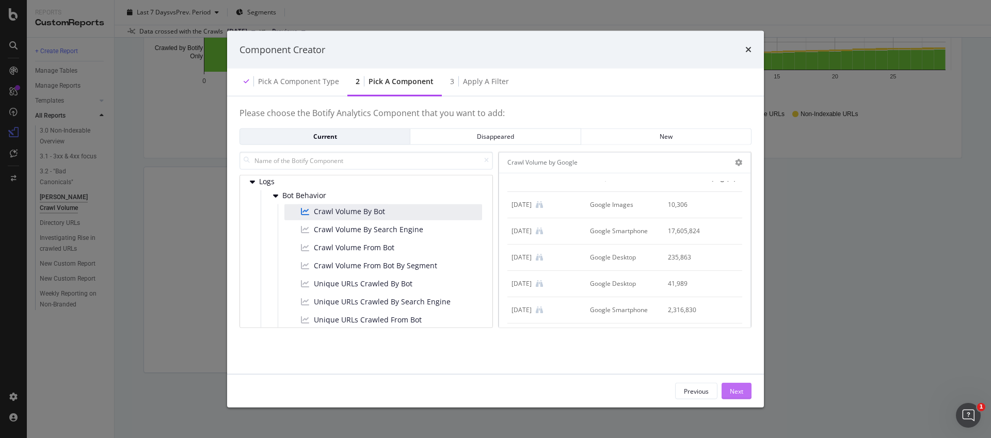
click at [742, 386] on div "Next" at bounding box center [736, 391] width 13 height 15
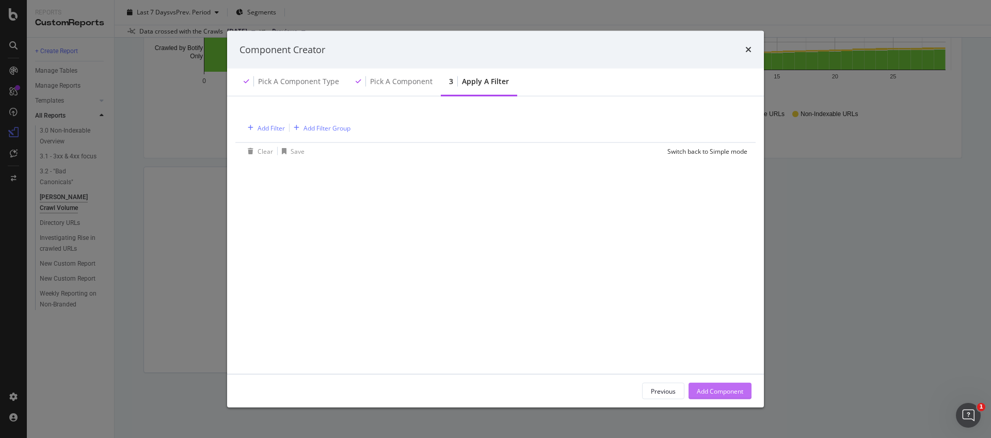
click at [738, 388] on div "Add Component" at bounding box center [720, 391] width 46 height 9
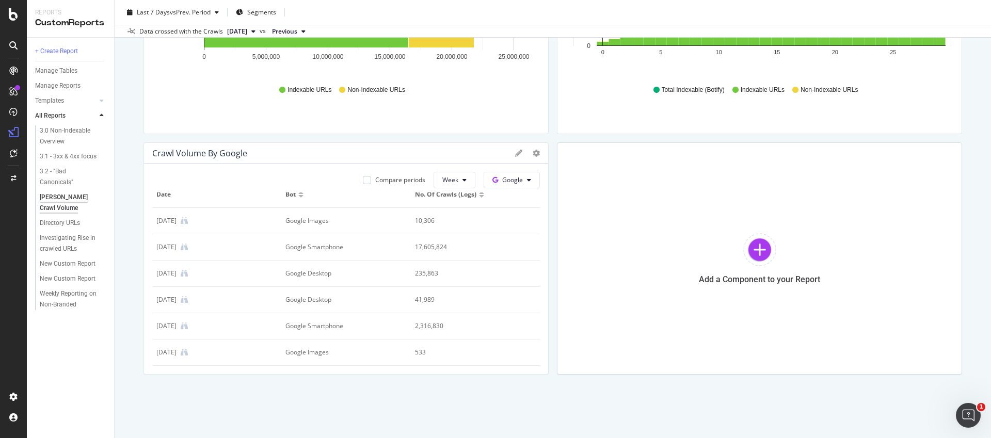
scroll to position [0, 0]
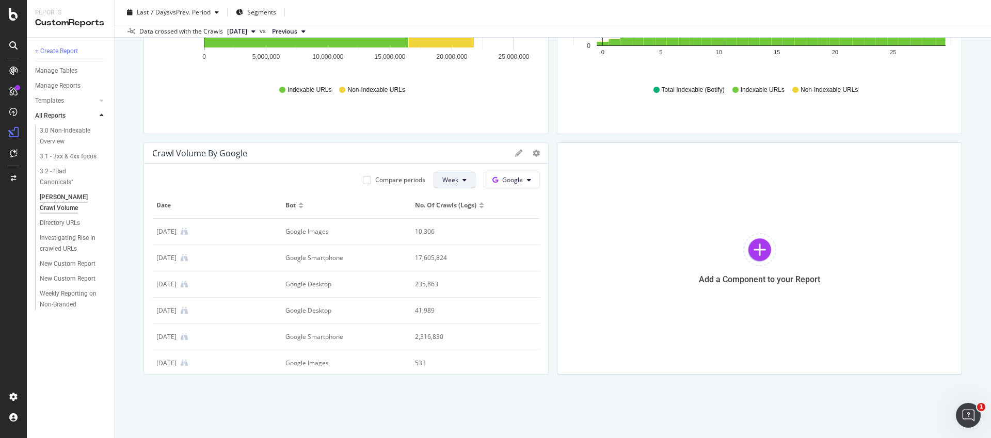
click at [467, 180] on button "Week" at bounding box center [455, 180] width 42 height 17
click at [455, 198] on span "Day" at bounding box center [452, 200] width 19 height 9
click at [303, 208] on div at bounding box center [300, 207] width 5 height 3
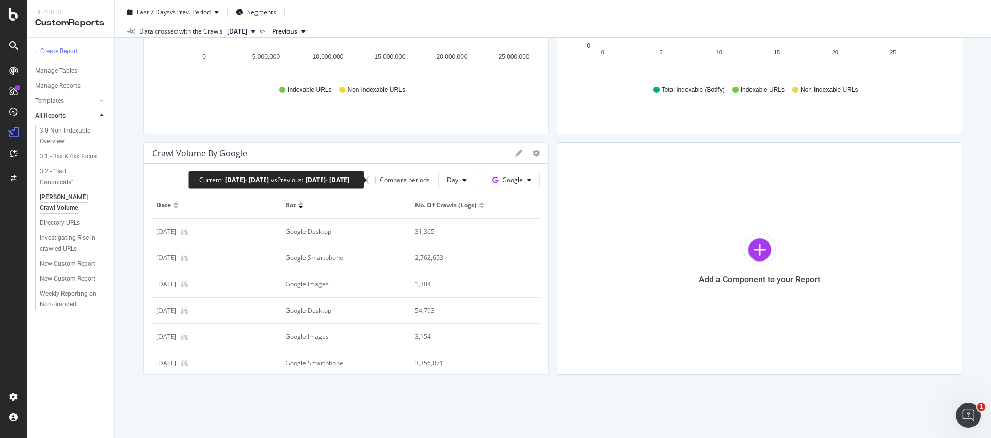
click at [383, 179] on div "Compare periods" at bounding box center [405, 180] width 50 height 9
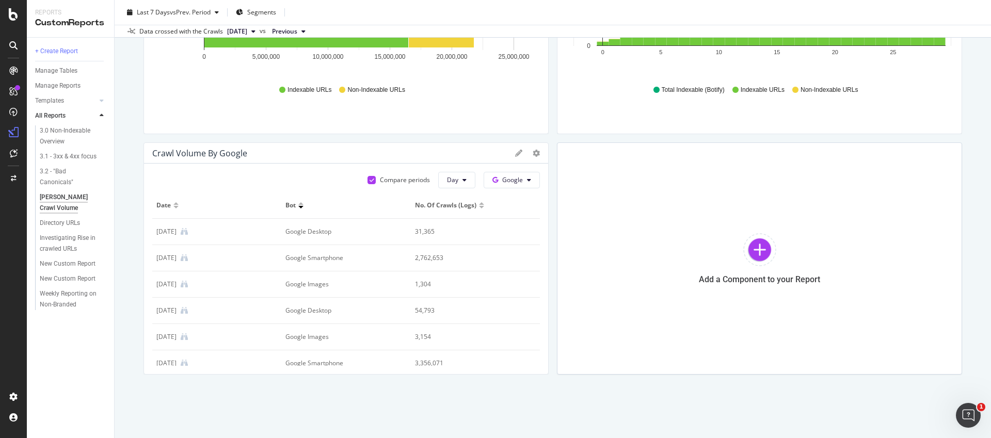
click at [482, 206] on div at bounding box center [481, 207] width 5 height 3
drag, startPoint x: 497, startPoint y: 156, endPoint x: 497, endPoint y: 151, distance: 5.7
click at [497, 151] on div "Crawl Volume by Google" at bounding box center [331, 147] width 358 height 10
click at [498, 160] on div "Crawl Volume by Google" at bounding box center [346, 153] width 404 height 21
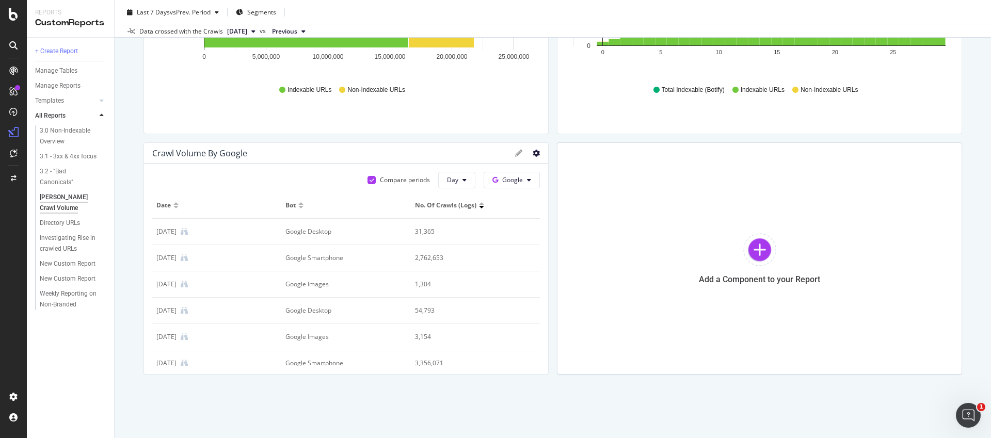
click at [537, 155] on icon at bounding box center [536, 153] width 7 height 7
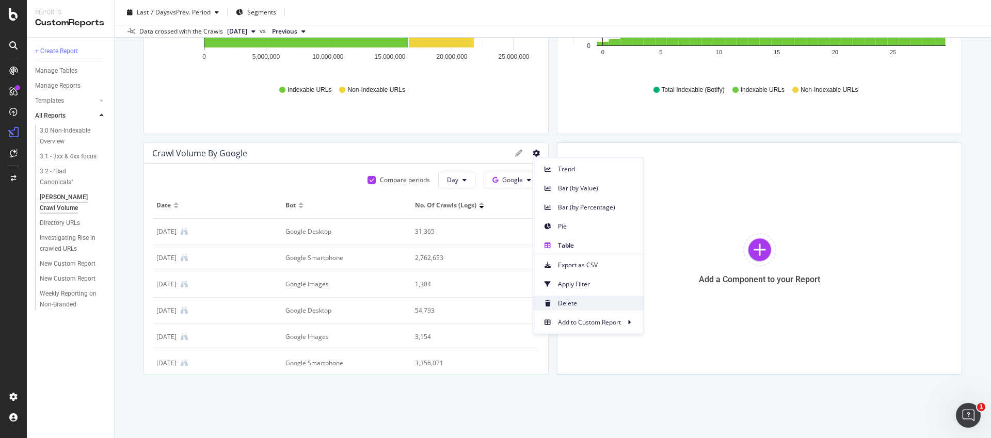
click at [581, 301] on span "Delete" at bounding box center [596, 303] width 77 height 9
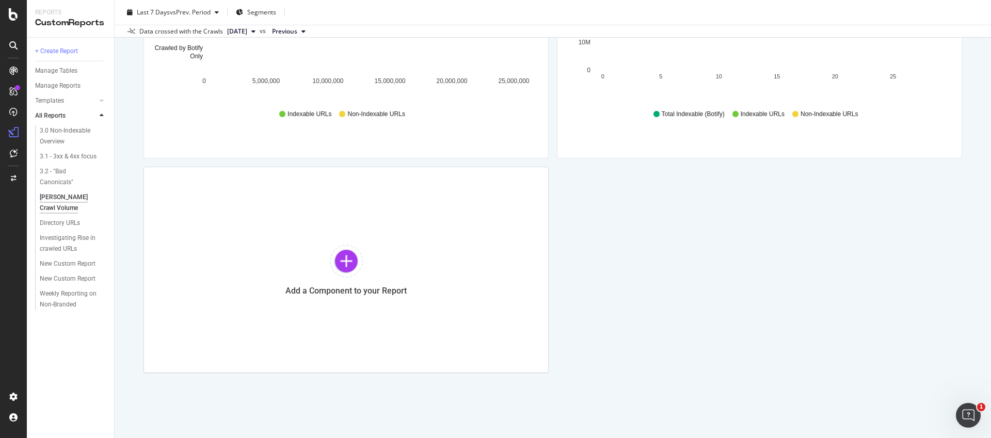
scroll to position [1152, 0]
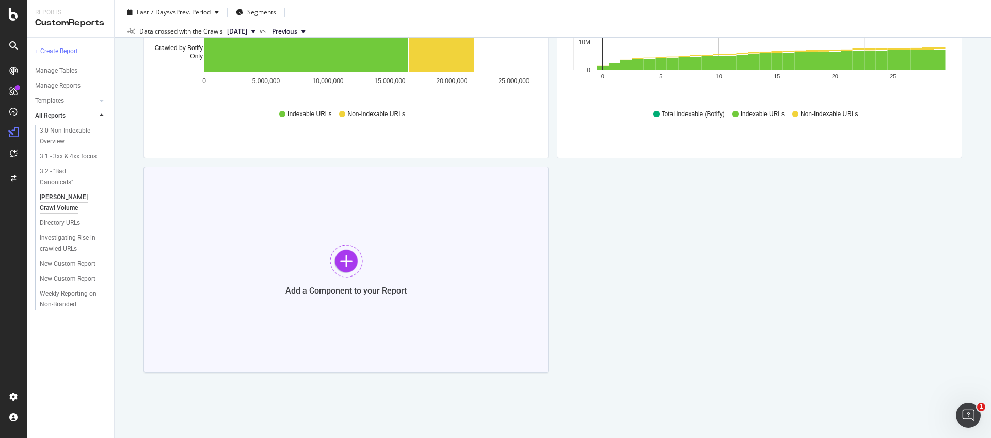
click at [437, 289] on div "Add a Component to your Report" at bounding box center [346, 270] width 405 height 206
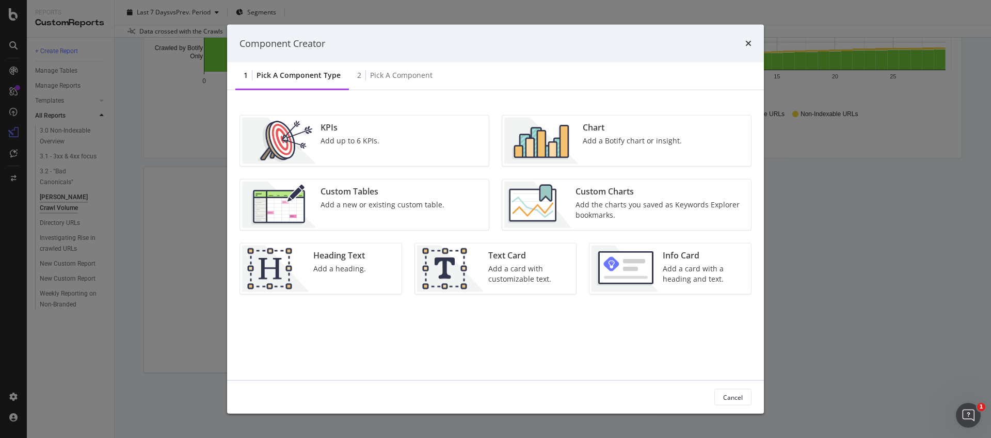
click at [568, 202] on img "modal" at bounding box center [537, 205] width 67 height 46
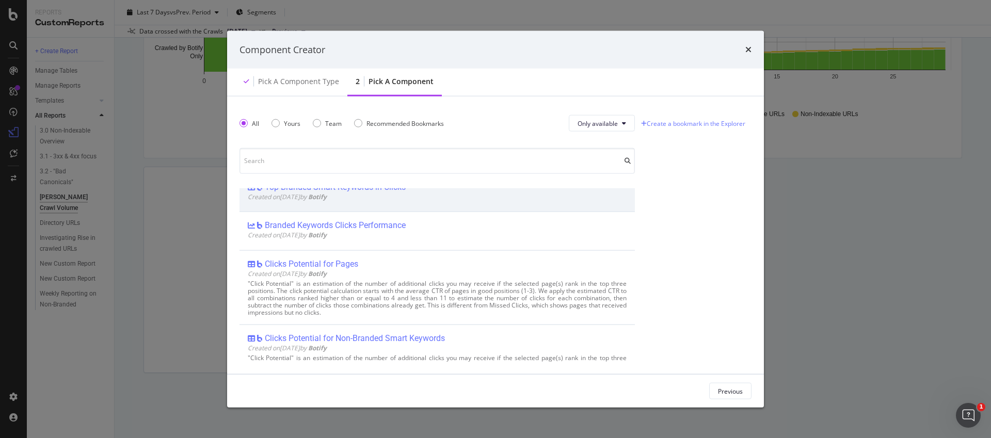
scroll to position [0, 0]
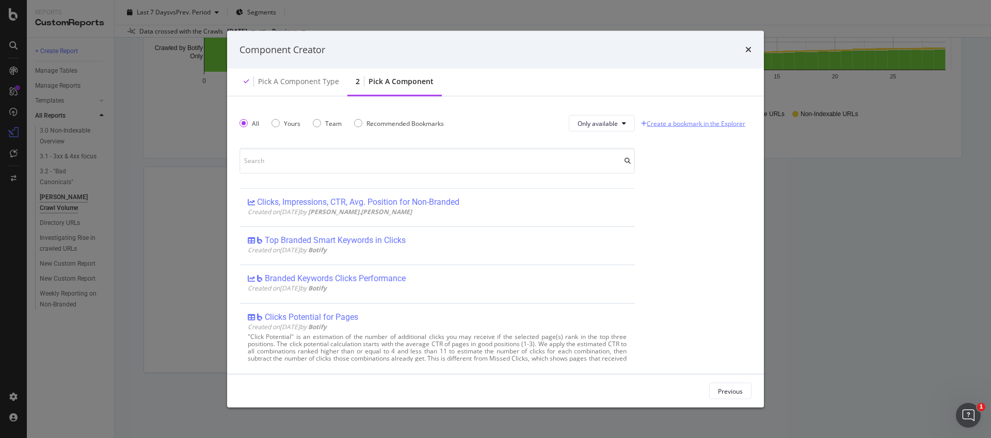
click at [674, 122] on link "Create a bookmark in the Explorer" at bounding box center [693, 123] width 108 height 15
click at [196, 177] on div "Component Creator Pick a Component type 2 Pick a Component All Yours Team Recom…" at bounding box center [495, 219] width 991 height 438
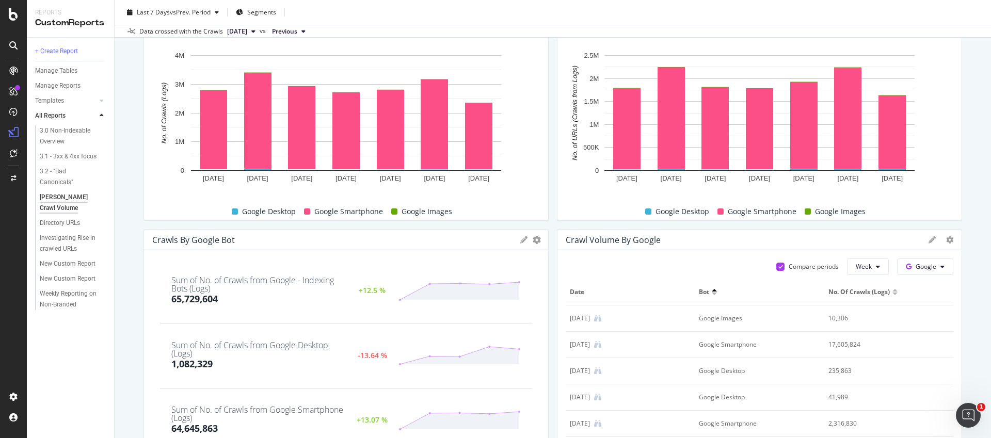
scroll to position [198, 0]
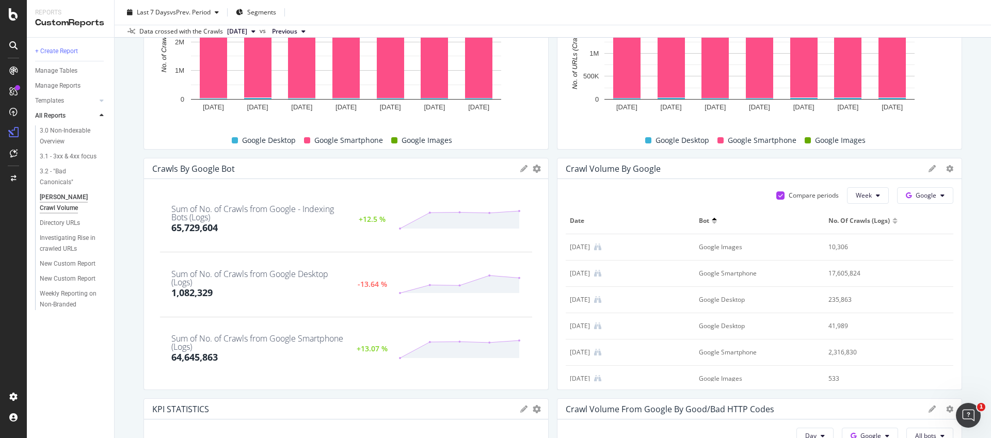
click at [612, 170] on div "Crawl Volume by Google" at bounding box center [613, 169] width 95 height 10
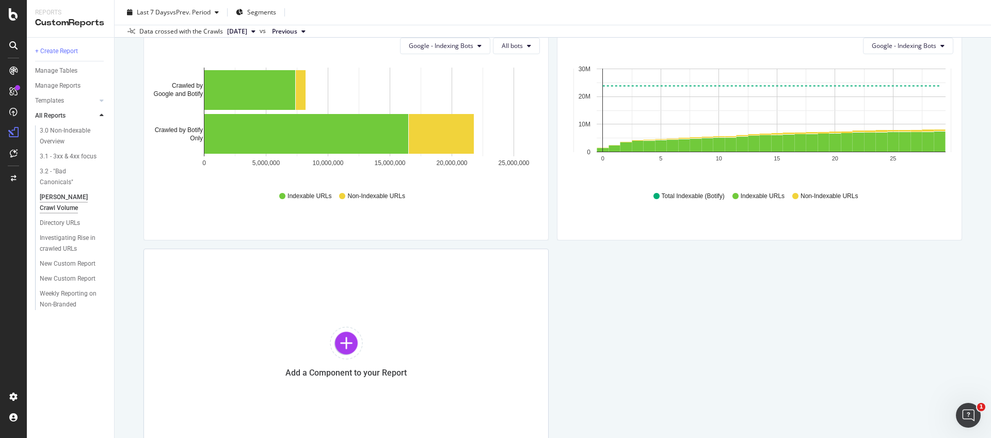
scroll to position [1152, 0]
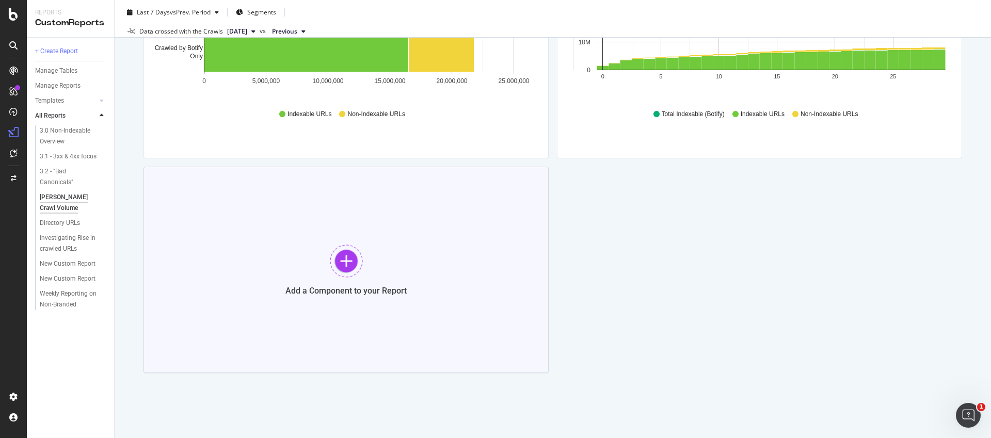
click at [375, 252] on div "Add a Component to your Report" at bounding box center [346, 270] width 405 height 206
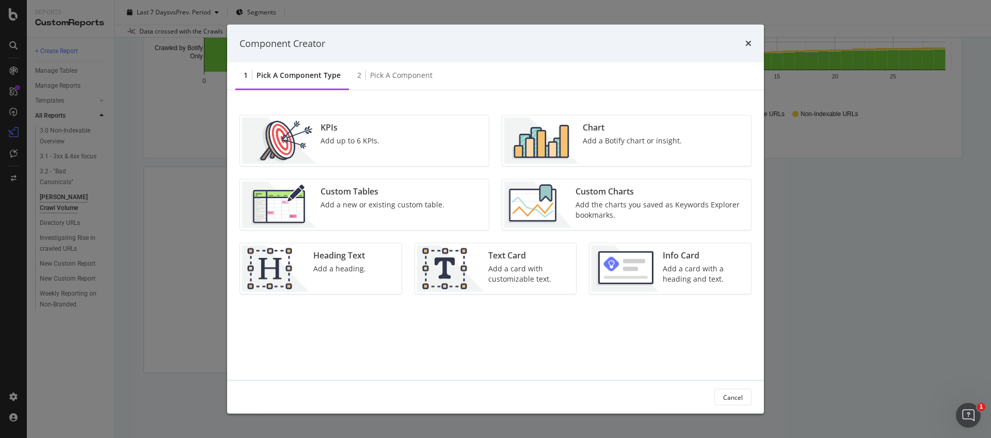
click at [558, 160] on img "modal" at bounding box center [541, 141] width 74 height 46
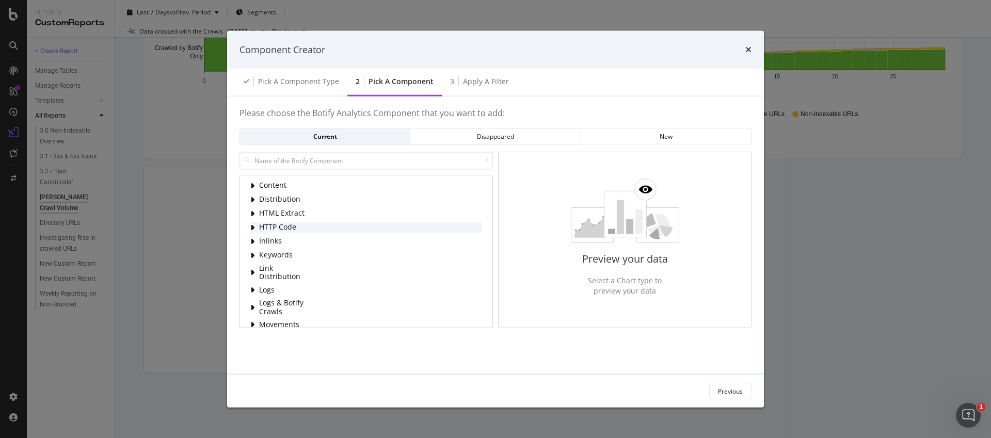
click at [320, 222] on div "HTTP Code" at bounding box center [366, 227] width 232 height 10
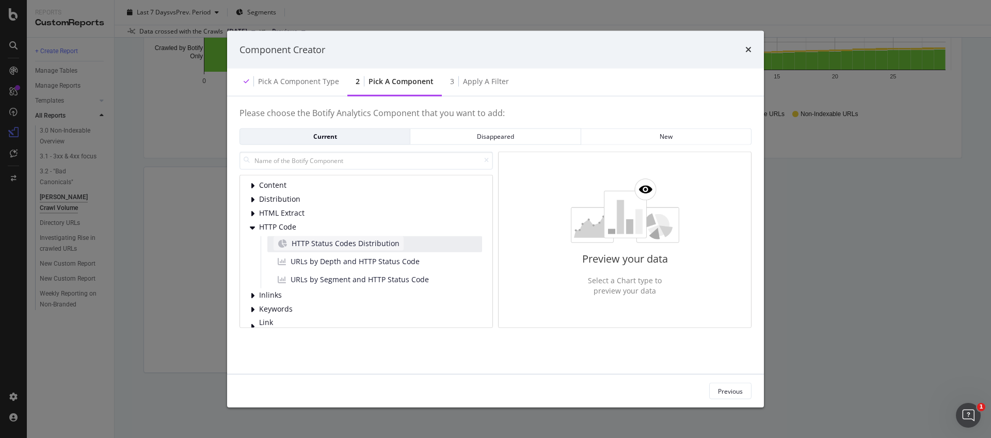
click at [316, 242] on span "HTTP Status Codes Distribution" at bounding box center [346, 243] width 108 height 10
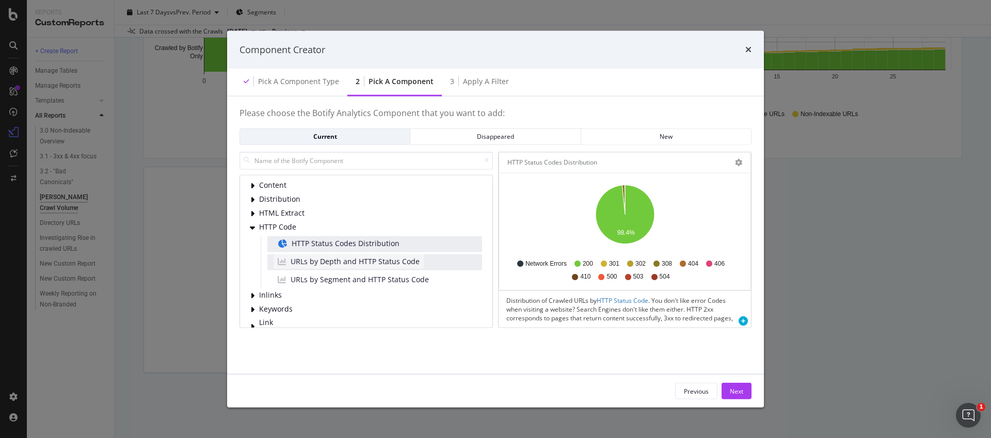
click at [317, 261] on span "URLs by Depth and HTTP Status Code" at bounding box center [355, 261] width 129 height 10
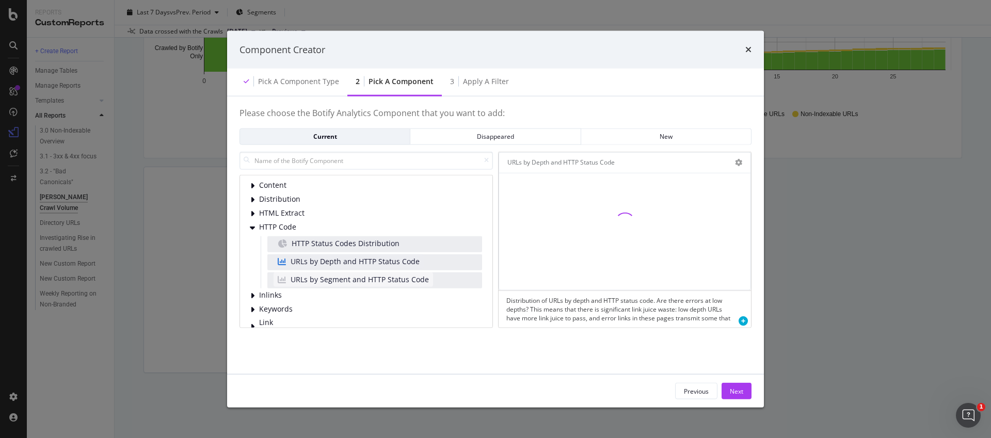
click at [314, 280] on span "URLs by Segment and HTTP Status Code" at bounding box center [360, 279] width 138 height 10
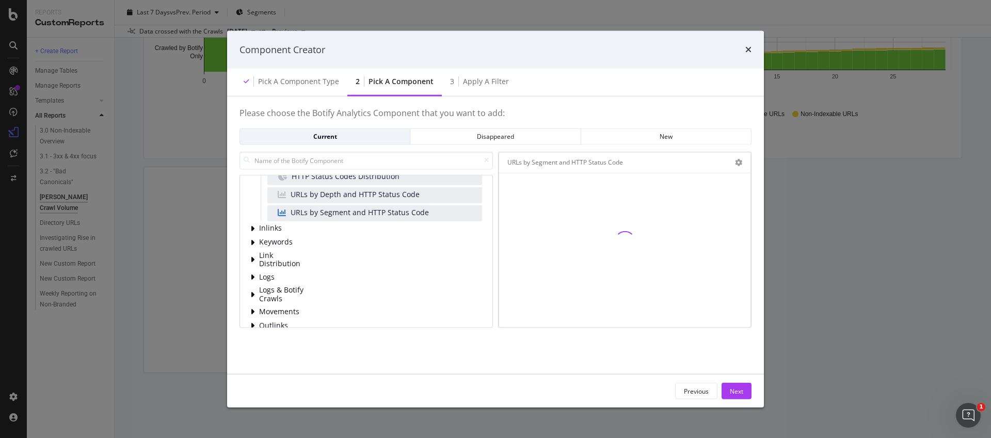
scroll to position [65, 0]
click at [292, 230] on span "Inlinks" at bounding box center [282, 231] width 46 height 9
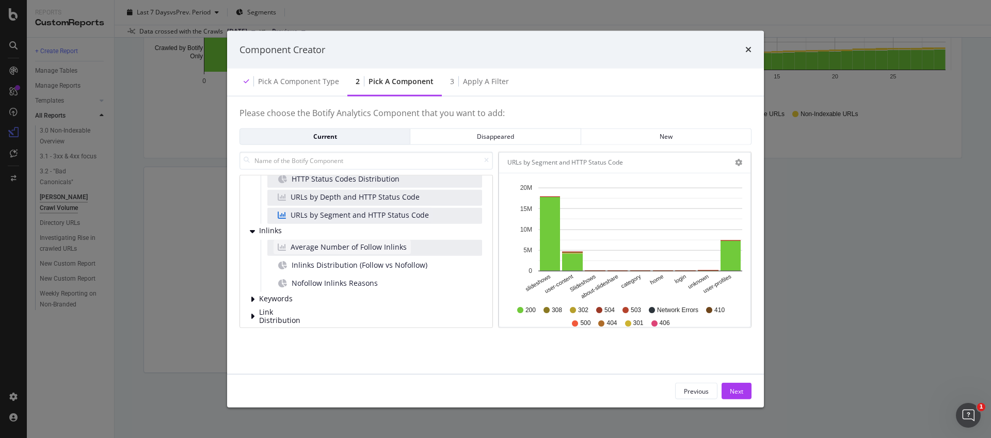
click at [377, 247] on span "Average Number of Follow Inlinks" at bounding box center [349, 247] width 116 height 10
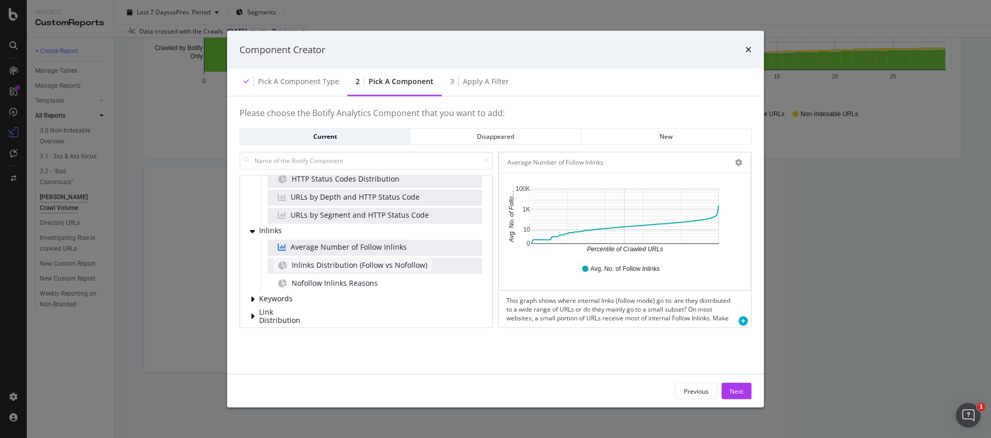
click at [374, 261] on span "Inlinks Distribution (Follow vs Nofollow)" at bounding box center [360, 265] width 136 height 10
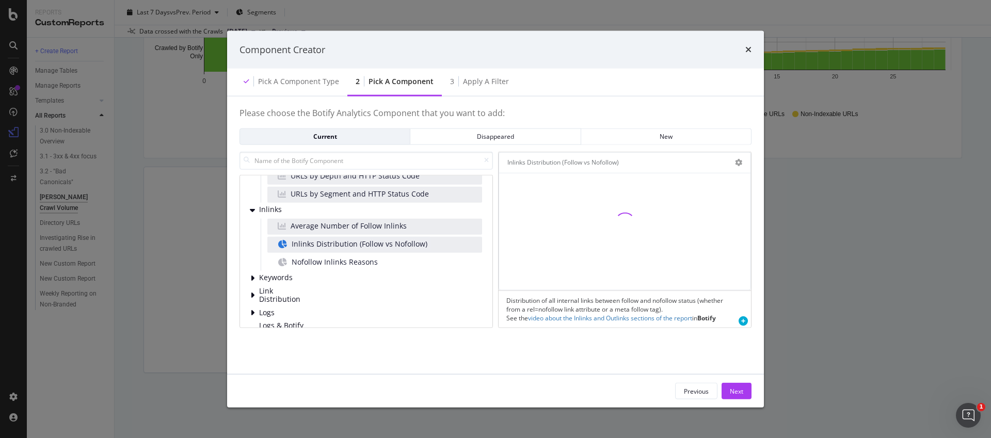
scroll to position [93, 0]
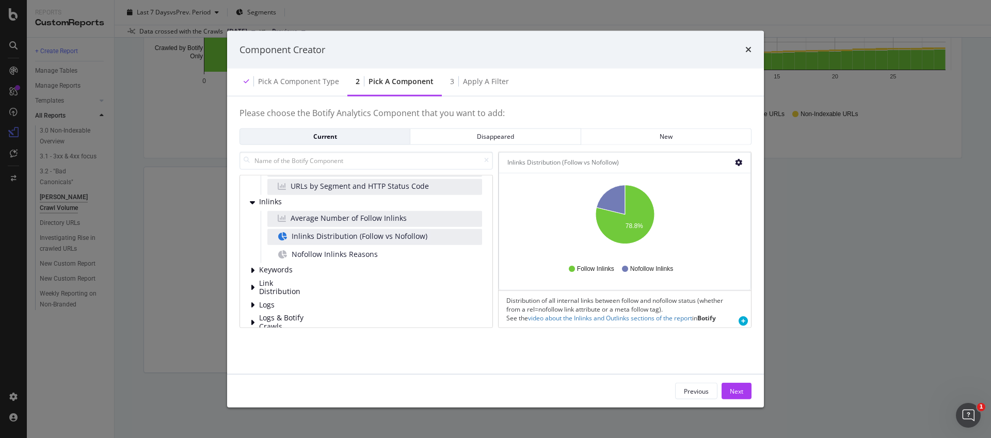
click at [737, 162] on icon "gear" at bounding box center [738, 162] width 7 height 7
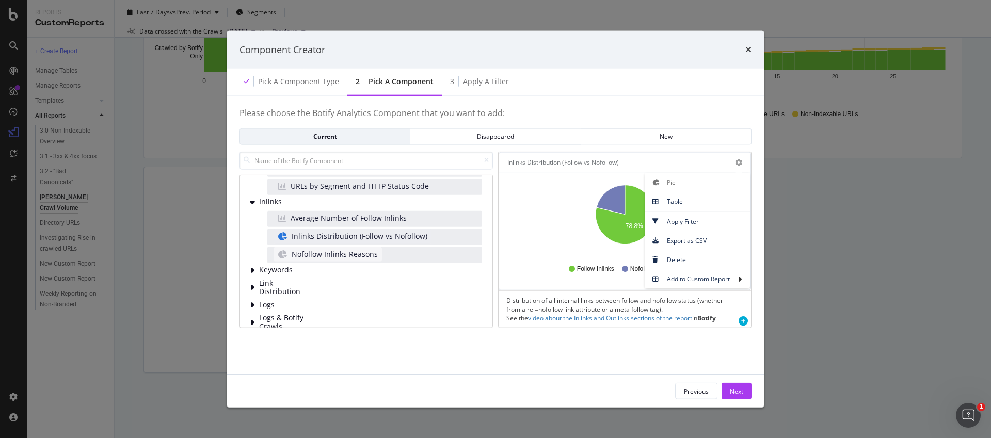
click at [375, 250] on span "Nofollow Inlinks Reasons" at bounding box center [335, 254] width 86 height 10
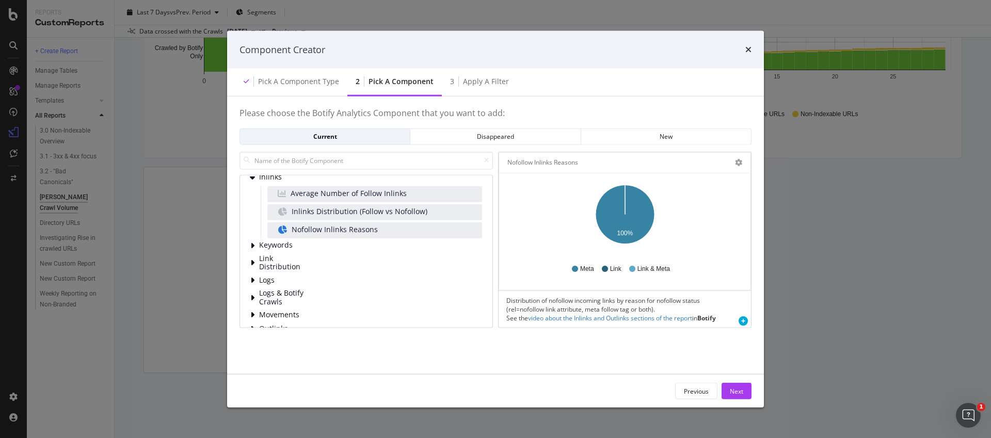
scroll to position [119, 0]
click at [369, 250] on div "Keywords" at bounding box center [366, 245] width 232 height 10
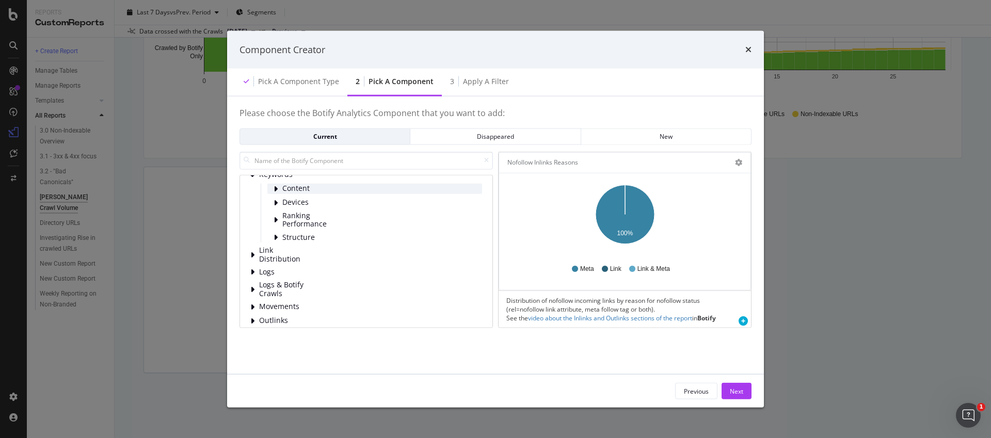
scroll to position [224, 0]
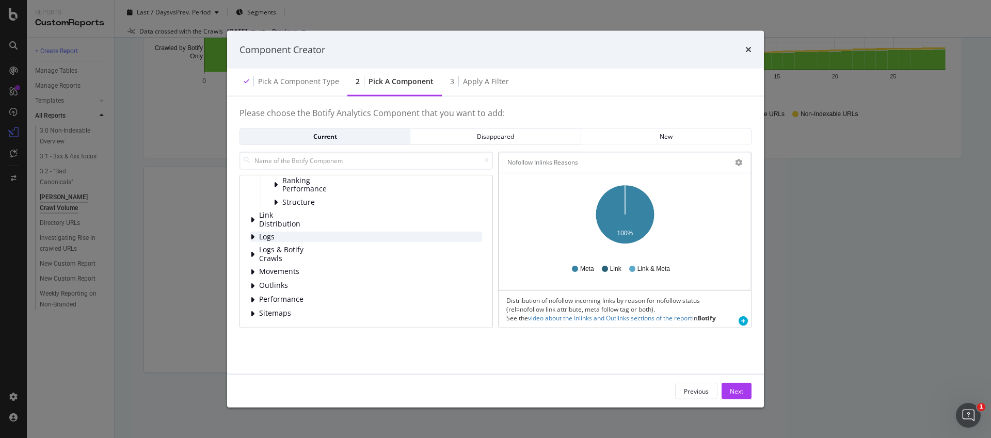
click at [331, 236] on div "Logs" at bounding box center [366, 237] width 232 height 10
click at [330, 248] on div "Bot Behavior" at bounding box center [374, 251] width 215 height 10
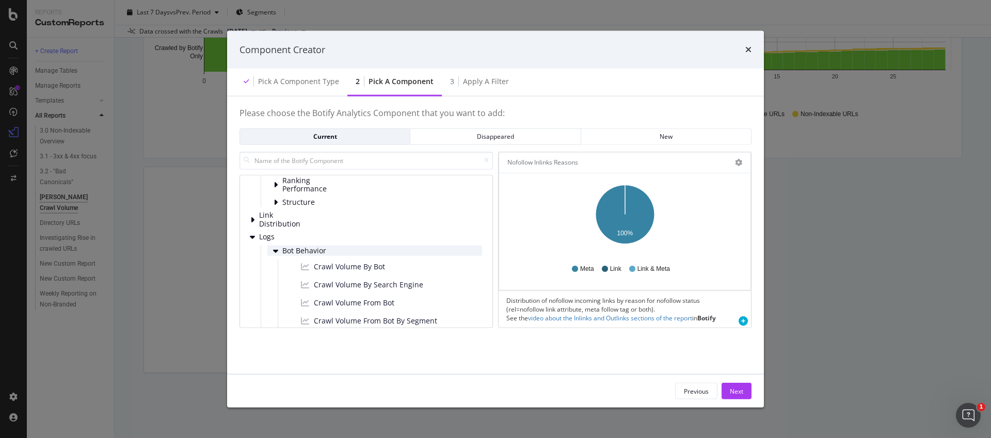
click at [330, 248] on div "Bot Behavior" at bounding box center [374, 251] width 215 height 10
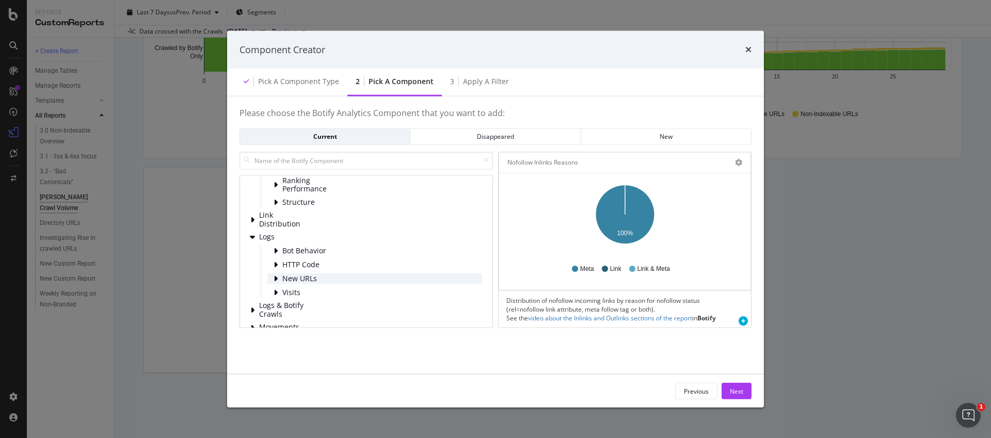
click at [322, 278] on span "New URLs" at bounding box center [305, 279] width 46 height 9
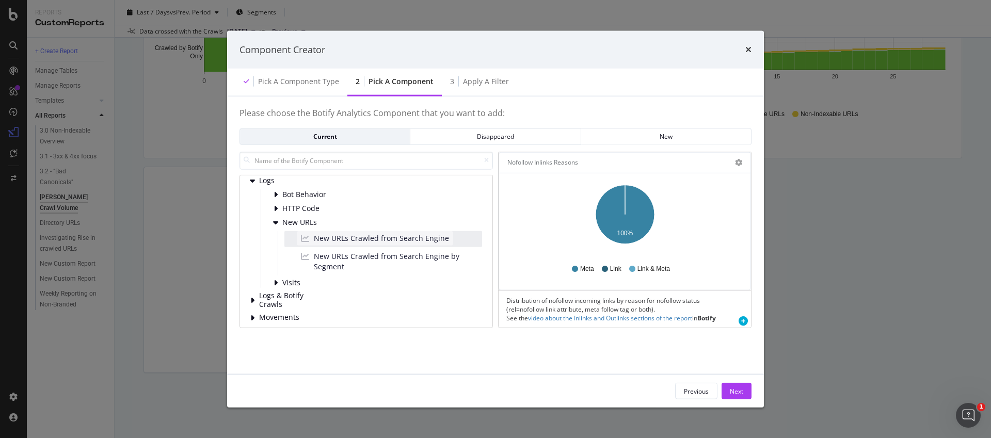
scroll to position [281, 0]
click at [349, 239] on span "New URLs Crawled from Search Engine" at bounding box center [381, 237] width 135 height 10
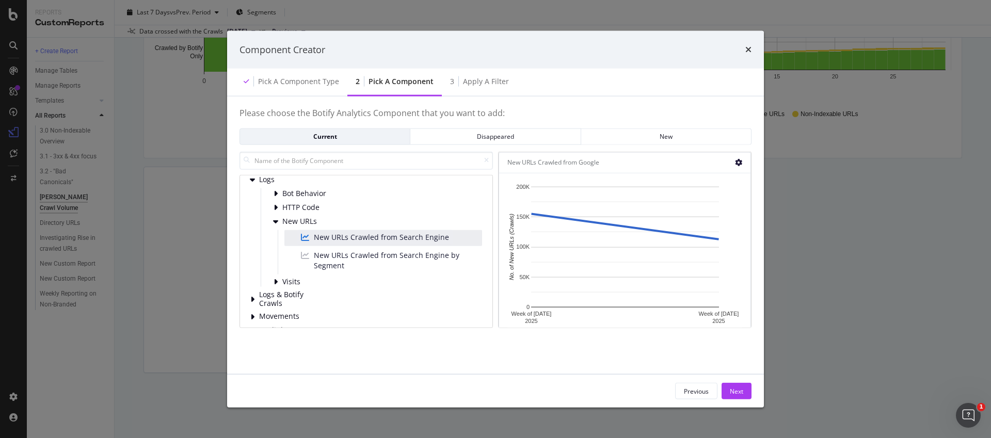
click at [738, 163] on icon "modal" at bounding box center [738, 162] width 7 height 7
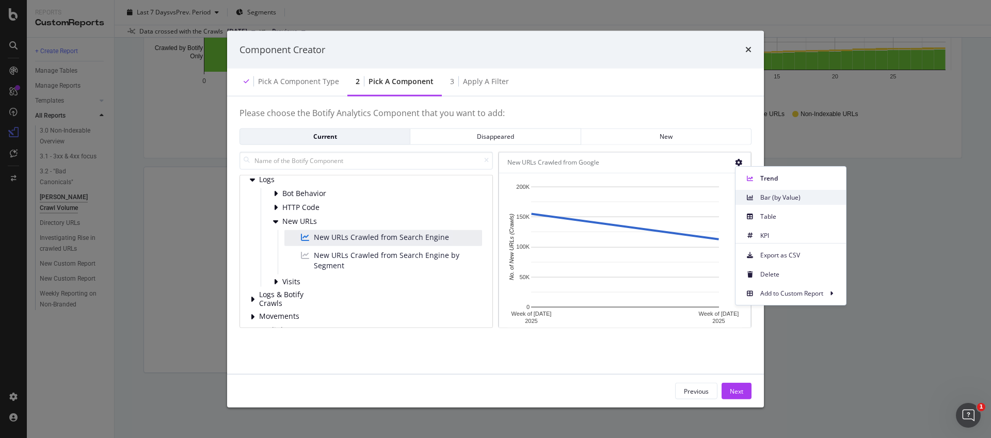
click at [750, 196] on icon at bounding box center [750, 198] width 6 height 6
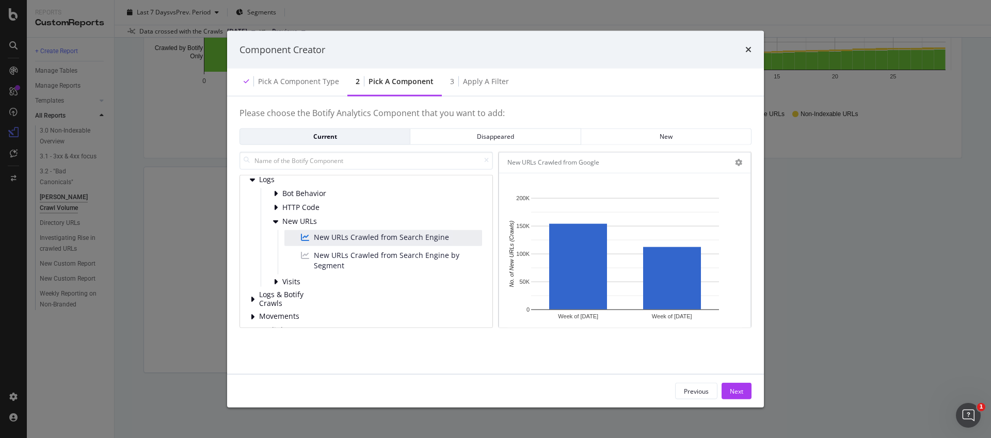
click at [743, 400] on div "Previous Next" at bounding box center [495, 391] width 537 height 33
click at [743, 392] on button "Next" at bounding box center [737, 391] width 30 height 17
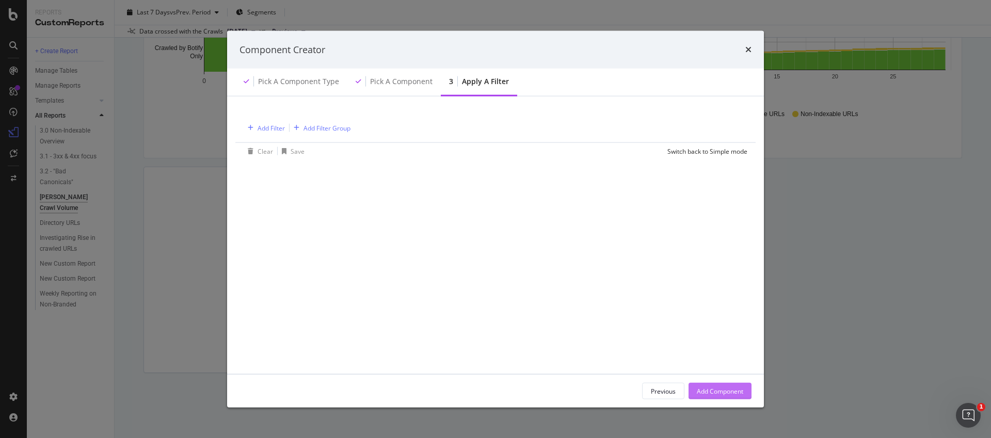
click at [737, 387] on div "Add Component" at bounding box center [720, 391] width 46 height 9
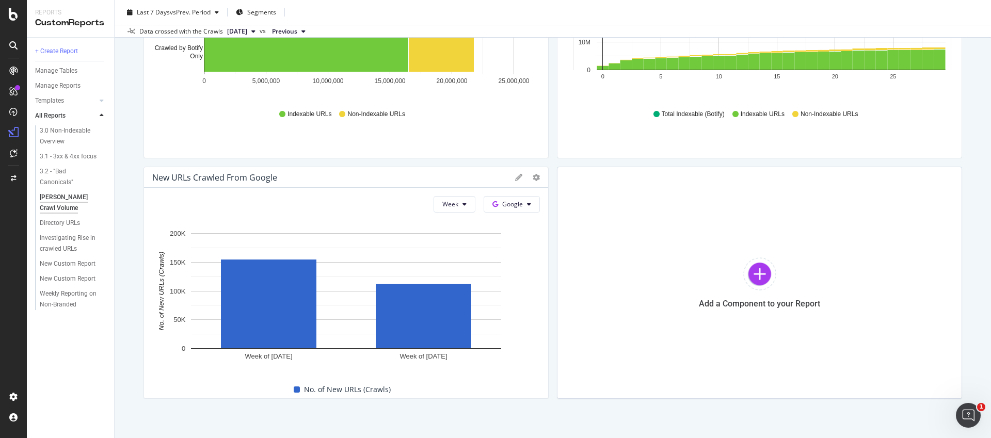
click at [434, 198] on div "Week Google" at bounding box center [482, 204] width 115 height 17
click at [450, 200] on span "Week" at bounding box center [450, 204] width 16 height 9
click at [449, 228] on span "Day" at bounding box center [452, 224] width 19 height 9
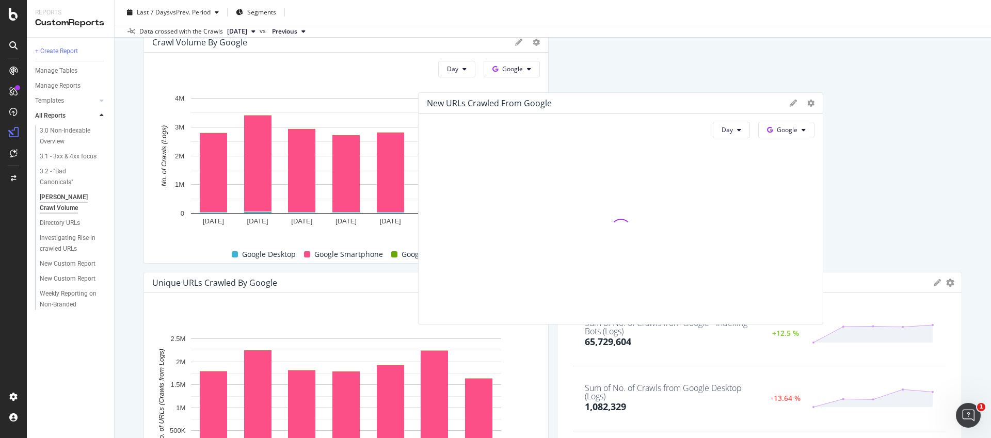
scroll to position [0, 0]
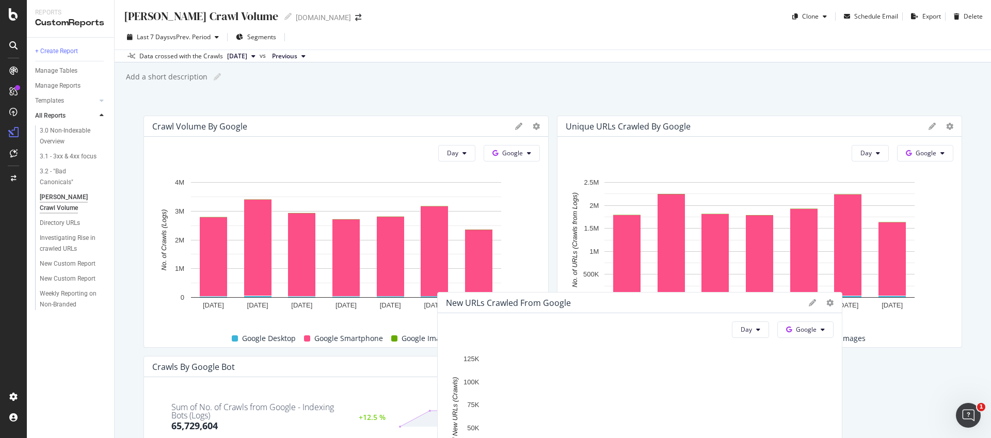
drag, startPoint x: 306, startPoint y: 181, endPoint x: 610, endPoint y: 312, distance: 330.7
click at [610, 308] on div "New URLs Crawled from Google" at bounding box center [625, 303] width 358 height 10
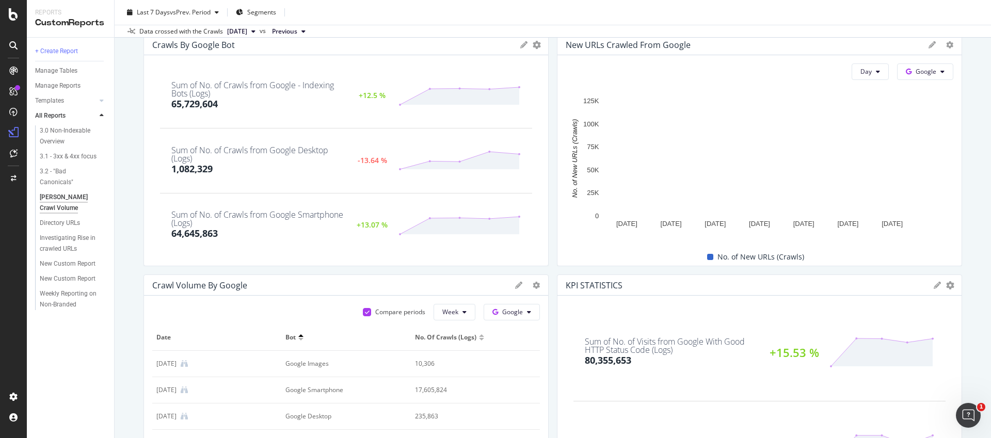
scroll to position [364, 0]
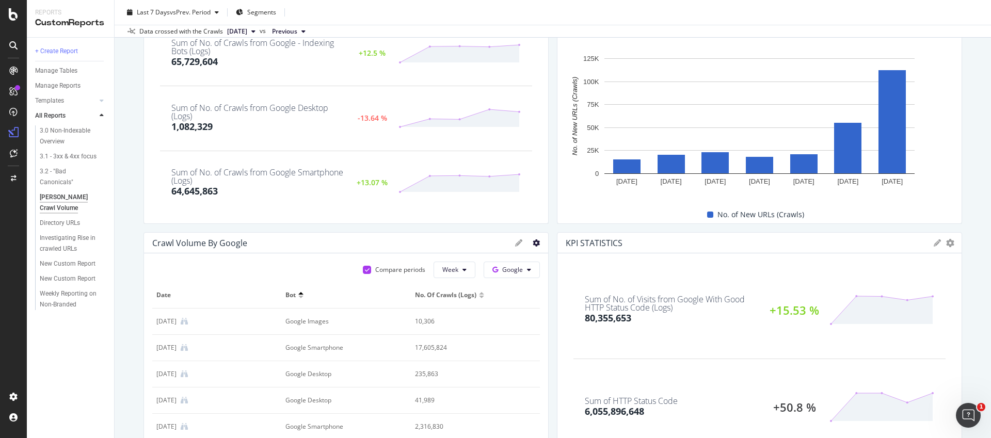
click at [536, 245] on icon at bounding box center [536, 243] width 7 height 7
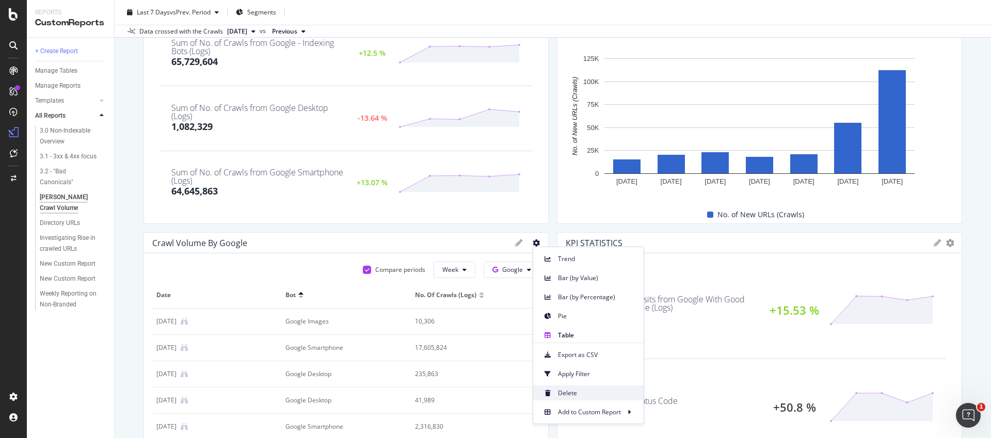
click at [574, 393] on span "Delete" at bounding box center [596, 393] width 77 height 9
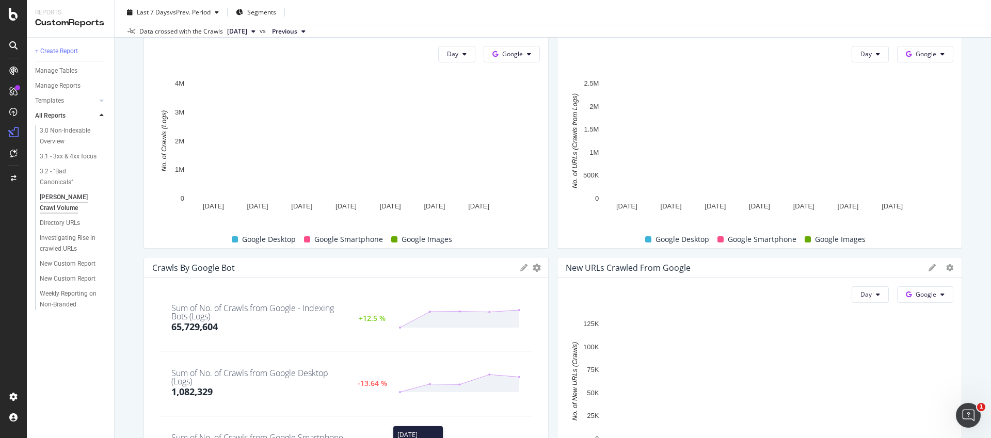
scroll to position [0, 0]
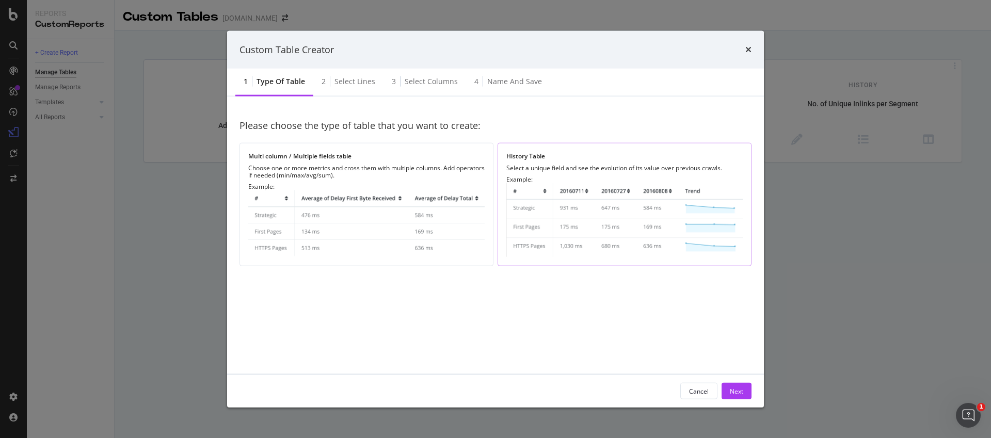
click at [606, 180] on div "Example:" at bounding box center [624, 216] width 236 height 81
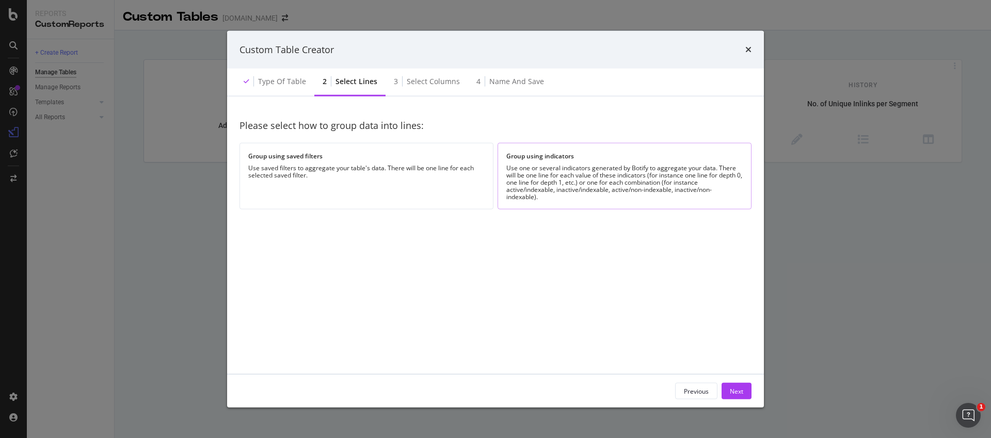
click at [615, 177] on div "Use one or several indicators generated by Botify to aggregate your data. There…" at bounding box center [624, 183] width 236 height 36
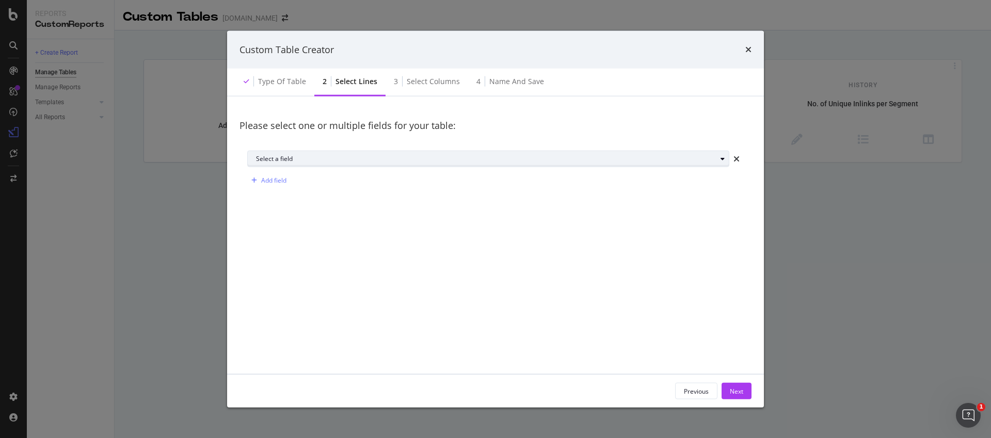
click at [409, 162] on div "Select a field" at bounding box center [486, 159] width 460 height 6
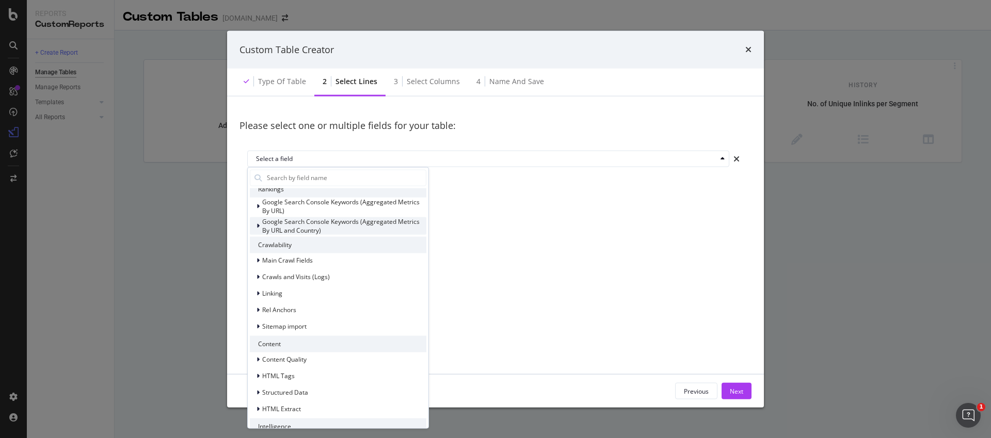
scroll to position [60, 0]
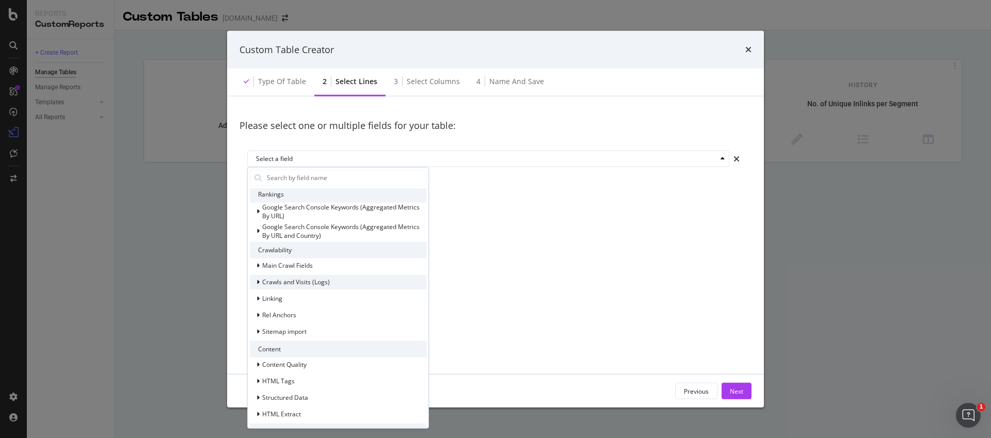
click at [300, 286] on span "Crawls and Visits (Logs)" at bounding box center [296, 282] width 68 height 9
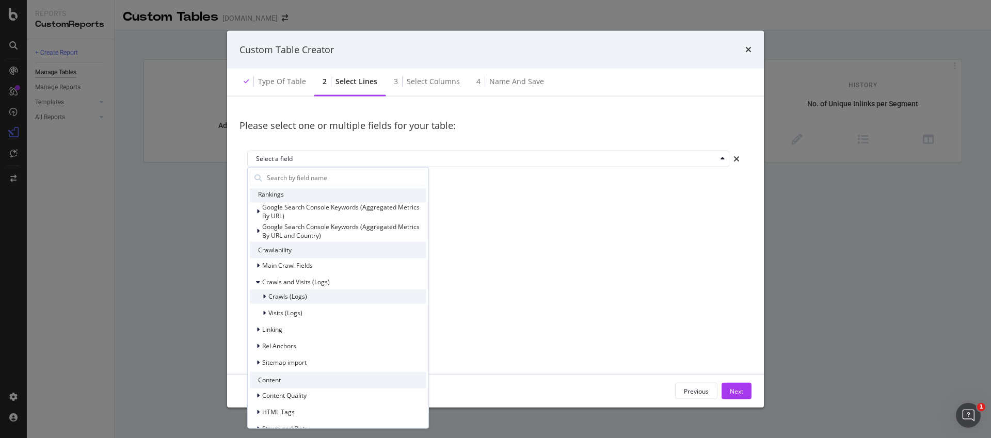
click at [295, 298] on span "Crawls (Logs)" at bounding box center [287, 296] width 39 height 9
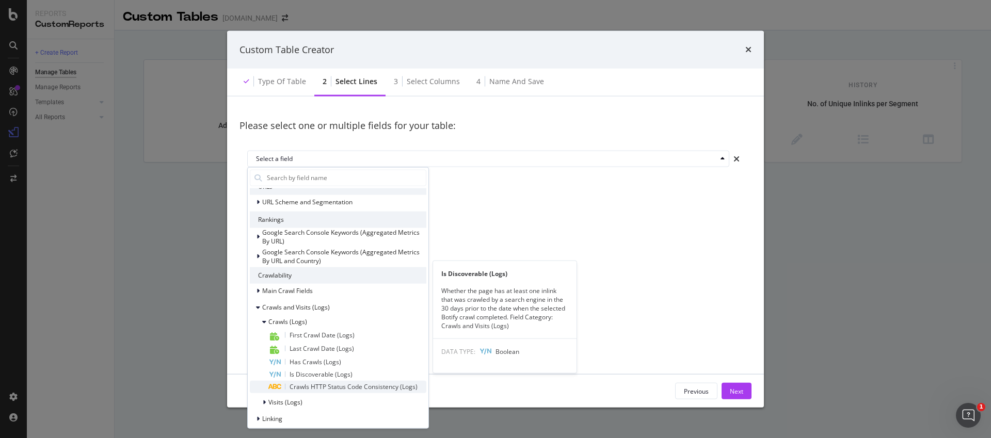
scroll to position [39, 0]
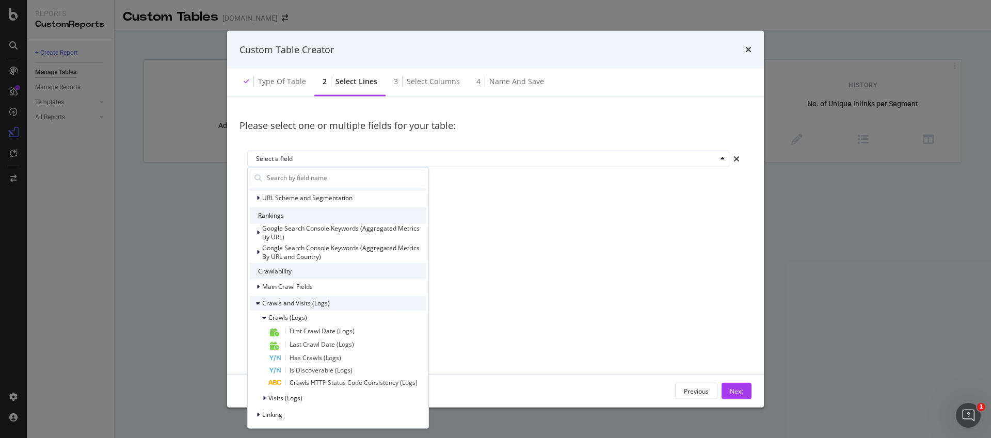
click at [305, 306] on span "Crawls and Visits (Logs)" at bounding box center [296, 303] width 68 height 9
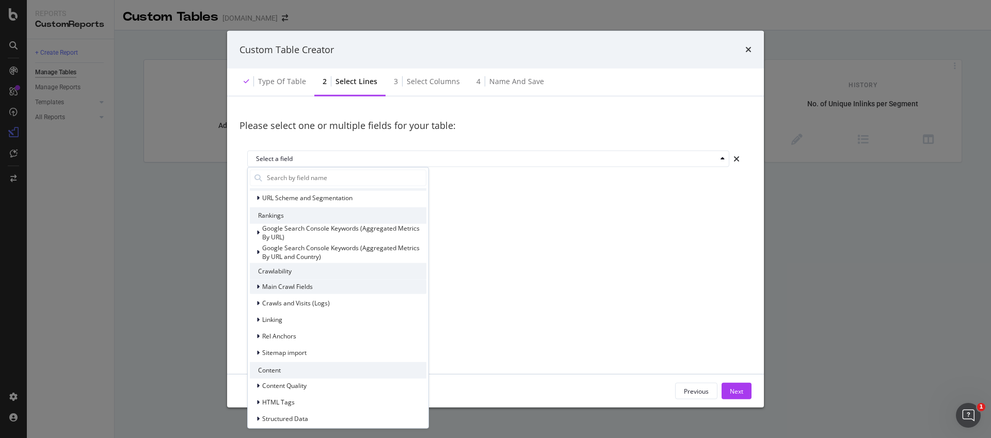
click at [320, 291] on div "Main Crawl Fields" at bounding box center [338, 287] width 177 height 14
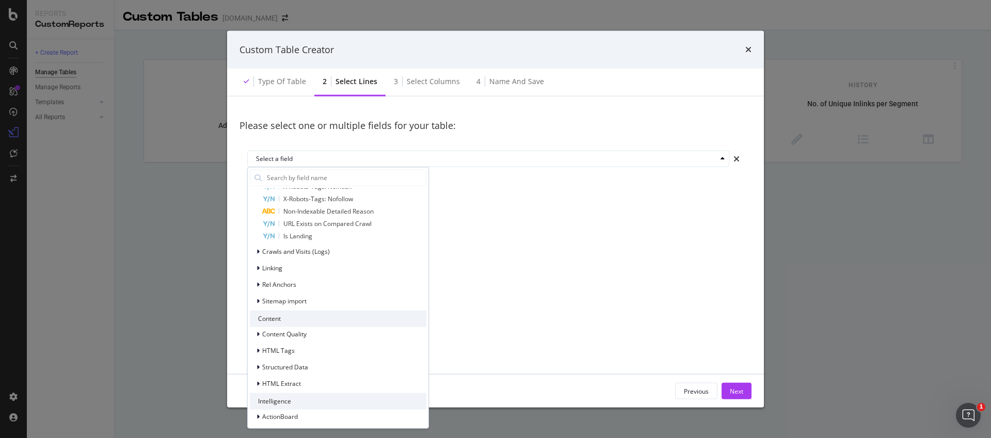
scroll to position [367, 0]
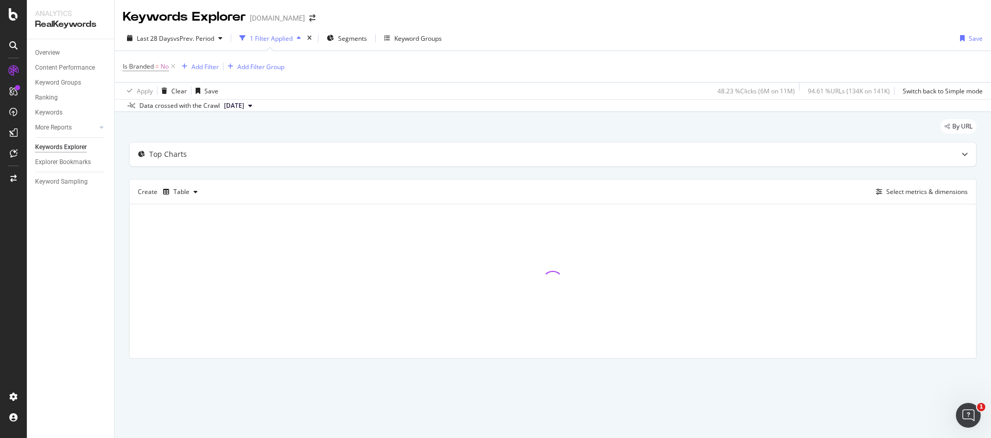
click at [244, 108] on span "[DATE]" at bounding box center [234, 105] width 20 height 9
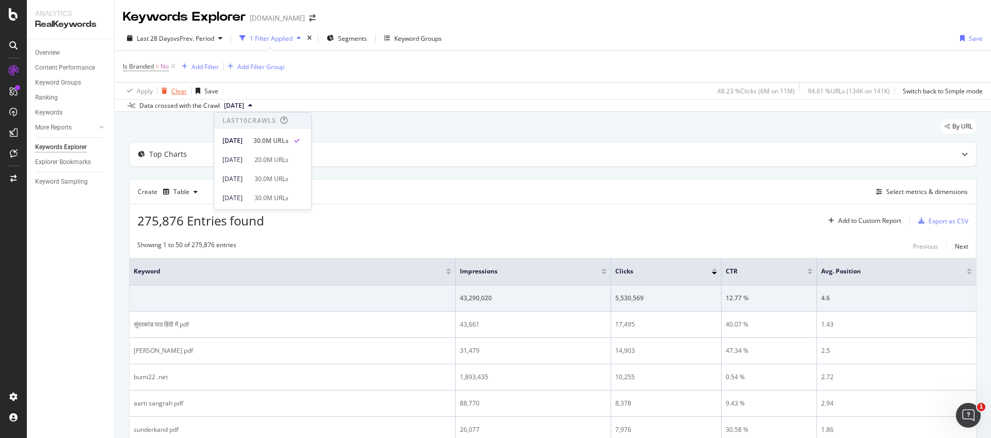
click at [165, 90] on icon "button" at bounding box center [165, 91] width 6 height 6
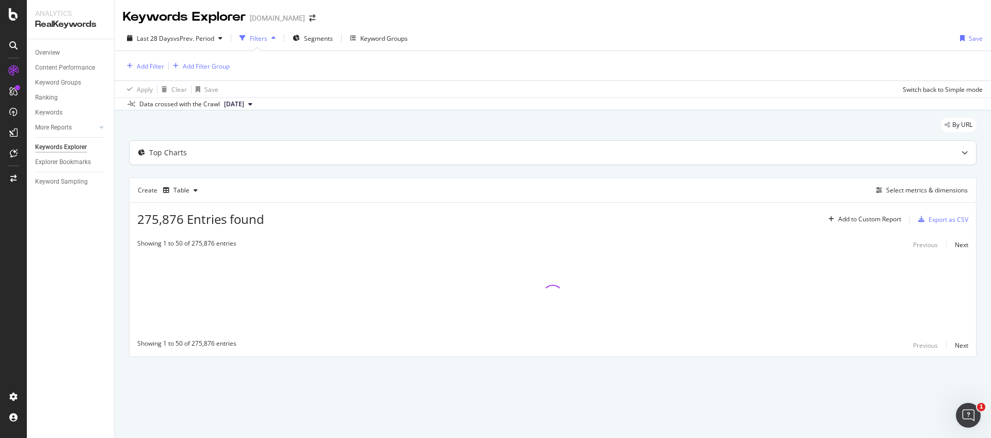
click at [257, 156] on div "Top Charts" at bounding box center [533, 153] width 806 height 10
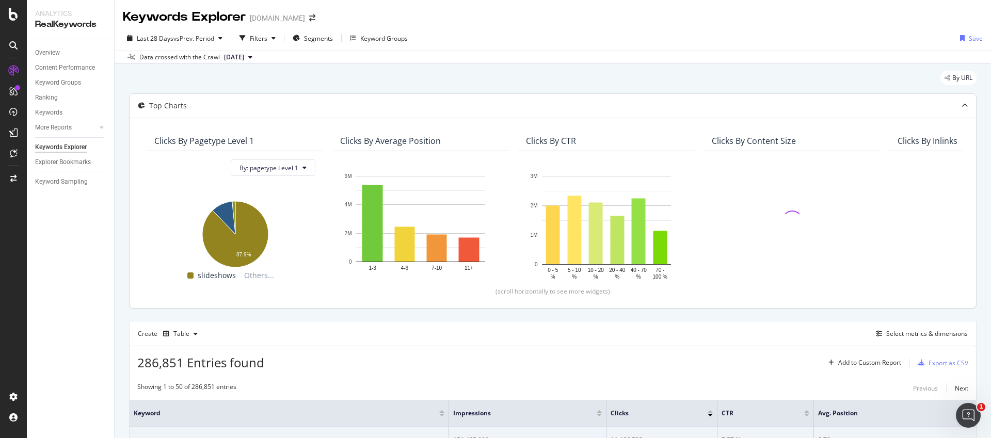
click at [183, 105] on div "Top Charts" at bounding box center [168, 106] width 38 height 10
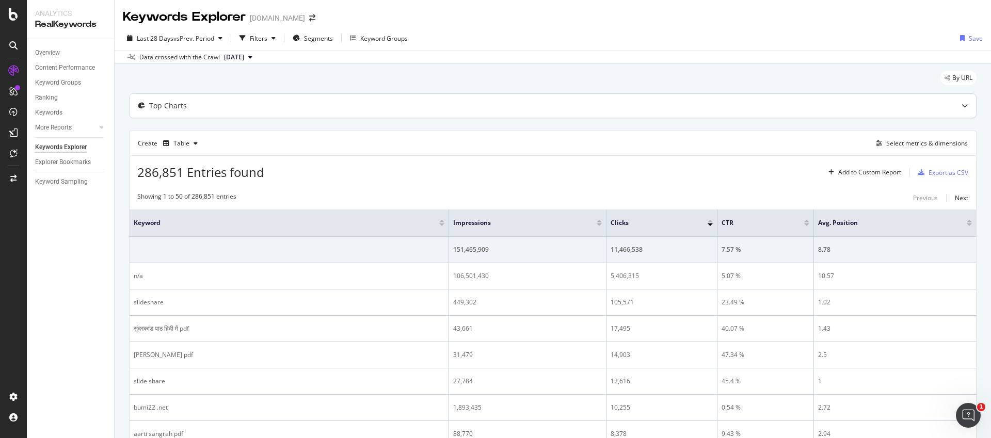
click at [183, 105] on div "Top Charts" at bounding box center [168, 106] width 38 height 10
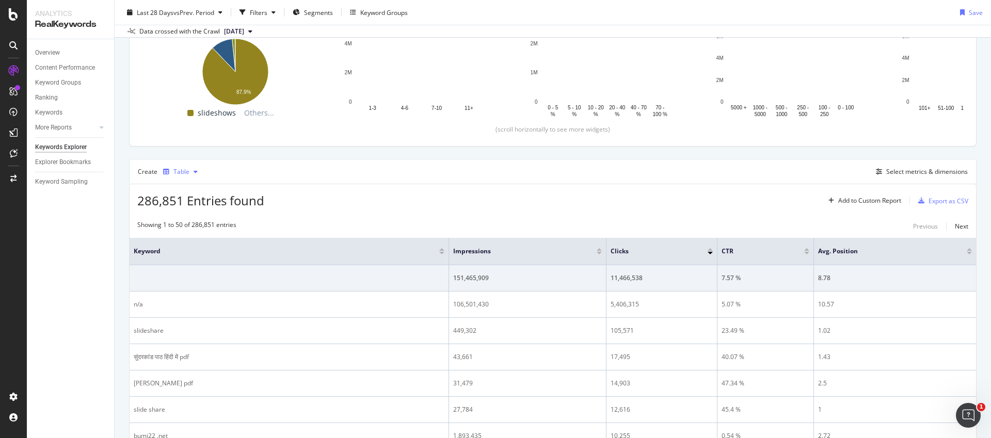
scroll to position [159, 0]
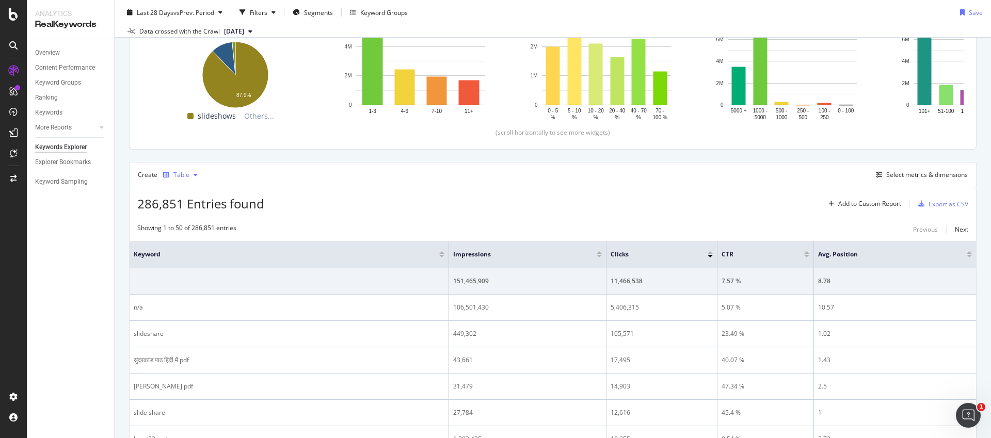
click at [178, 175] on div "Table" at bounding box center [181, 175] width 16 height 6
click at [209, 276] on div "KPI" at bounding box center [186, 278] width 47 height 13
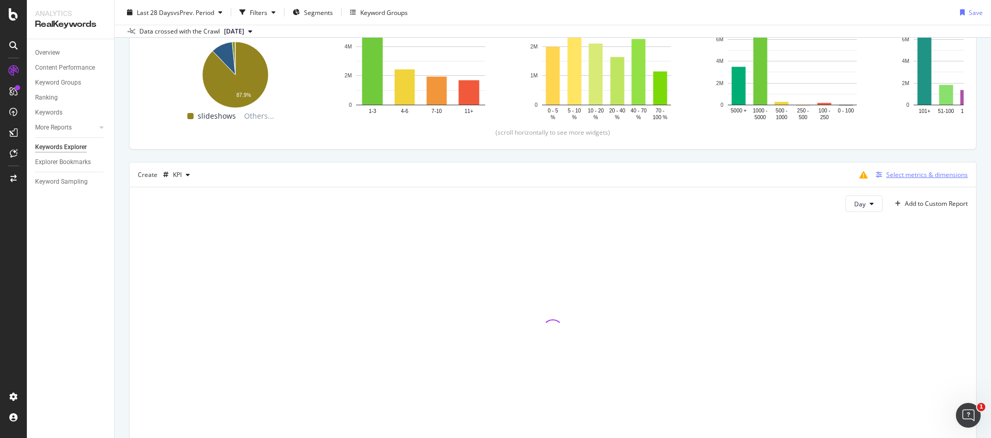
click at [905, 173] on div "Select metrics & dimensions" at bounding box center [927, 174] width 82 height 9
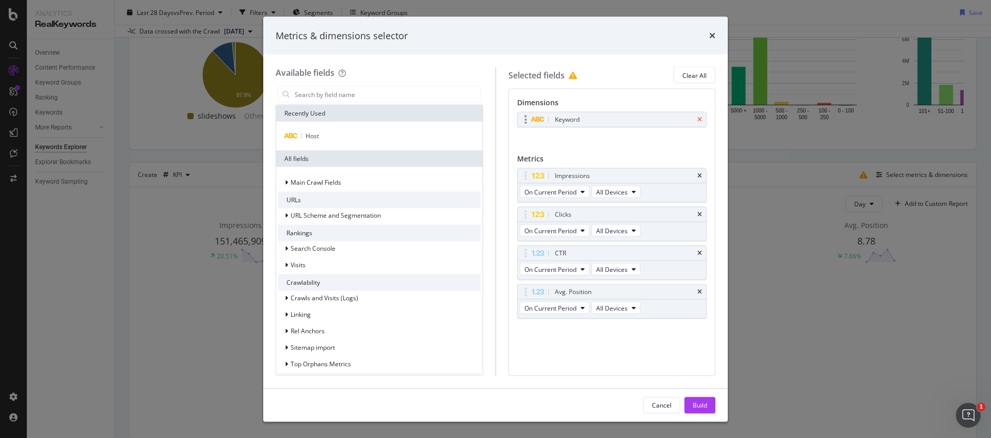
click at [701, 117] on icon "times" at bounding box center [699, 120] width 5 height 6
click at [700, 181] on div "Impressions On Current Period All Devices" at bounding box center [612, 182] width 190 height 35
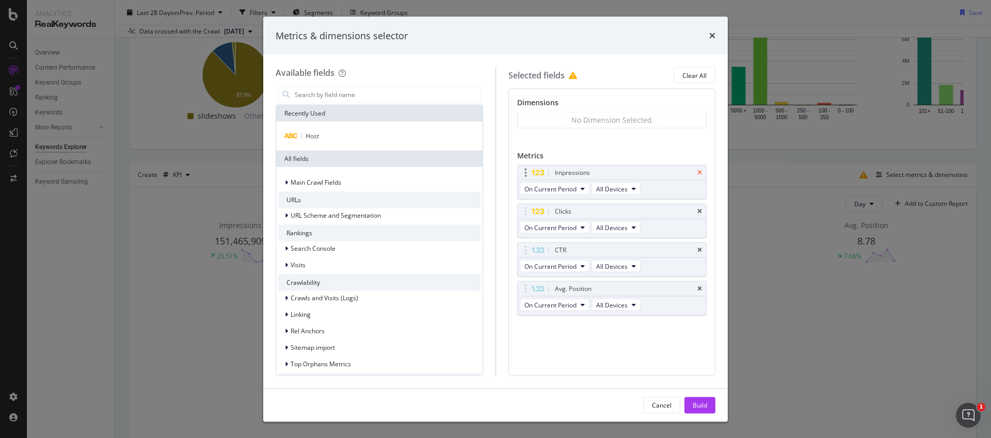
click at [700, 173] on icon "times" at bounding box center [699, 173] width 5 height 6
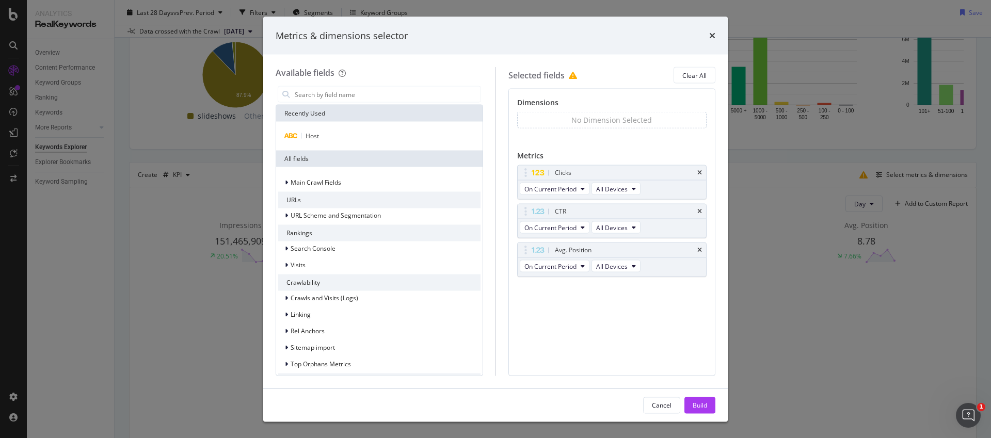
click at [700, 173] on icon "times" at bounding box center [699, 173] width 5 height 6
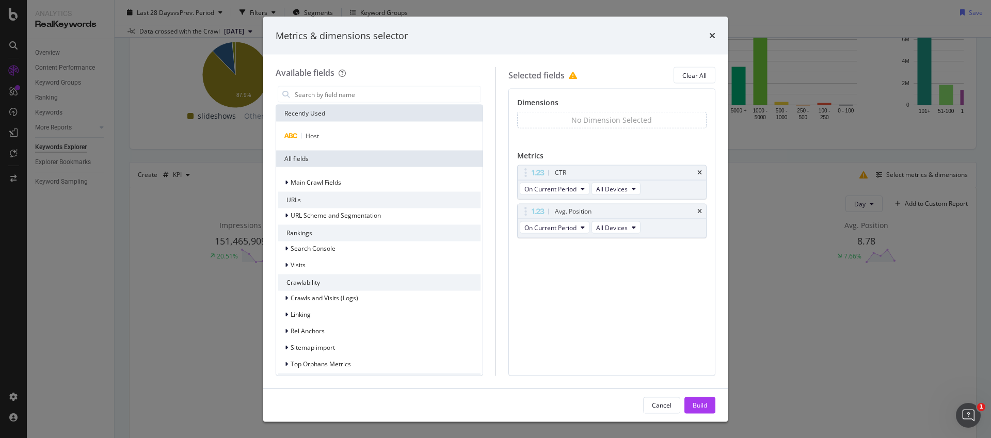
click at [700, 173] on icon "times" at bounding box center [699, 173] width 5 height 6
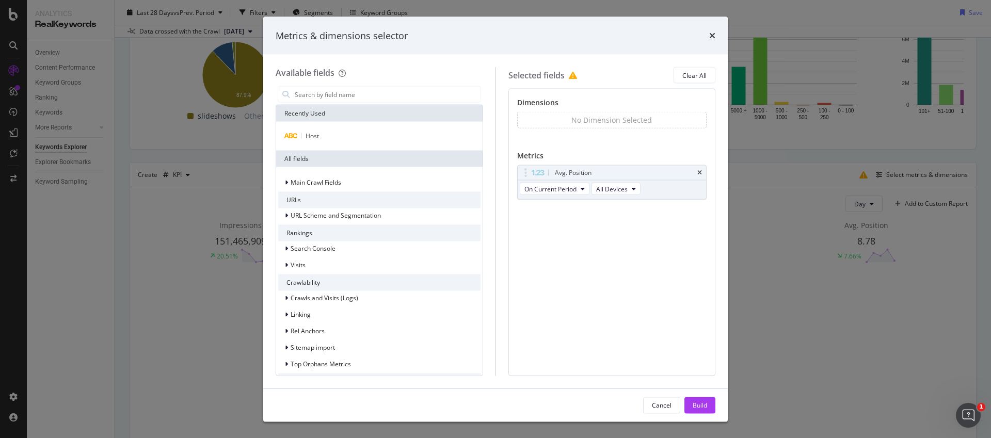
click at [700, 173] on icon "times" at bounding box center [699, 173] width 5 height 6
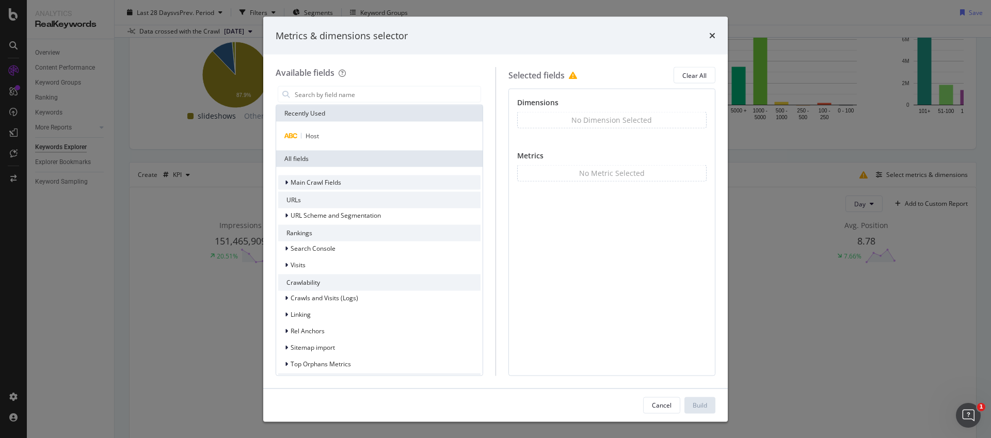
click at [318, 181] on span "Main Crawl Fields" at bounding box center [316, 182] width 51 height 9
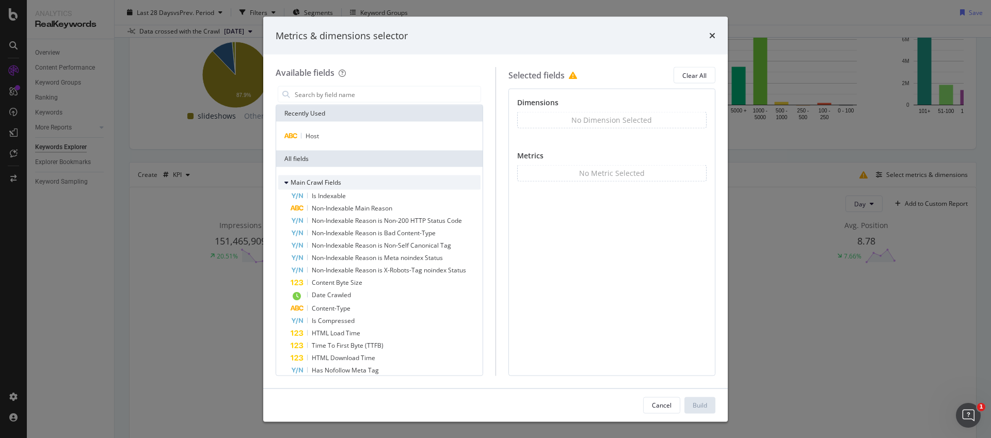
click at [318, 181] on span "Main Crawl Fields" at bounding box center [316, 182] width 51 height 9
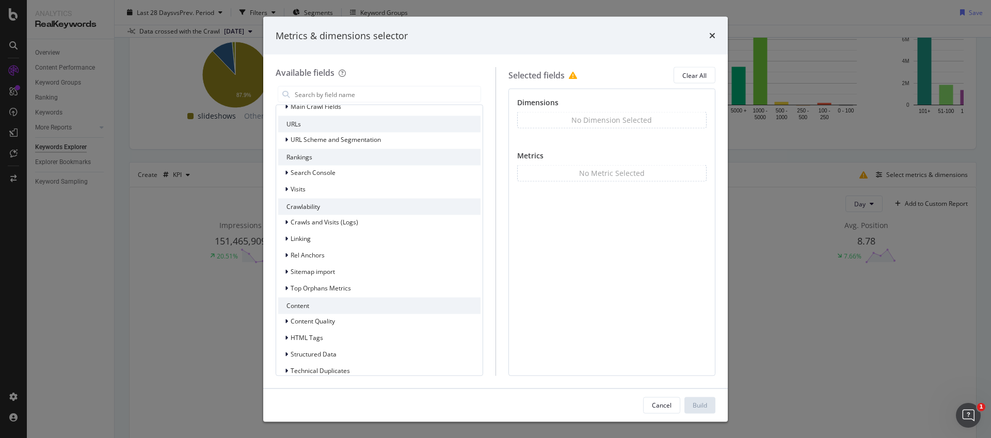
scroll to position [80, 0]
click at [323, 217] on span "Crawls and Visits (Logs)" at bounding box center [325, 218] width 68 height 9
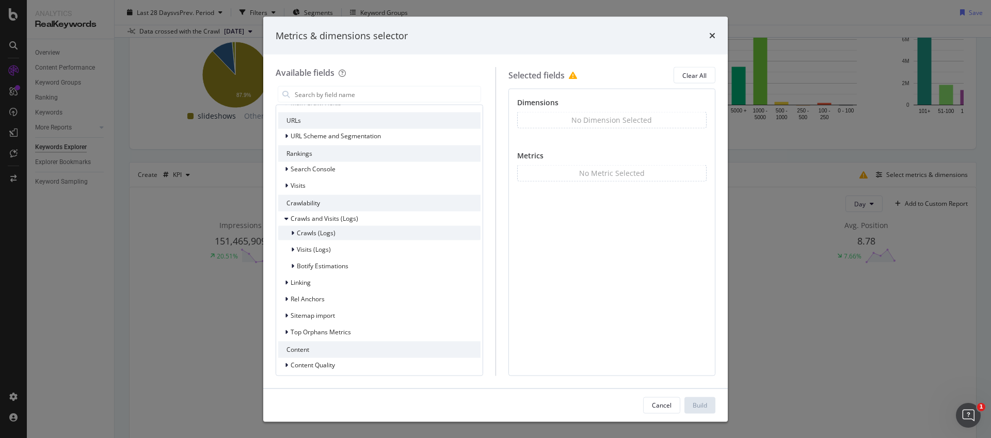
click at [325, 235] on span "Crawls (Logs)" at bounding box center [316, 233] width 39 height 9
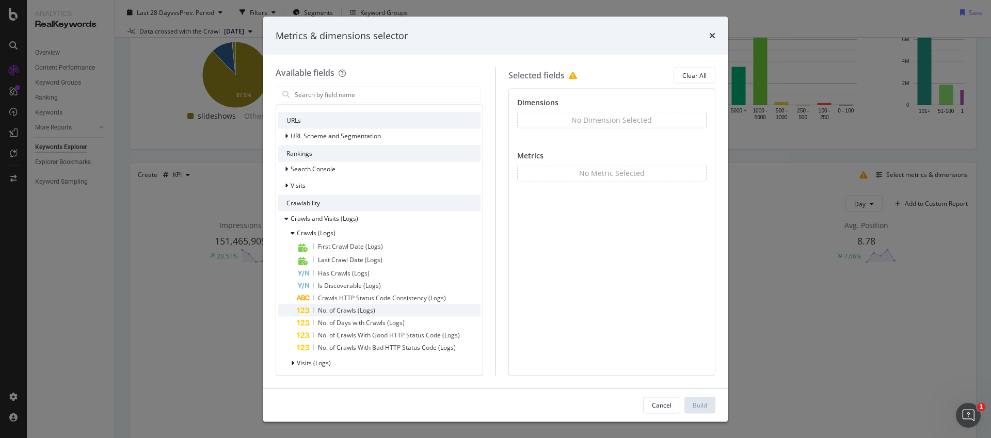
click at [347, 312] on span "No. of Crawls (Logs)" at bounding box center [346, 310] width 57 height 9
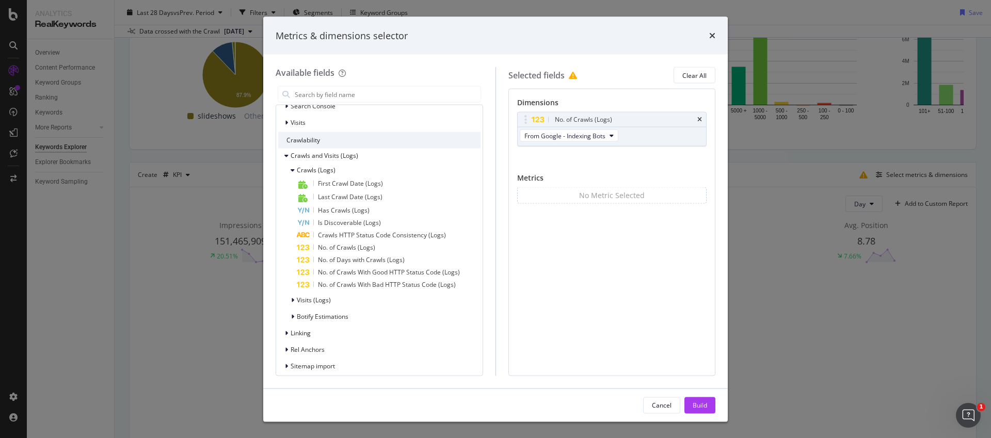
scroll to position [0, 0]
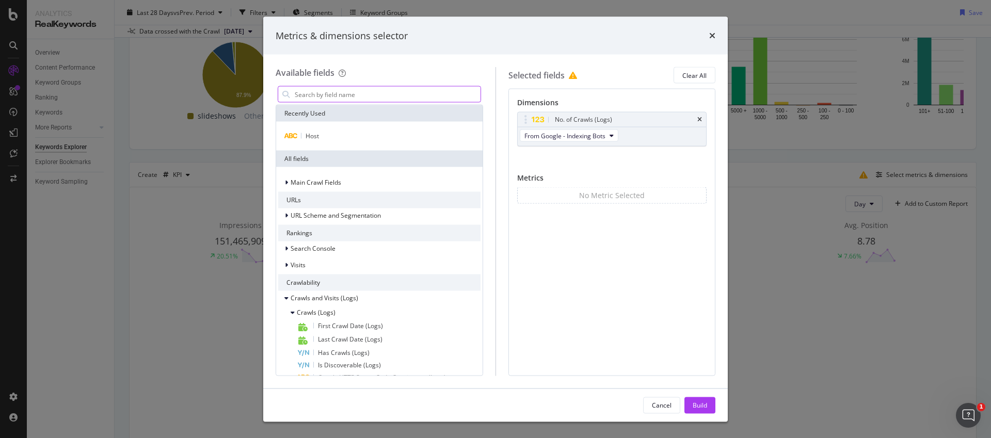
click at [340, 94] on input "modal" at bounding box center [387, 94] width 187 height 15
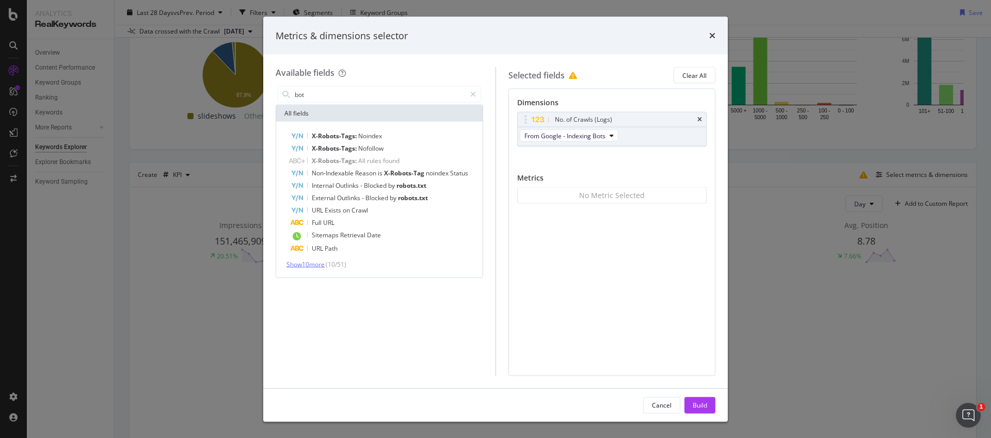
click at [302, 265] on span "Show 10 more" at bounding box center [306, 264] width 38 height 9
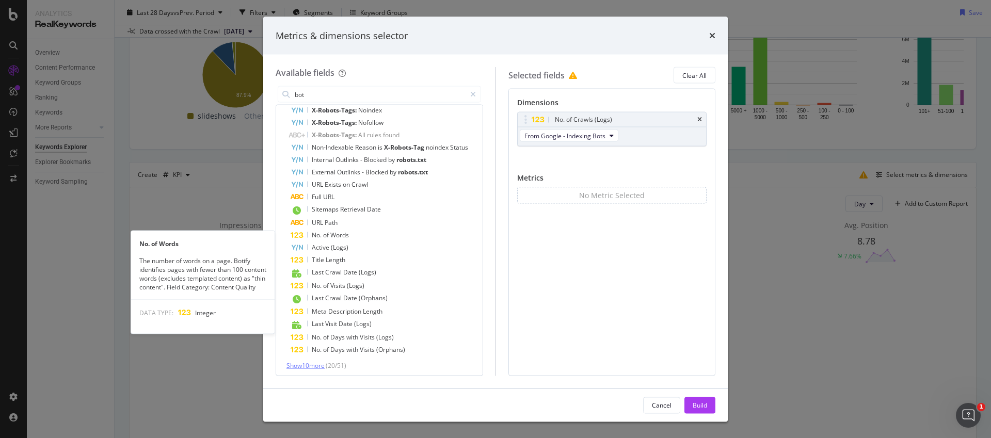
scroll to position [25, 0]
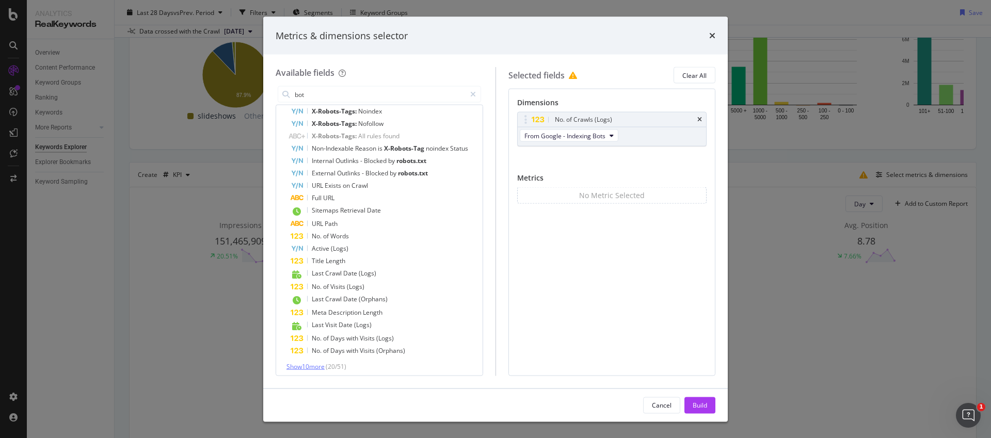
click at [321, 368] on span "Show 10 more" at bounding box center [306, 366] width 38 height 9
click at [324, 96] on input "bot" at bounding box center [380, 94] width 172 height 15
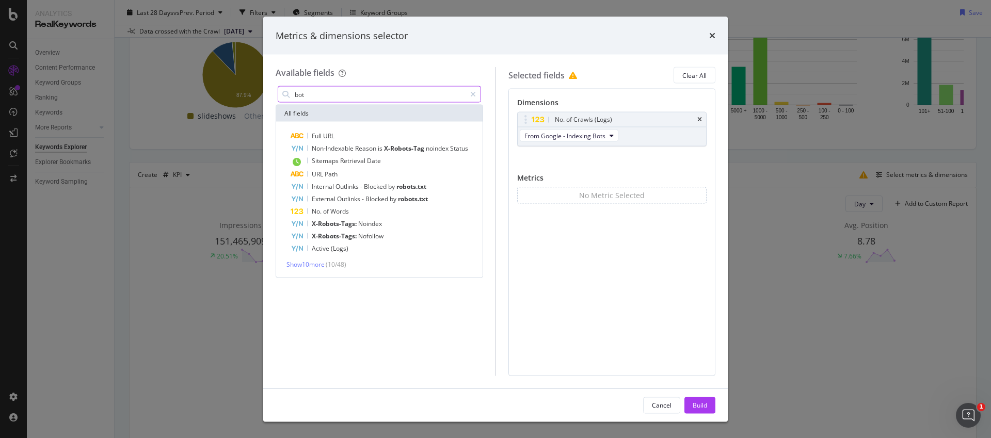
scroll to position [0, 0]
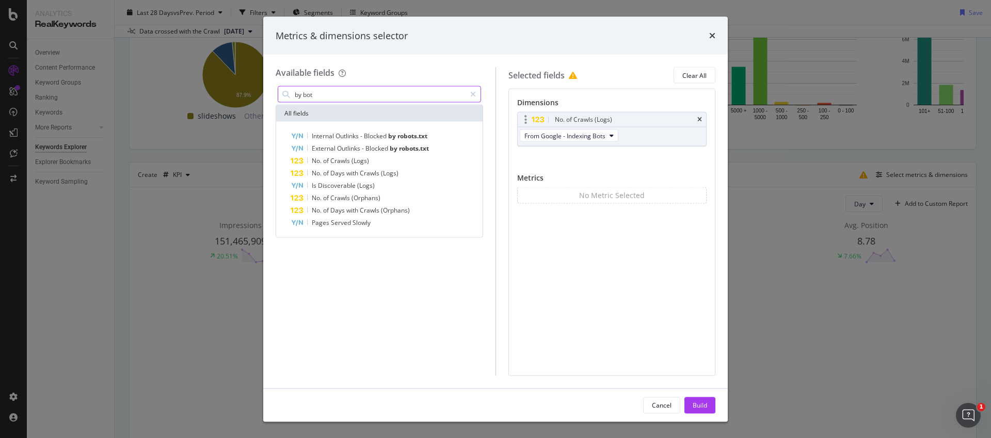
type input "by bot"
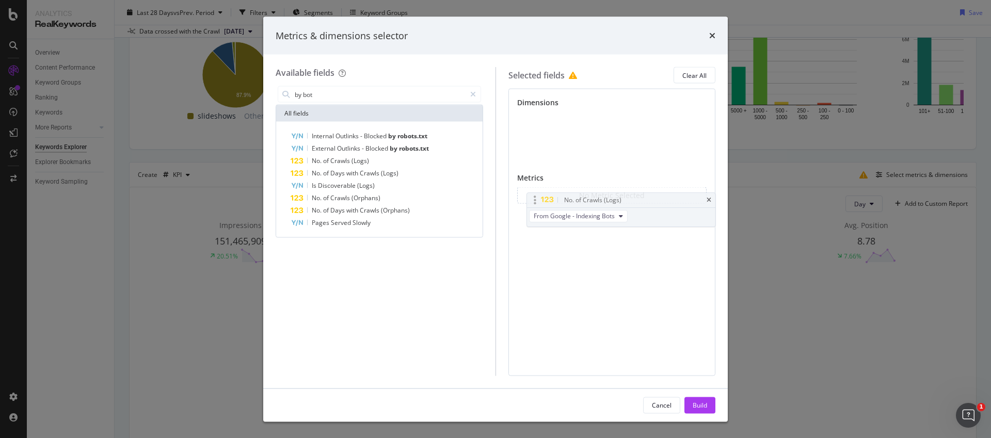
drag, startPoint x: 550, startPoint y: 118, endPoint x: 559, endPoint y: 197, distance: 79.5
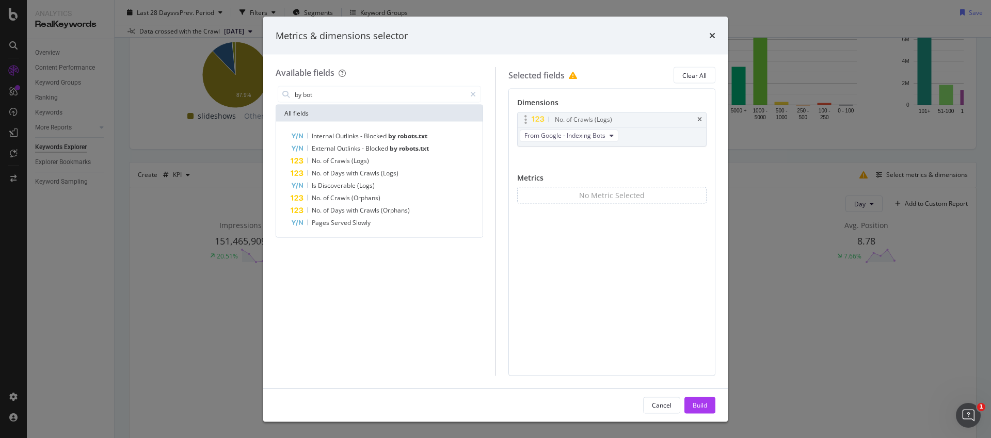
click at [559, 197] on body "Analytics RealKeywords Overview Content Performance Keyword Groups Ranking Keyw…" at bounding box center [495, 219] width 991 height 438
click at [386, 158] on div "No. of Crawls (Logs)" at bounding box center [386, 161] width 190 height 12
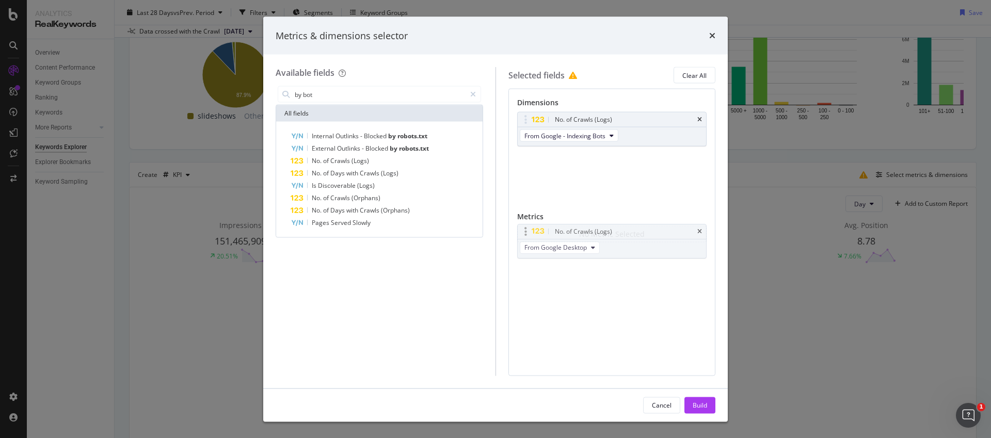
drag, startPoint x: 626, startPoint y: 158, endPoint x: 624, endPoint y: 231, distance: 72.8
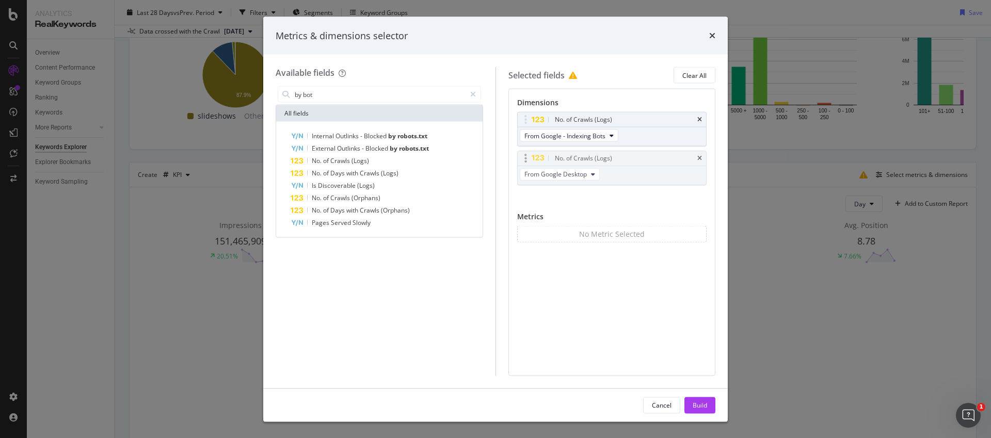
click at [624, 231] on body "Analytics RealKeywords Overview Content Performance Keyword Groups Ranking Keyw…" at bounding box center [495, 219] width 991 height 438
click at [694, 158] on div "No. of Crawls (Logs)" at bounding box center [624, 158] width 143 height 10
click at [697, 157] on icon "times" at bounding box center [699, 158] width 5 height 6
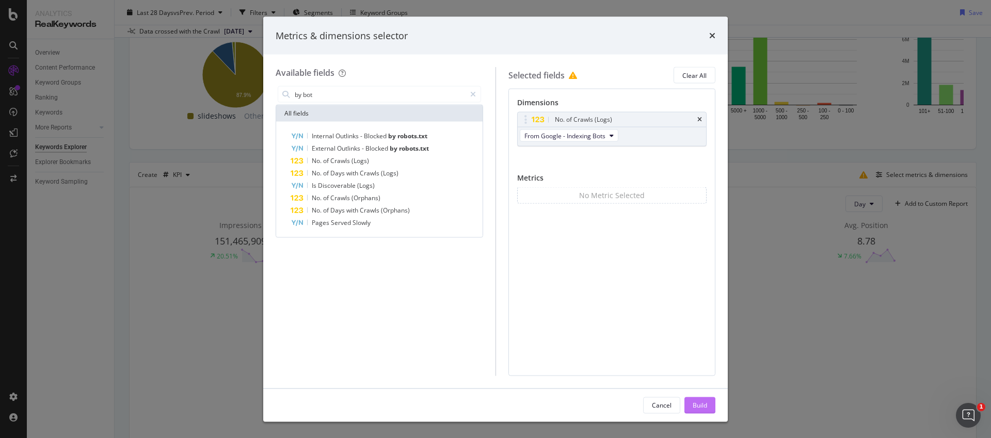
click at [707, 400] on button "Build" at bounding box center [700, 405] width 31 height 17
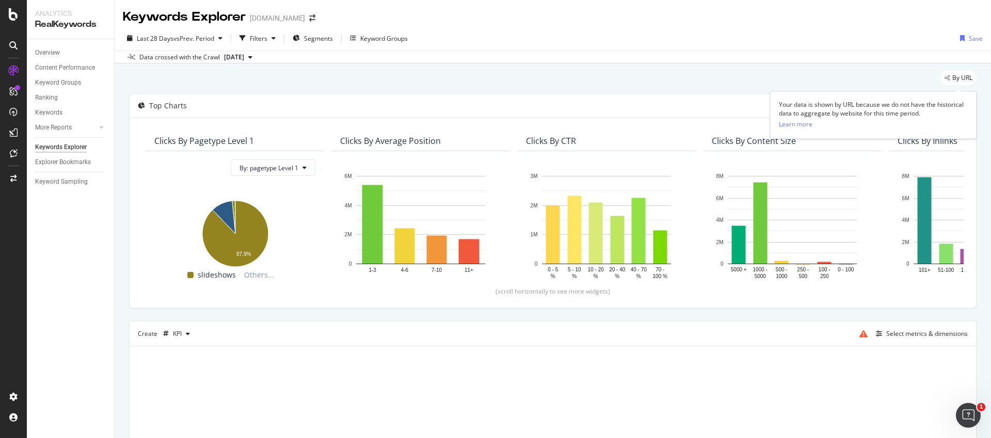
click at [961, 80] on span "By URL" at bounding box center [962, 78] width 20 height 6
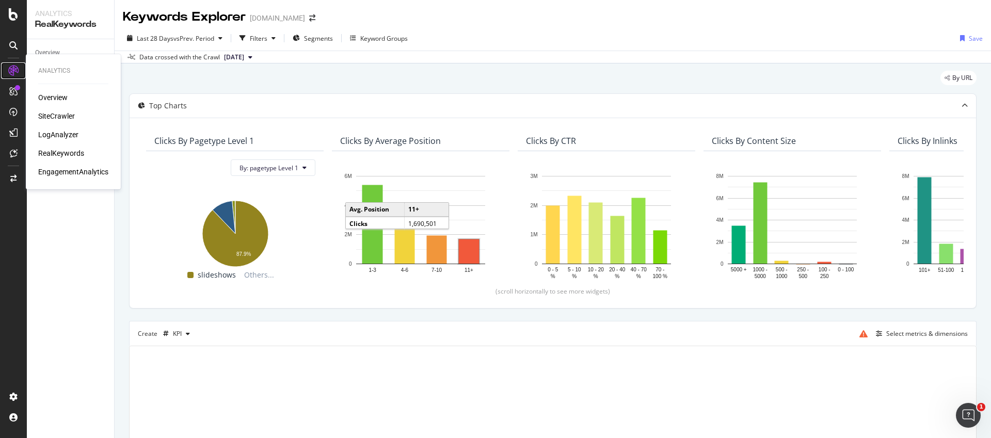
click at [17, 74] on icon at bounding box center [13, 71] width 10 height 10
